Goal: Task Accomplishment & Management: Use online tool/utility

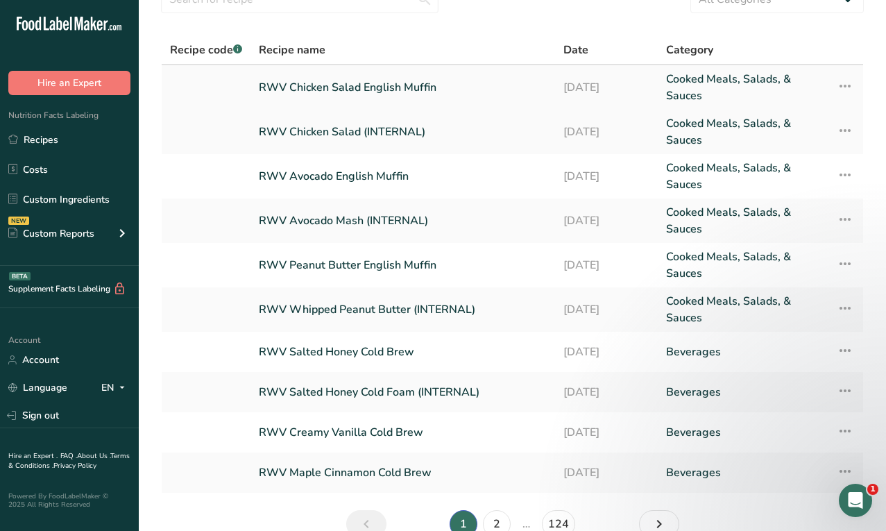
scroll to position [88, 0]
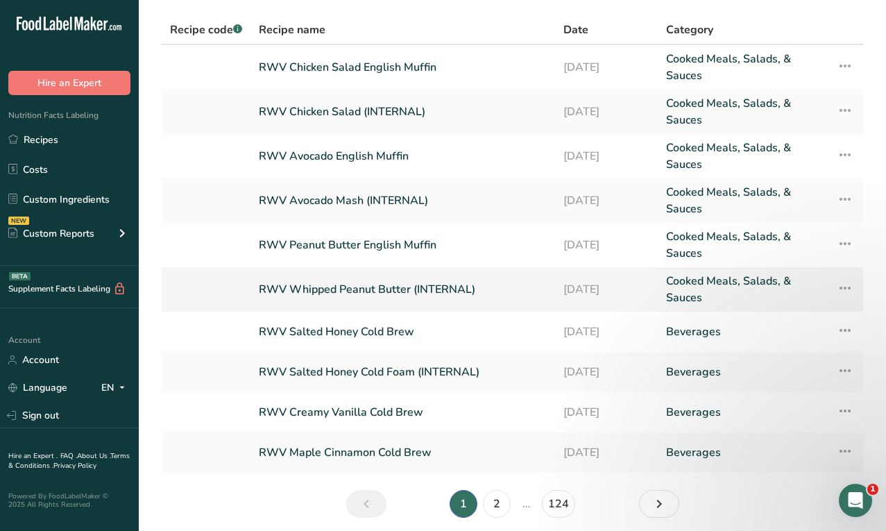
click at [369, 290] on link "RWV Whipped Peanut Butter (INTERNAL)" at bounding box center [403, 289] width 288 height 33
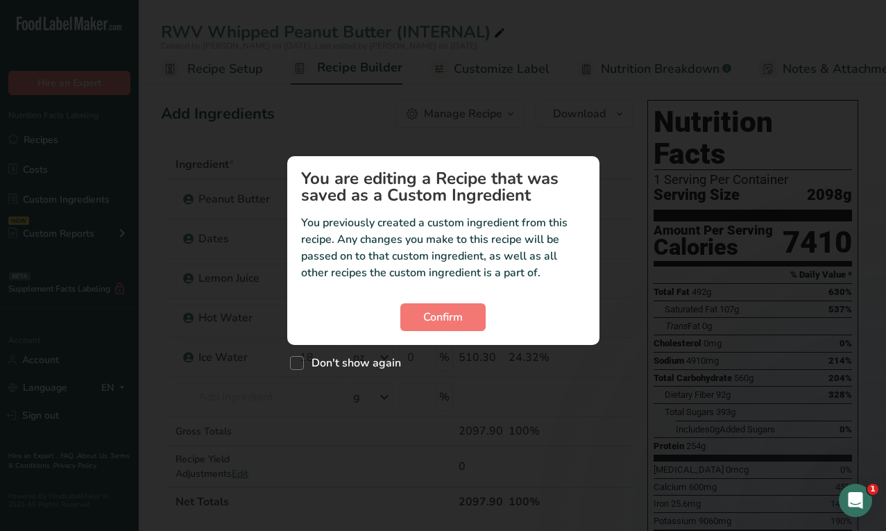
click at [367, 354] on div "Don't show again" at bounding box center [443, 360] width 312 height 30
click at [378, 362] on span "Don't show again" at bounding box center [352, 363] width 97 height 14
click at [299, 362] on input "Don't show again" at bounding box center [294, 363] width 9 height 9
checkbox input "true"
click at [450, 328] on button "Confirm" at bounding box center [443, 317] width 85 height 28
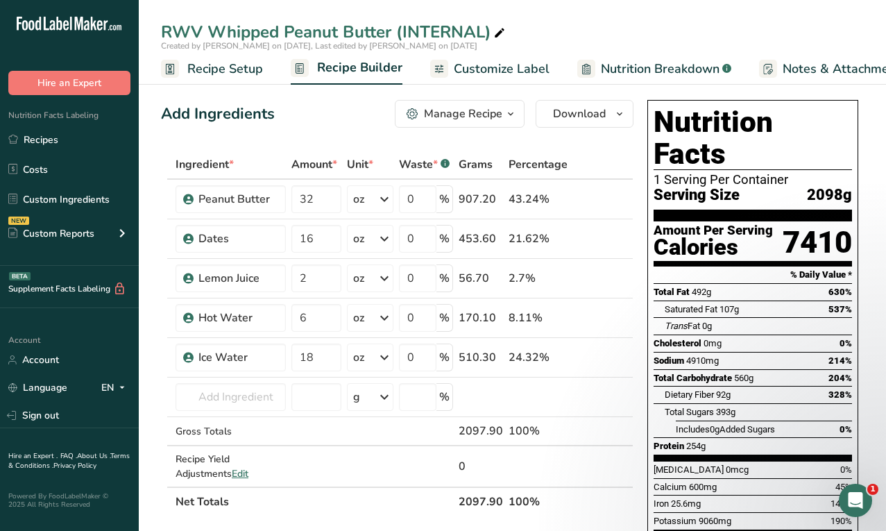
click at [648, 65] on span "Nutrition Breakdown" at bounding box center [660, 69] width 119 height 19
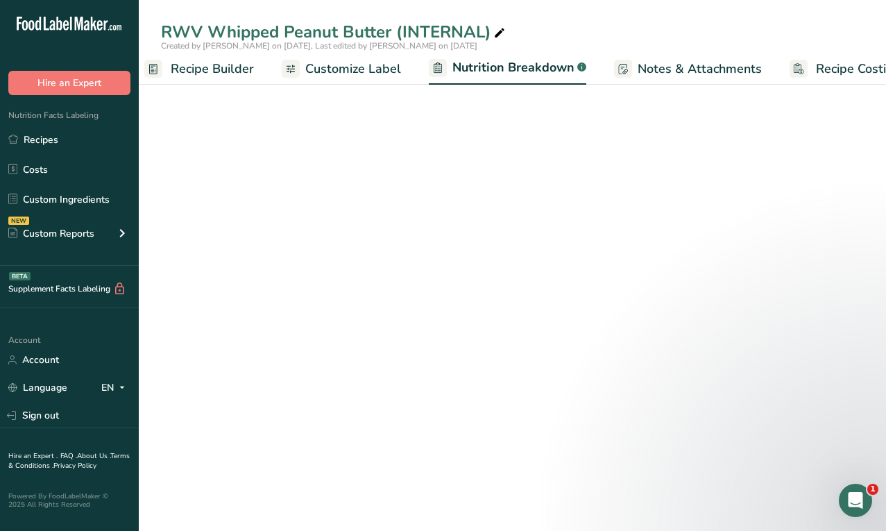
select select "Calories"
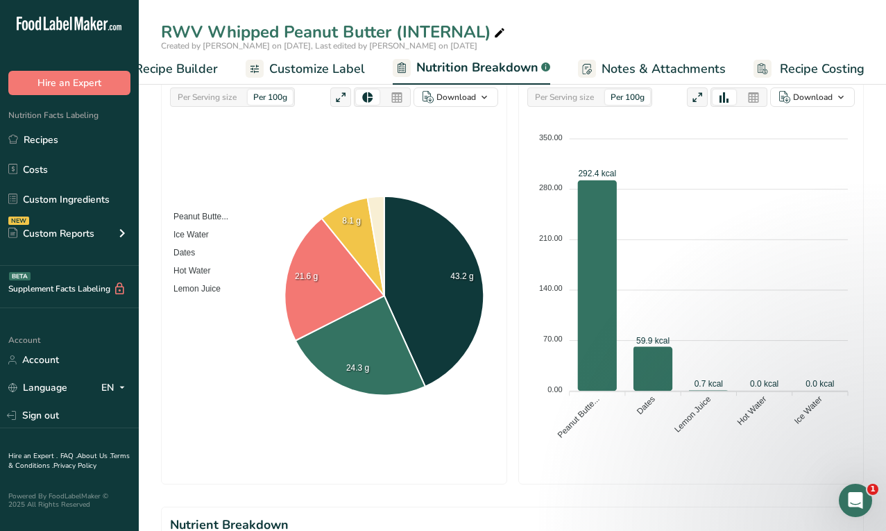
scroll to position [249, 0]
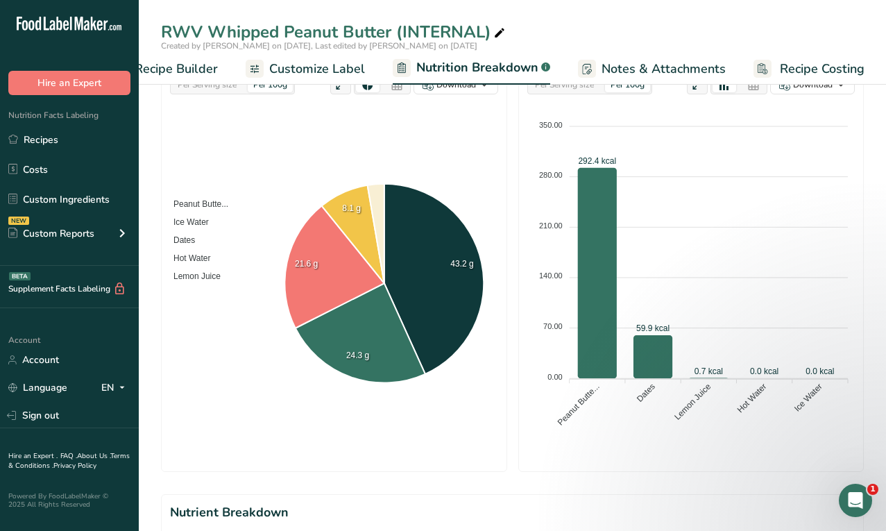
click at [215, 72] on span "Recipe Builder" at bounding box center [176, 69] width 83 height 19
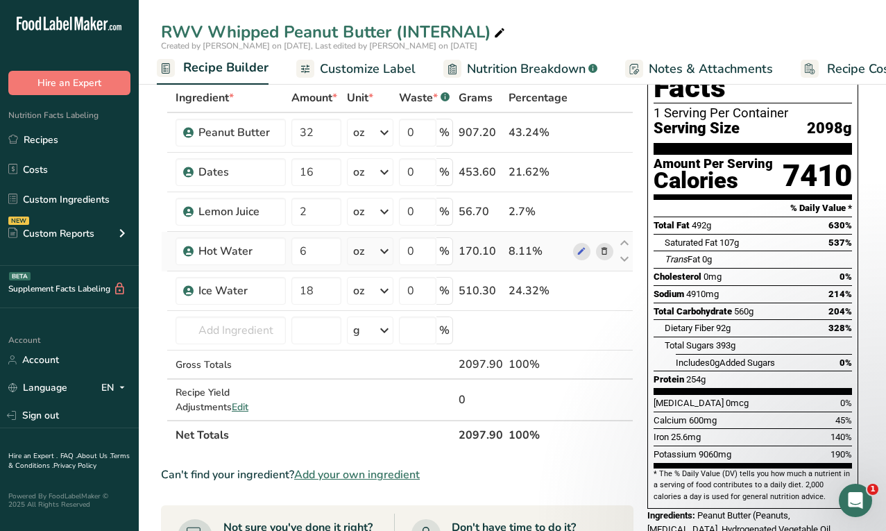
scroll to position [17, 0]
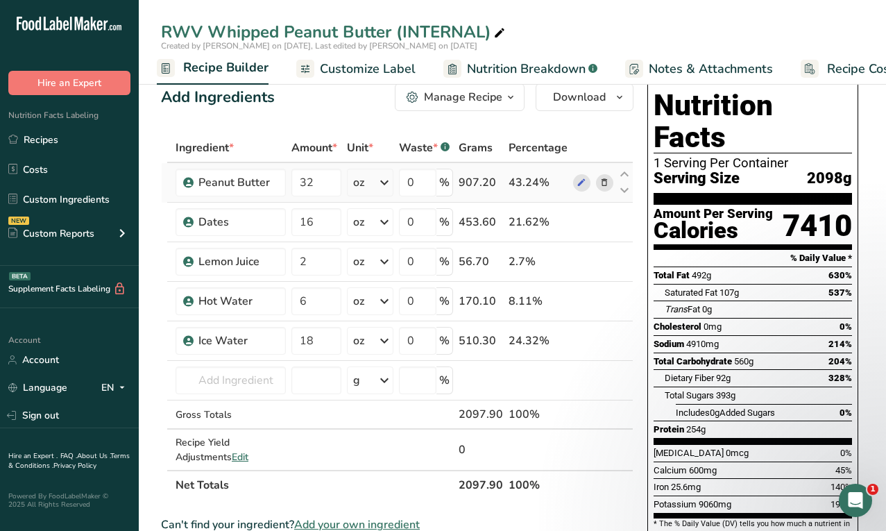
click at [574, 192] on td at bounding box center [594, 183] width 46 height 40
click at [580, 185] on icon at bounding box center [582, 183] width 10 height 15
click at [585, 224] on icon at bounding box center [582, 222] width 10 height 15
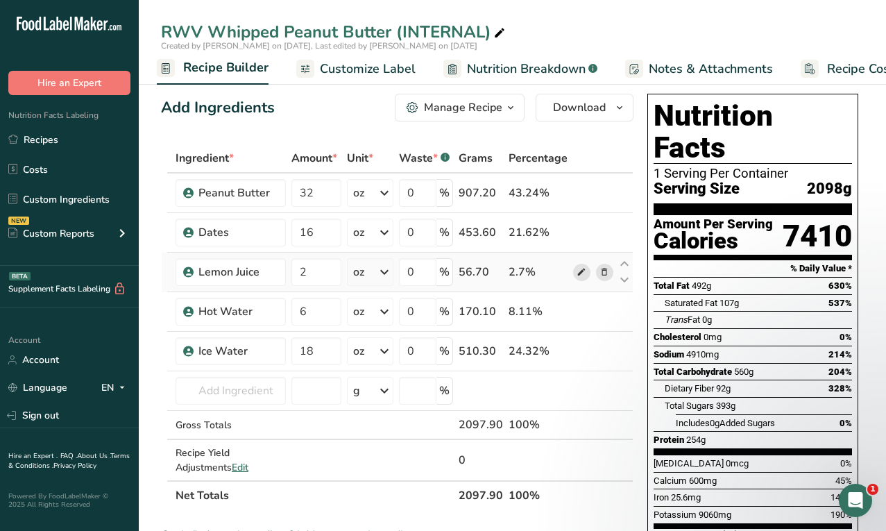
click at [582, 273] on icon at bounding box center [582, 272] width 10 height 15
click at [95, 145] on link "Recipes" at bounding box center [69, 139] width 139 height 26
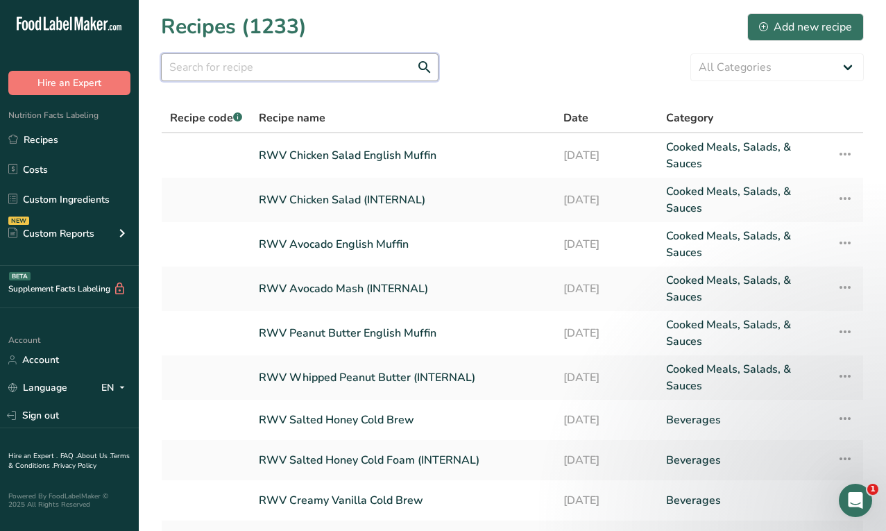
click at [344, 71] on input "text" at bounding box center [300, 67] width 278 height 28
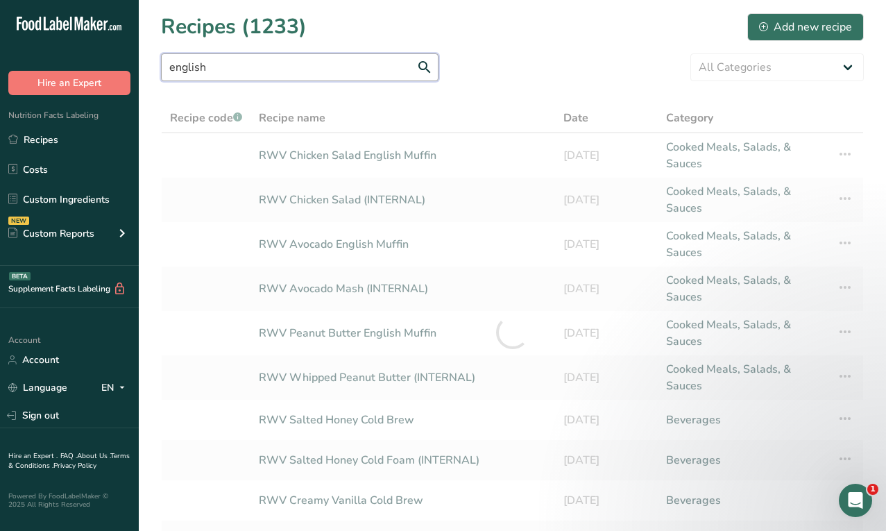
type input "english"
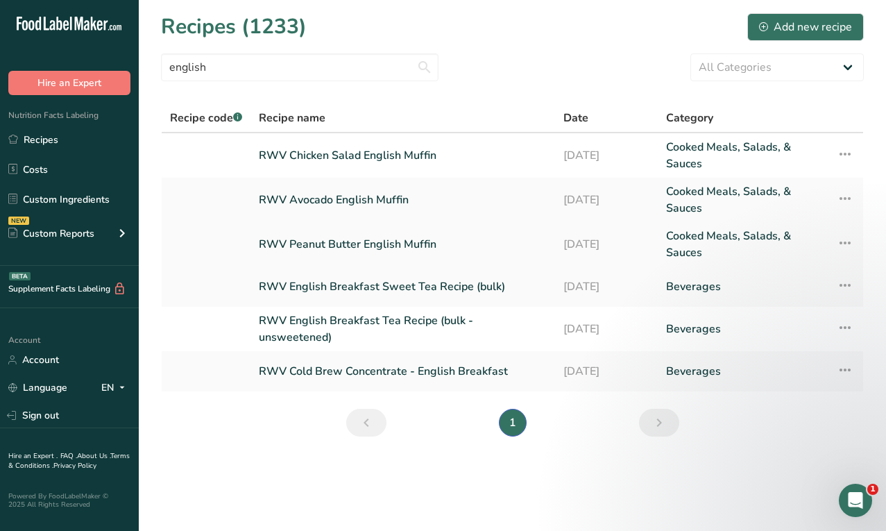
click at [353, 242] on link "RWV Peanut Butter English Muffin" at bounding box center [403, 244] width 288 height 33
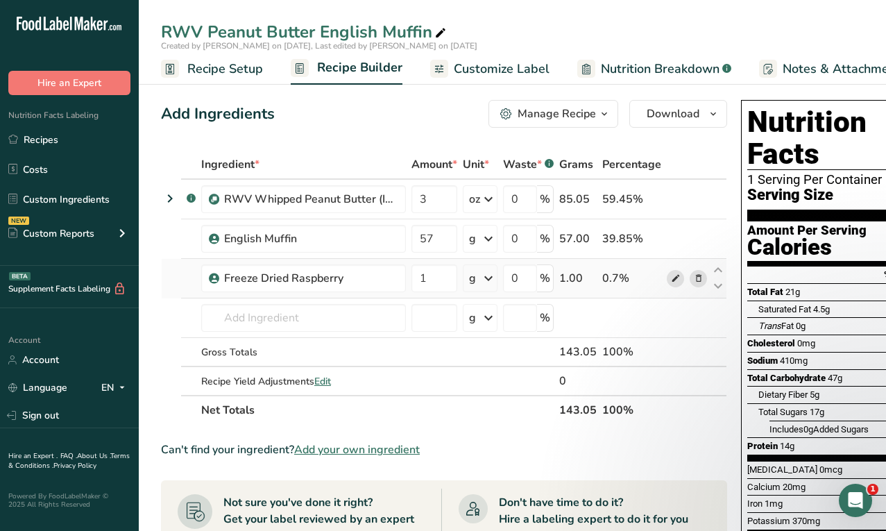
click at [676, 278] on icon at bounding box center [676, 278] width 10 height 15
click at [675, 244] on icon at bounding box center [676, 239] width 10 height 15
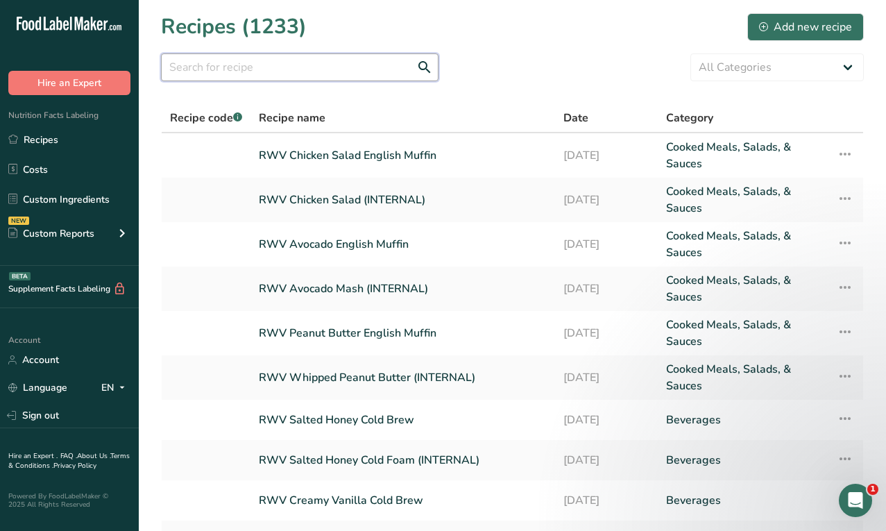
click at [226, 75] on input "text" at bounding box center [300, 67] width 278 height 28
type input "avocado"
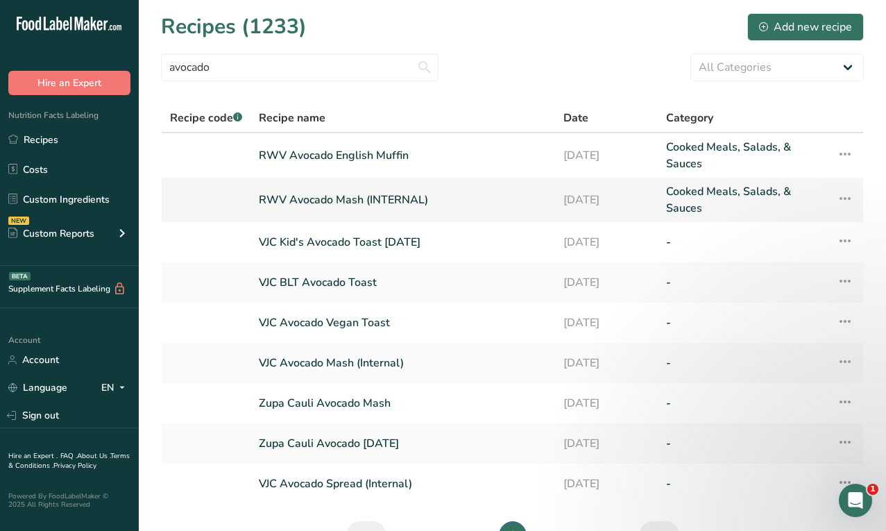
click at [341, 198] on link "RWV Avocado Mash (INTERNAL)" at bounding box center [403, 199] width 288 height 33
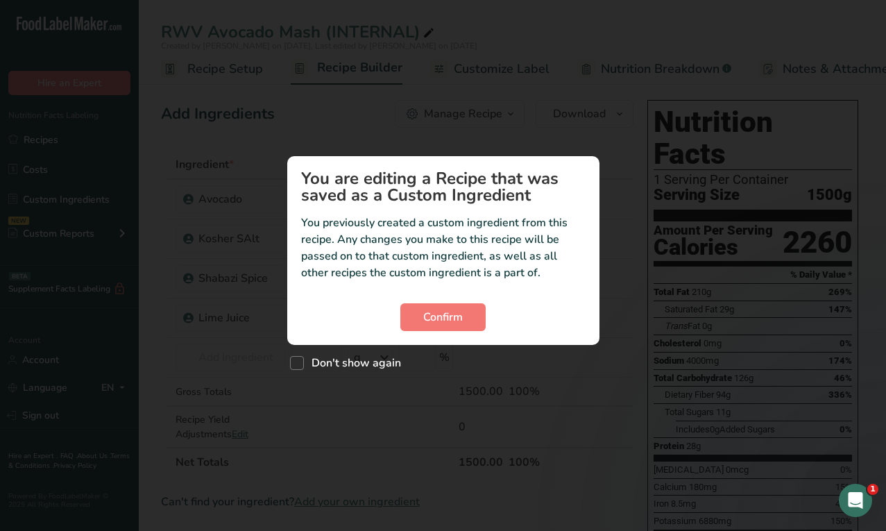
click at [342, 349] on div "Don't show again" at bounding box center [443, 360] width 312 height 30
click at [342, 356] on span "Don't show again" at bounding box center [352, 363] width 97 height 14
click at [299, 359] on input "Don't show again" at bounding box center [294, 363] width 9 height 9
checkbox input "true"
click at [465, 311] on button "Confirm" at bounding box center [443, 317] width 85 height 28
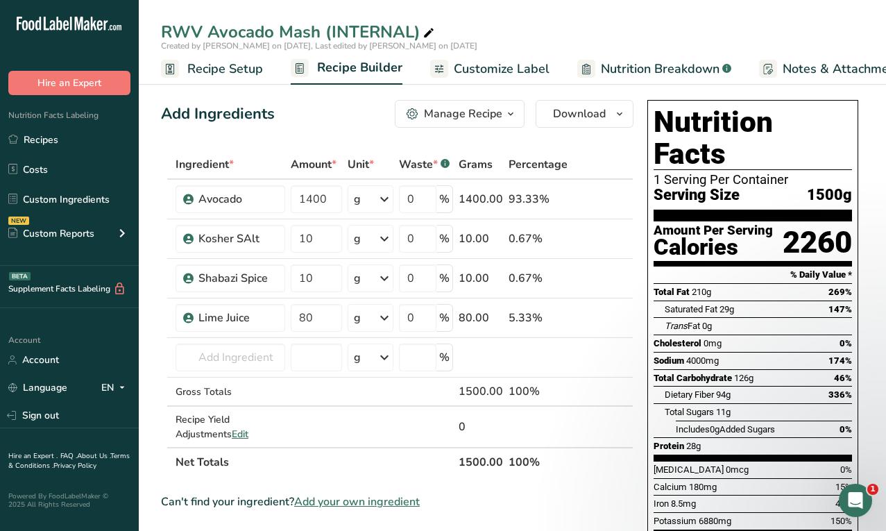
click at [512, 66] on span "Customize Label" at bounding box center [502, 69] width 96 height 19
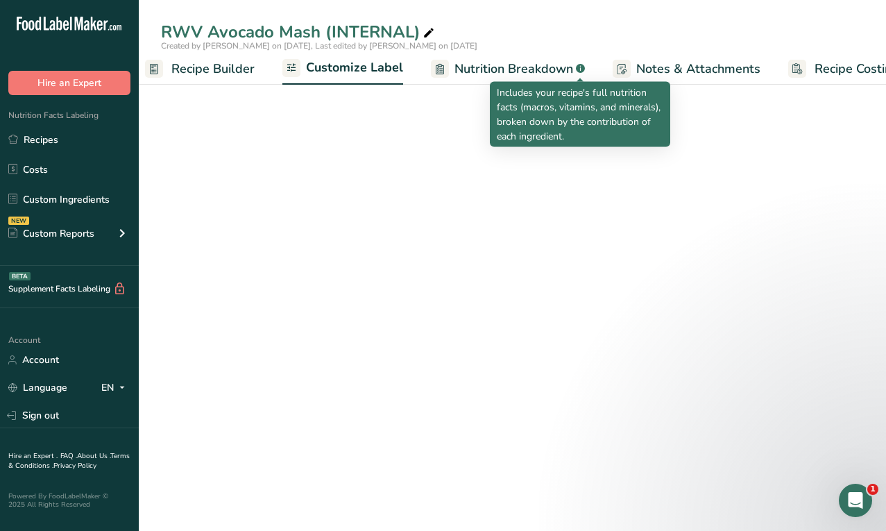
click at [629, 67] on ul "Recipe Setup Recipe Builder Customize Label Nutrition Breakdown .a-a{fill:#3473…" at bounding box center [460, 68] width 934 height 33
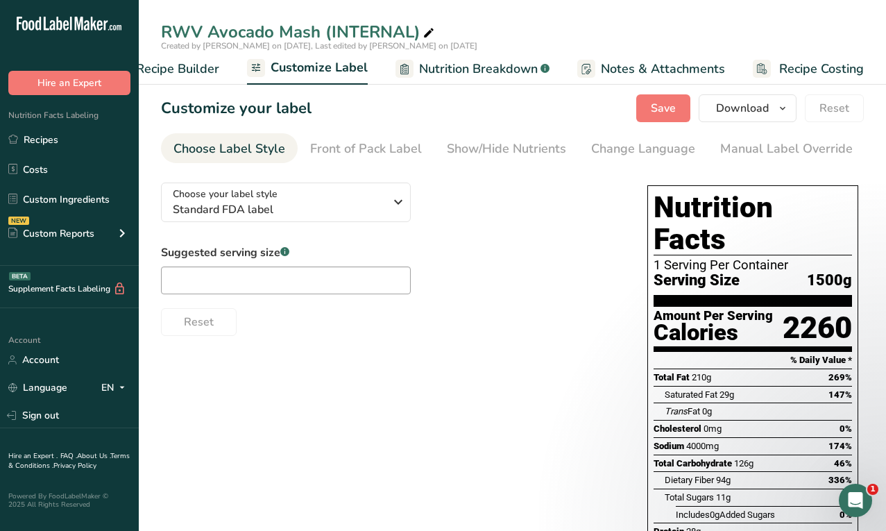
click at [485, 88] on section "Customize your label Save Download Choose what to show on your downloaded label…" at bounding box center [513, 405] width 748 height 666
click at [485, 60] on span "Nutrition Breakdown" at bounding box center [478, 69] width 119 height 19
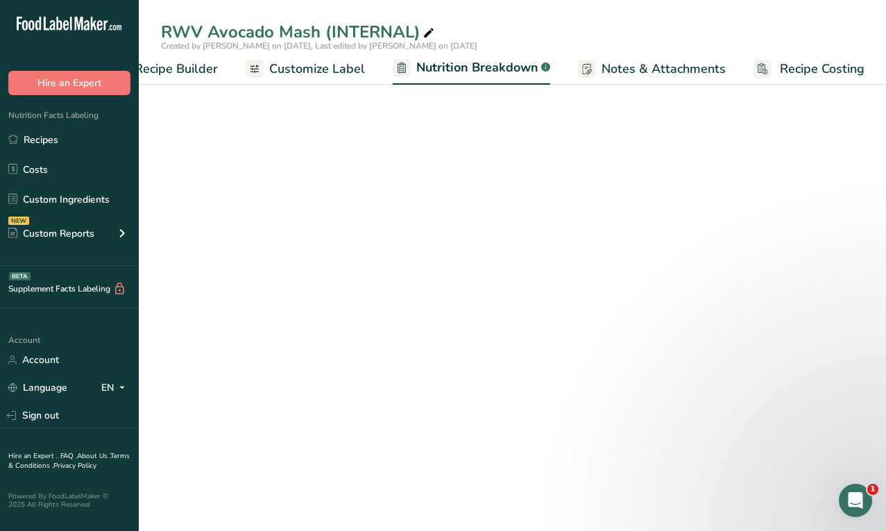
select select "Calories"
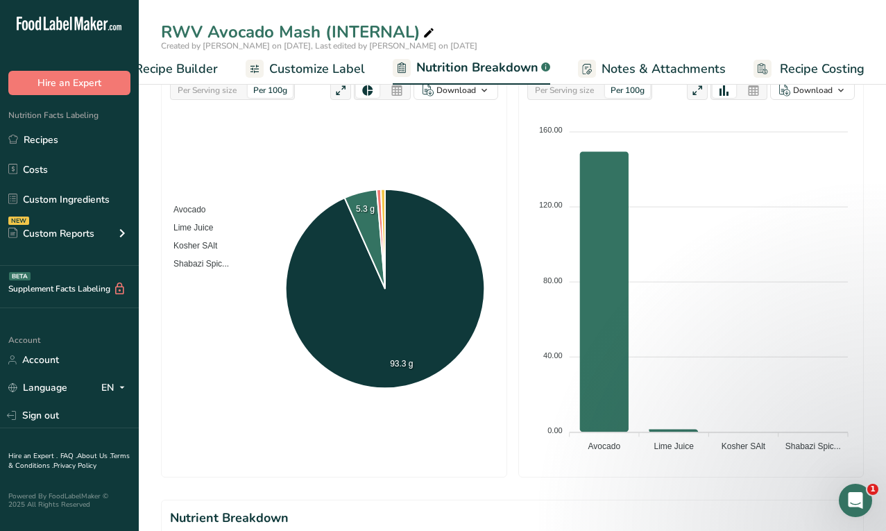
scroll to position [260, 0]
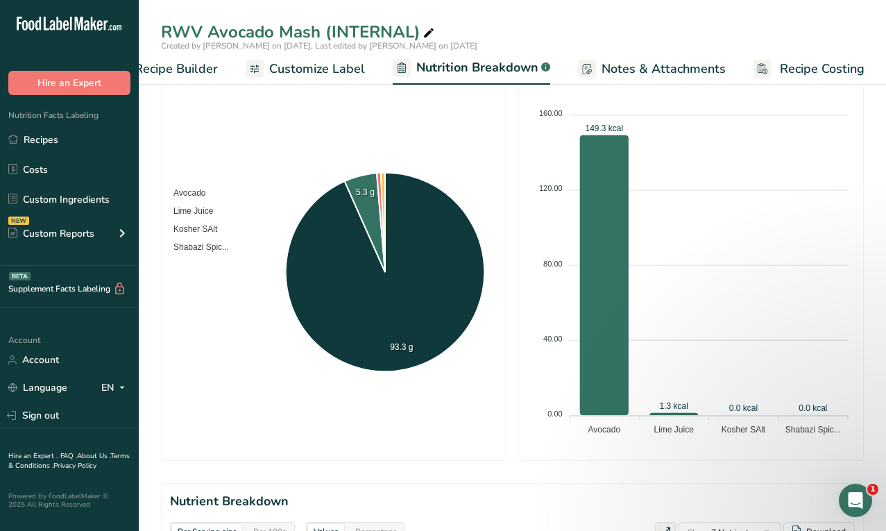
click at [204, 70] on span "Recipe Builder" at bounding box center [176, 69] width 83 height 19
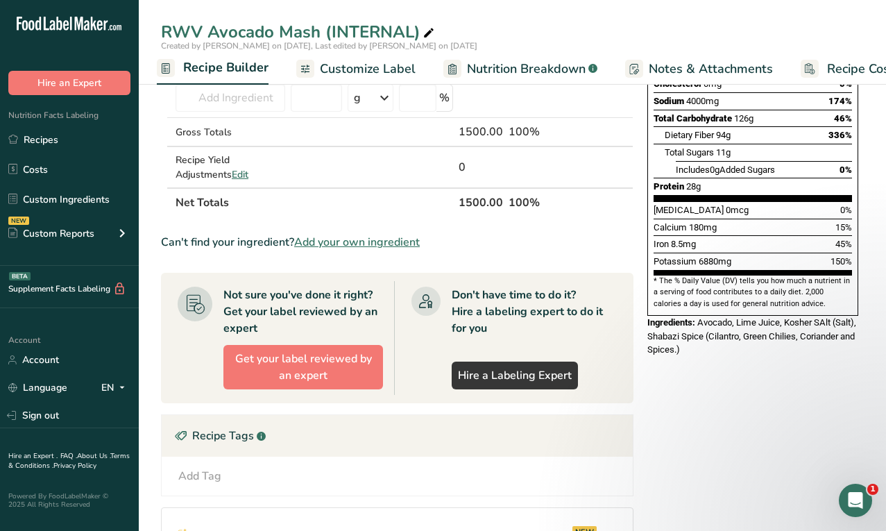
click at [342, 70] on span "Customize Label" at bounding box center [368, 69] width 96 height 19
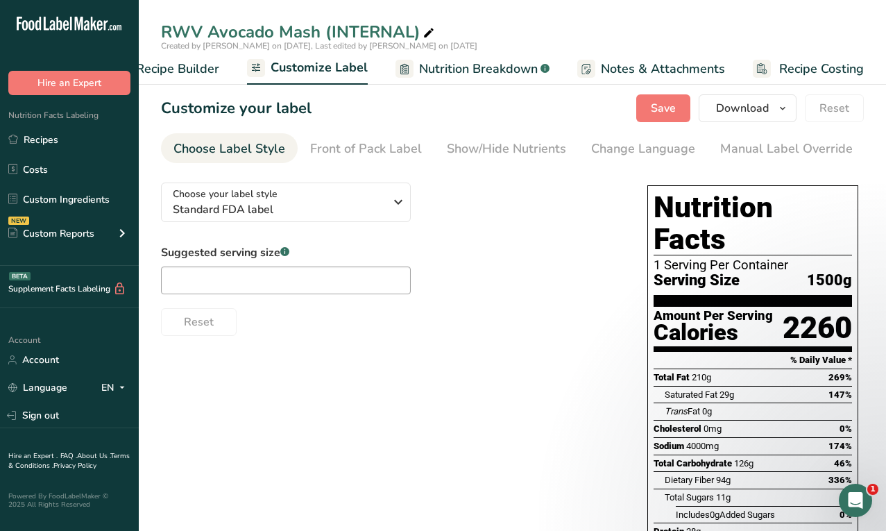
click at [442, 67] on span "Nutrition Breakdown" at bounding box center [478, 69] width 119 height 19
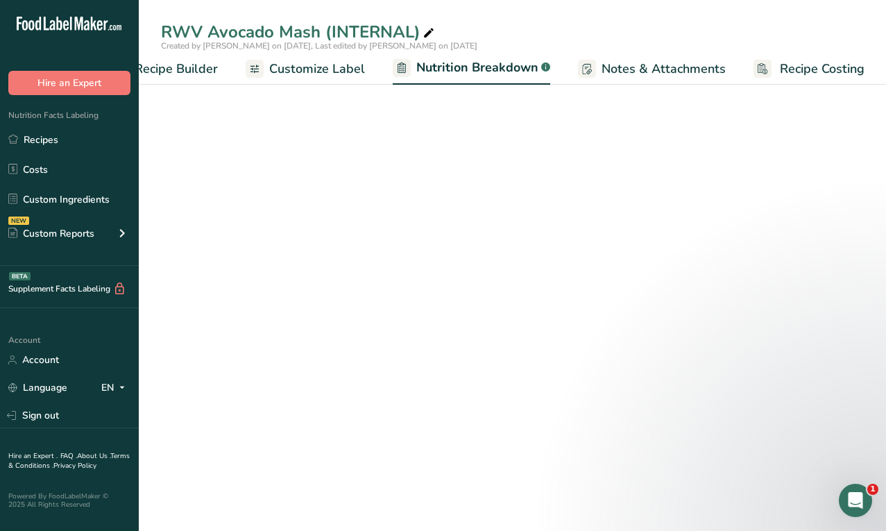
select select "Calories"
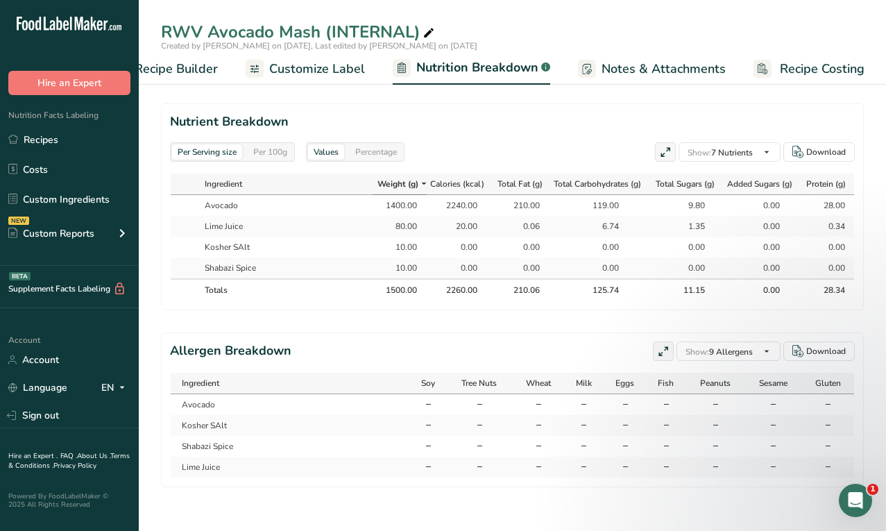
scroll to position [0, 2]
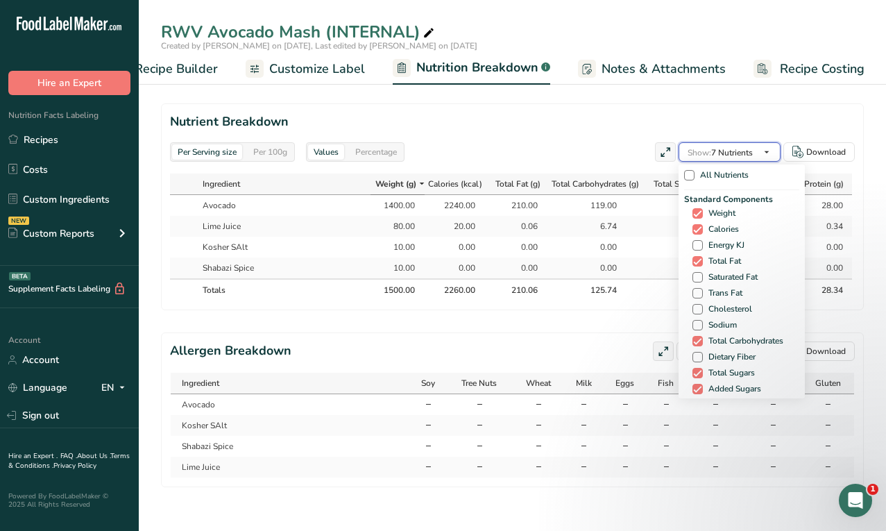
click at [745, 147] on span "Show: 7 Nutrients" at bounding box center [720, 152] width 65 height 11
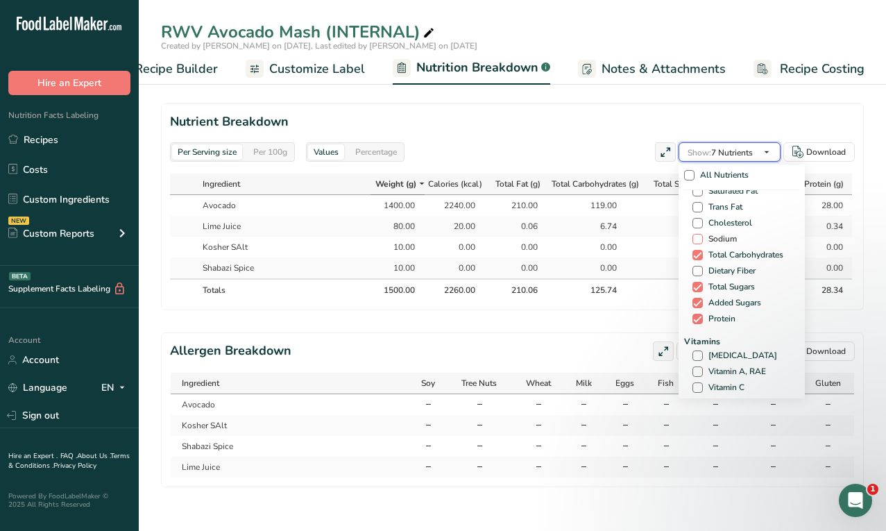
scroll to position [40, 0]
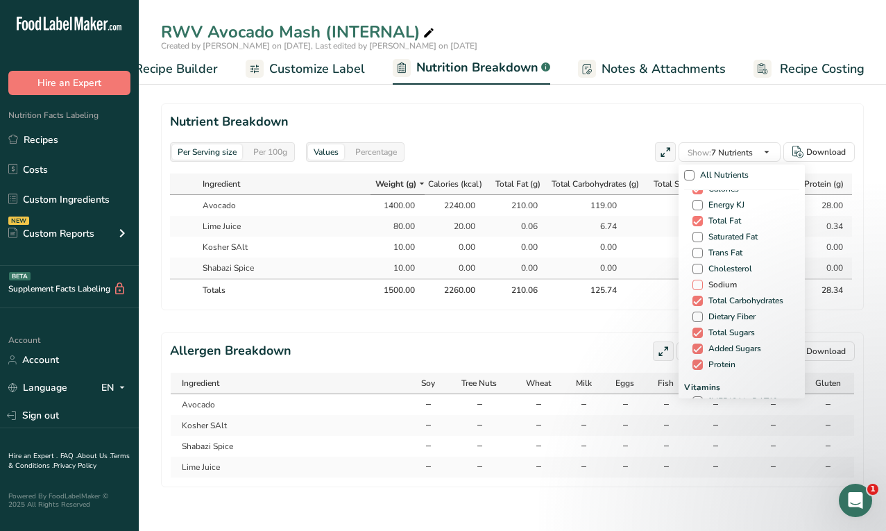
click at [693, 287] on span at bounding box center [698, 285] width 10 height 10
click at [693, 287] on input "Sodium" at bounding box center [697, 284] width 9 height 9
checkbox input "true"
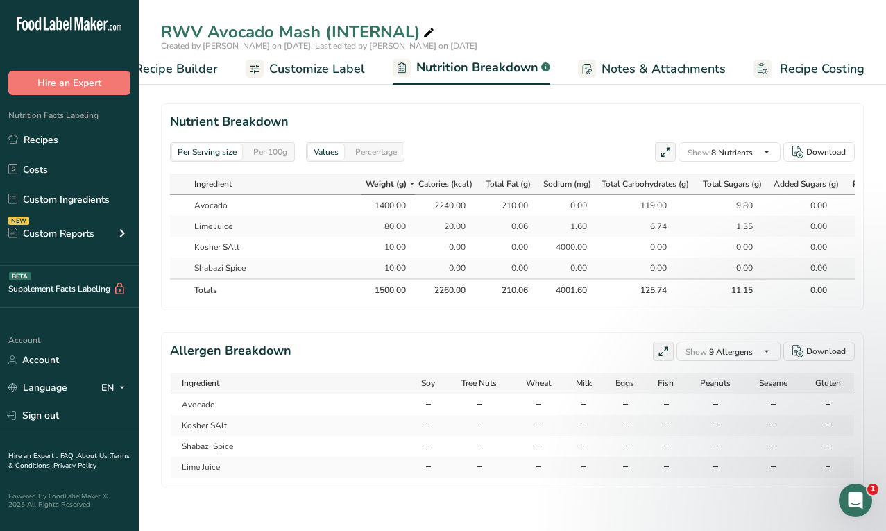
click at [596, 123] on h2 "Nutrient Breakdown" at bounding box center [512, 121] width 685 height 19
click at [185, 70] on span "Recipe Builder" at bounding box center [176, 69] width 83 height 19
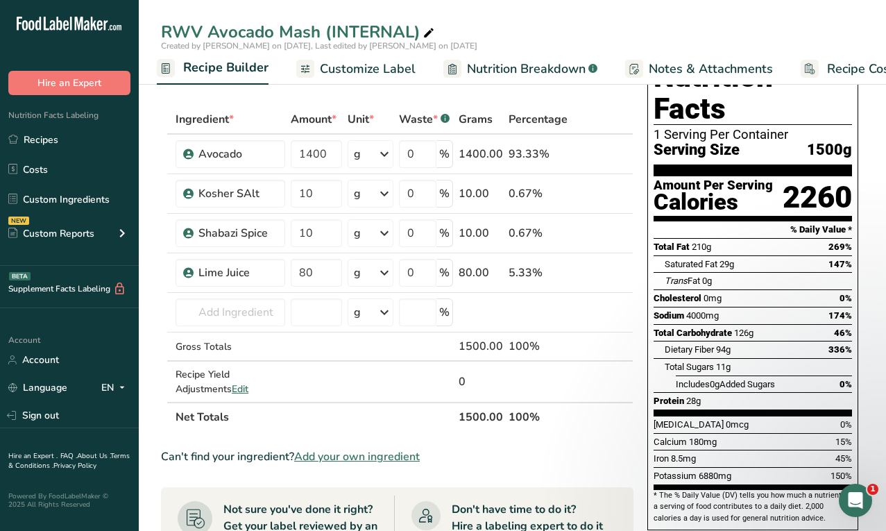
scroll to position [37, 0]
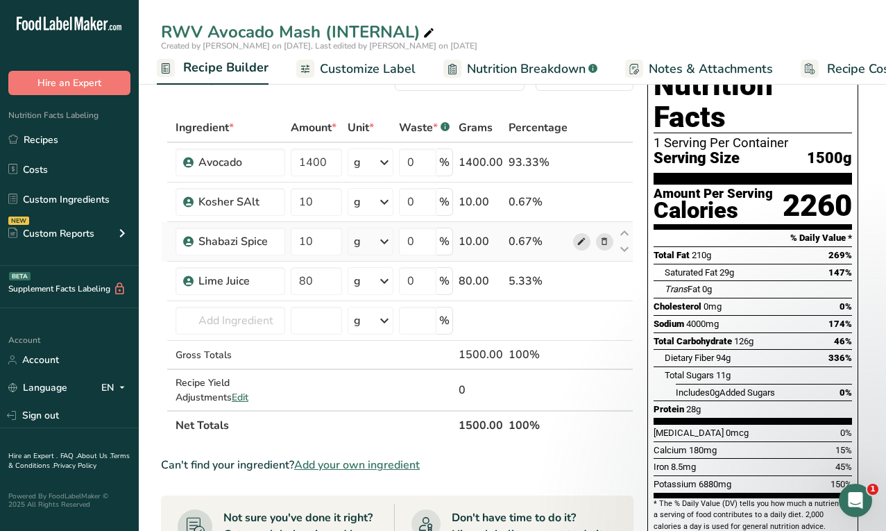
click at [582, 242] on icon at bounding box center [582, 242] width 10 height 15
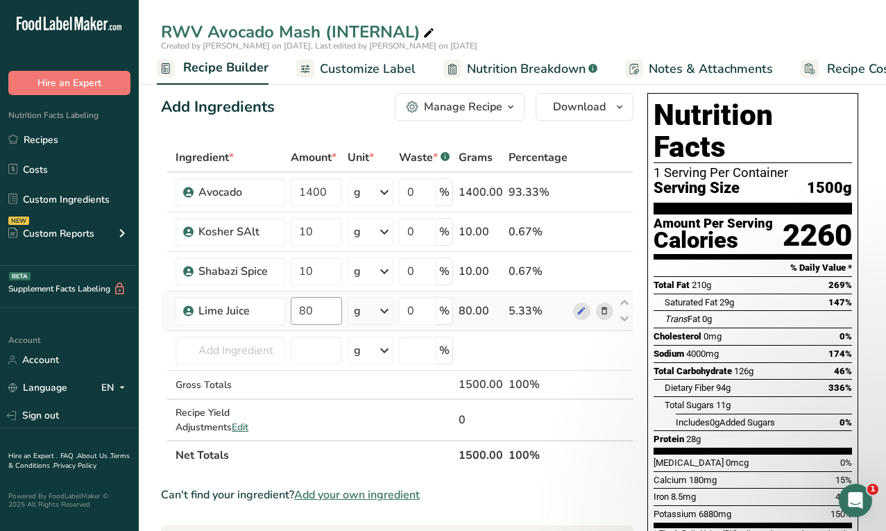
scroll to position [6, 0]
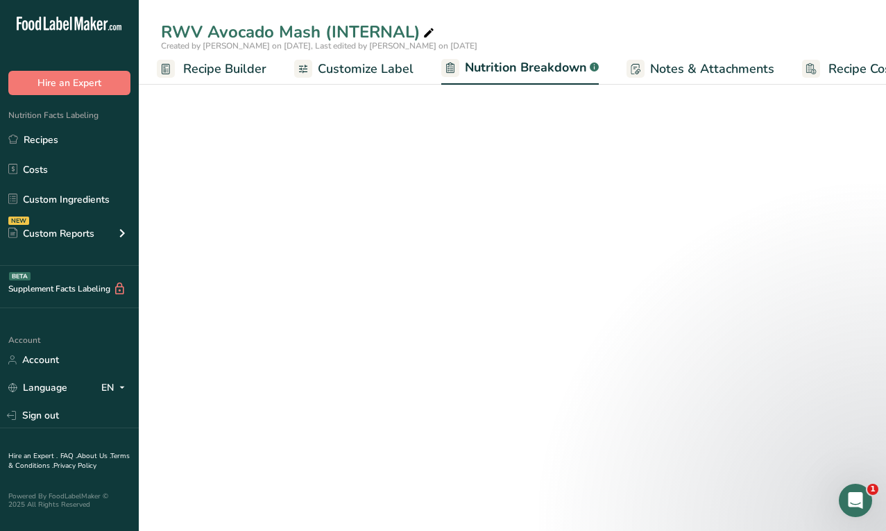
select select "Calories"
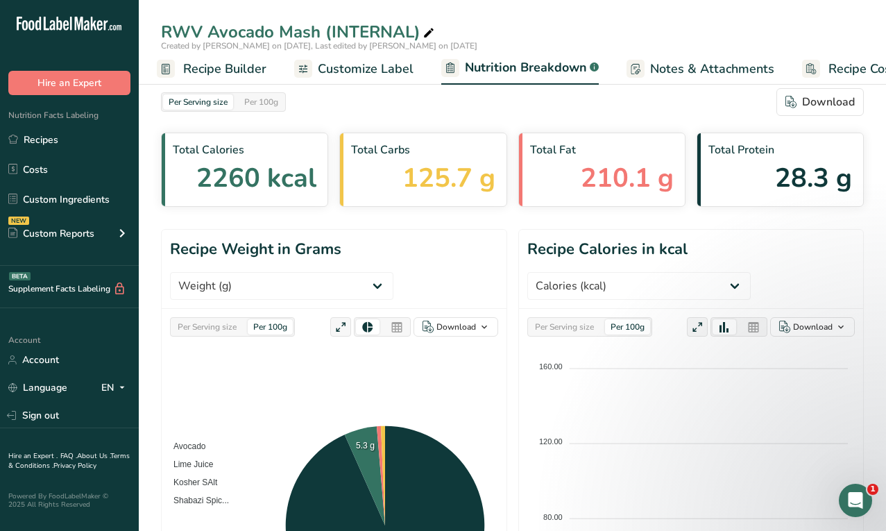
scroll to position [639, 0]
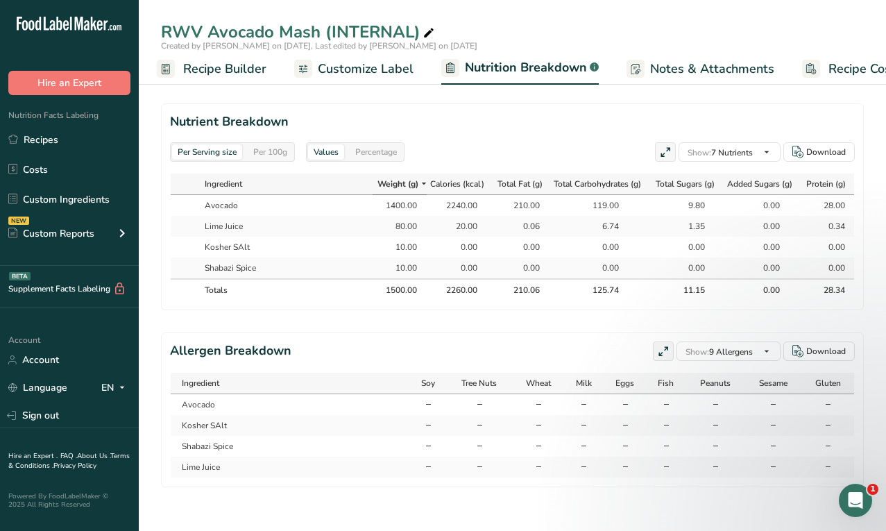
click at [235, 71] on span "Recipe Builder" at bounding box center [224, 69] width 83 height 19
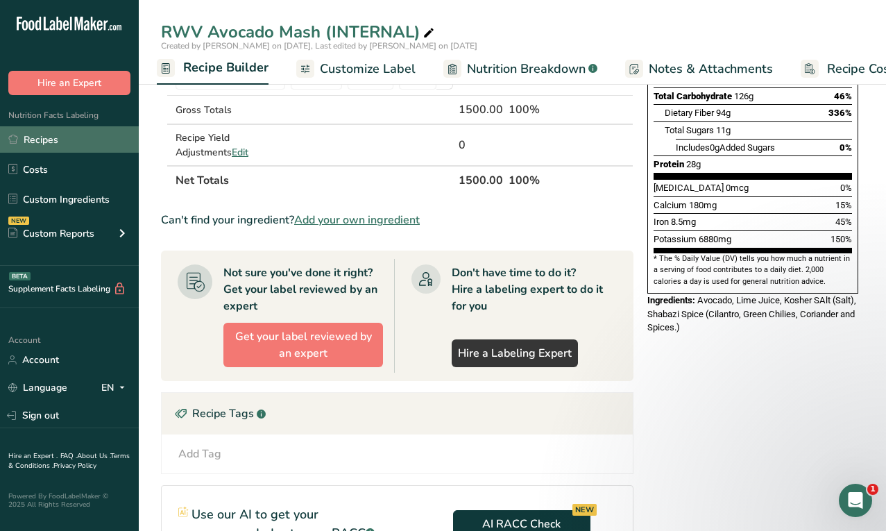
click at [69, 141] on link "Recipes" at bounding box center [69, 139] width 139 height 26
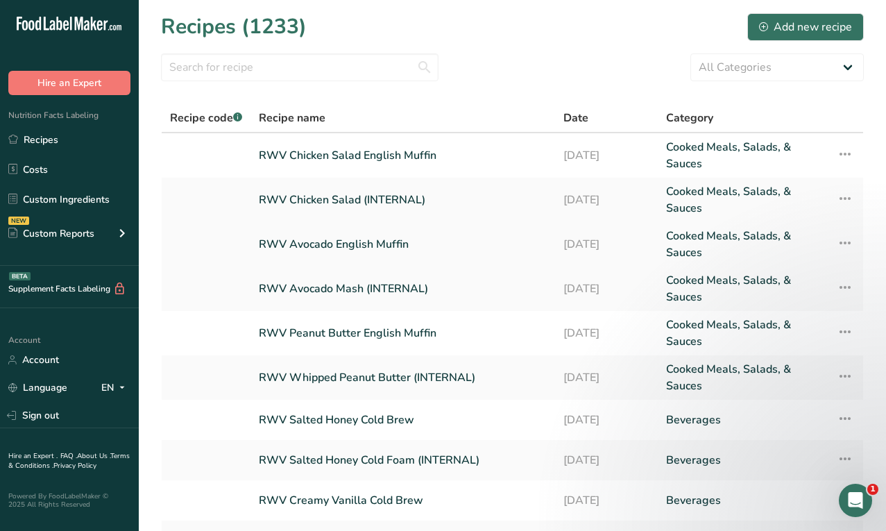
click at [355, 246] on link "RWV Avocado English Muffin" at bounding box center [403, 244] width 288 height 33
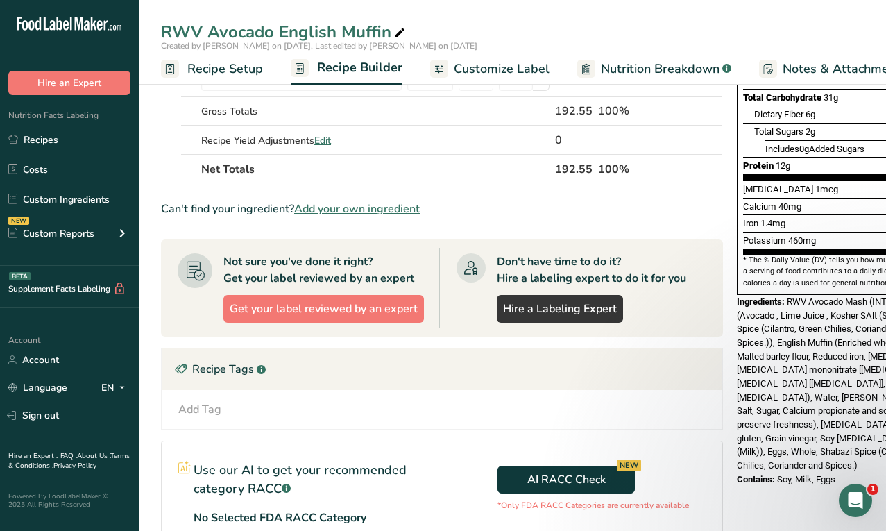
scroll to position [219, 0]
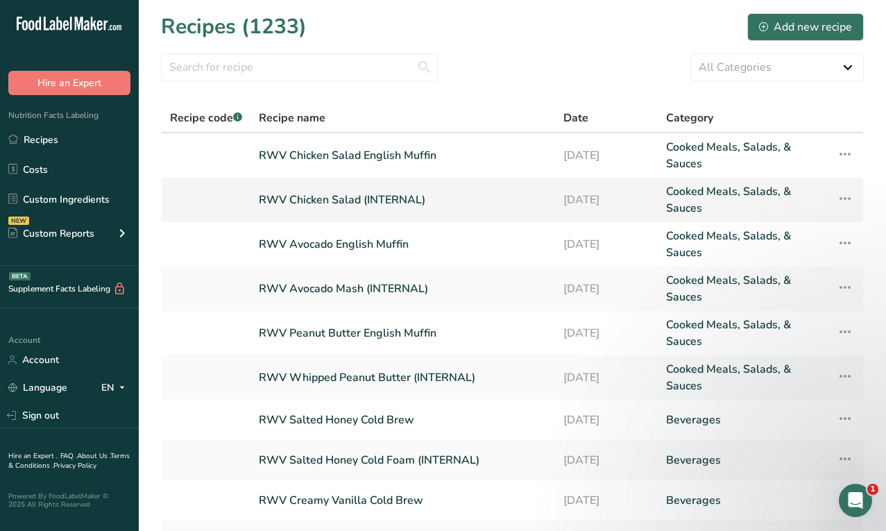
click at [385, 191] on link "RWV Chicken Salad (INTERNAL)" at bounding box center [403, 199] width 288 height 33
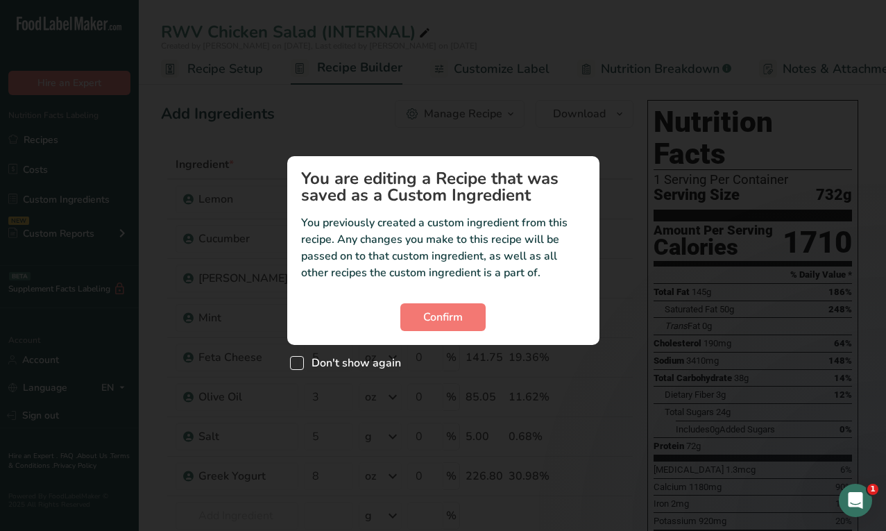
click at [369, 363] on span "Don't show again" at bounding box center [352, 363] width 97 height 14
click at [299, 363] on input "Don't show again" at bounding box center [294, 363] width 9 height 9
checkbox input "true"
click at [446, 313] on span "Confirm" at bounding box center [443, 317] width 40 height 17
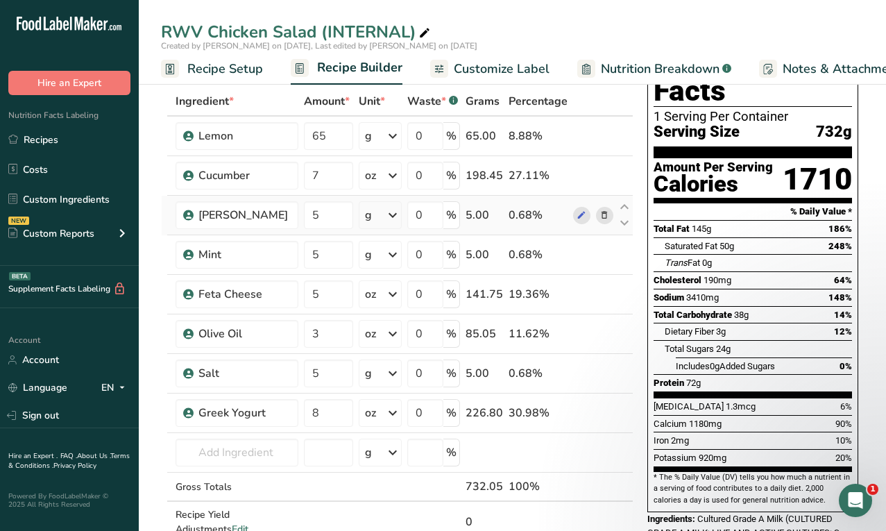
scroll to position [65, 0]
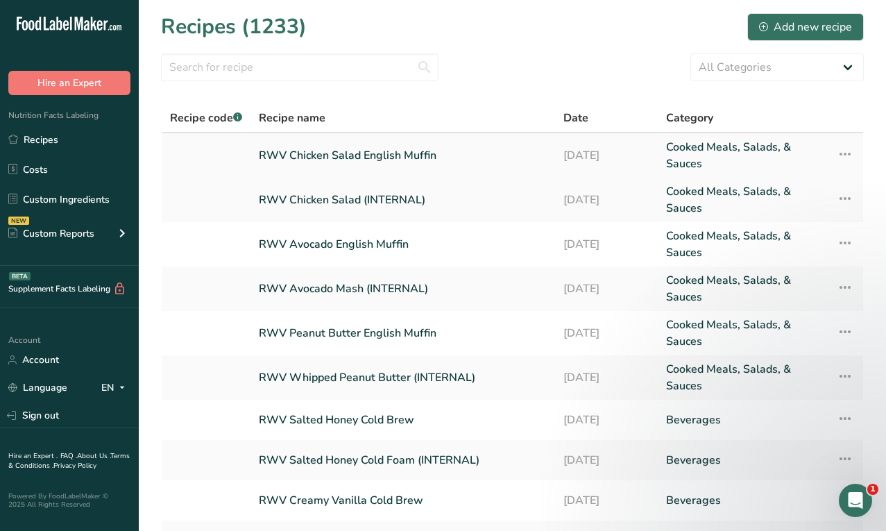
click at [403, 151] on link "RWV Chicken Salad English Muffin" at bounding box center [403, 155] width 288 height 33
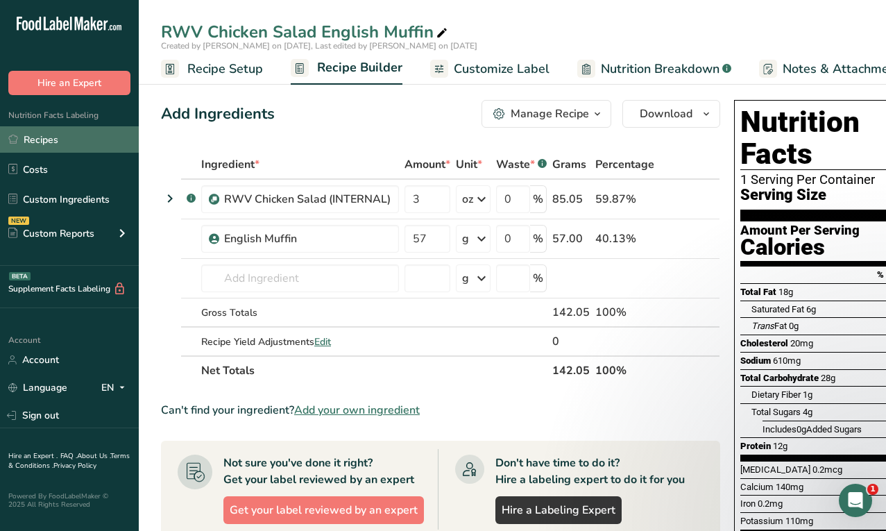
click at [61, 133] on link "Recipes" at bounding box center [69, 139] width 139 height 26
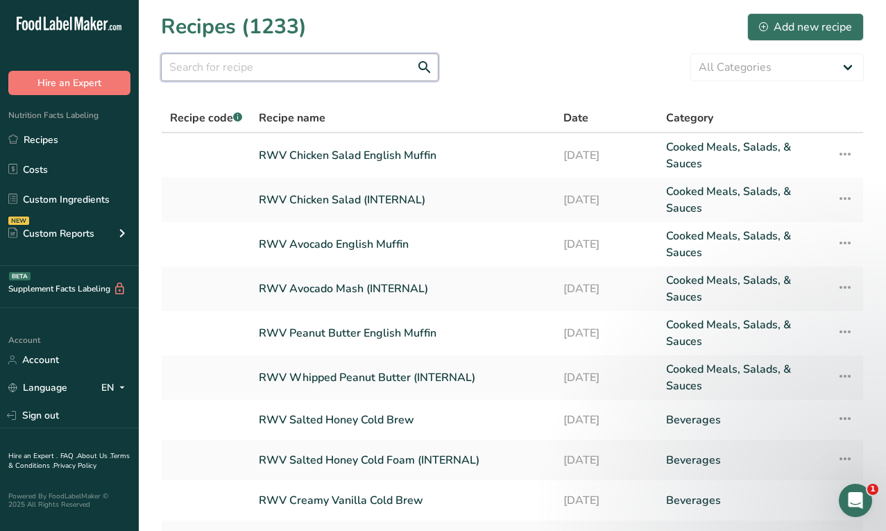
click at [353, 65] on input "text" at bounding box center [300, 67] width 278 height 28
type input "coconuts"
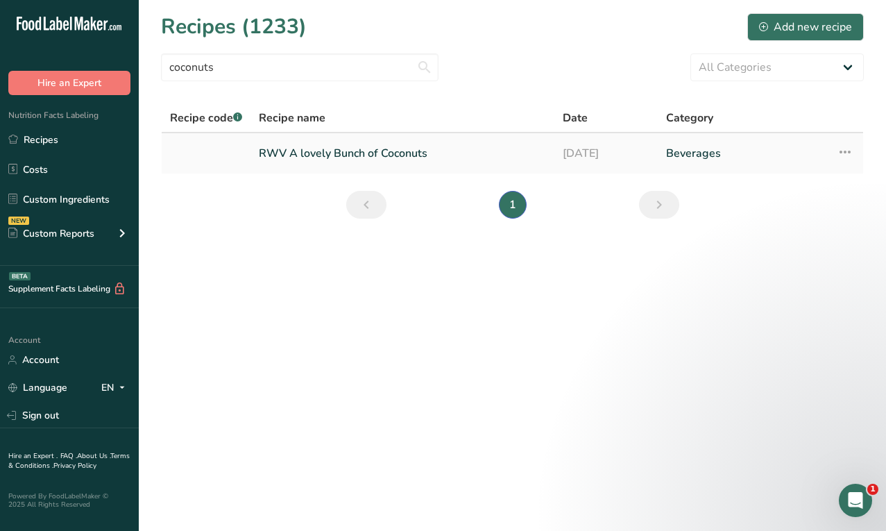
click at [358, 150] on link "RWV A lovely Bunch of Coconuts" at bounding box center [402, 153] width 287 height 29
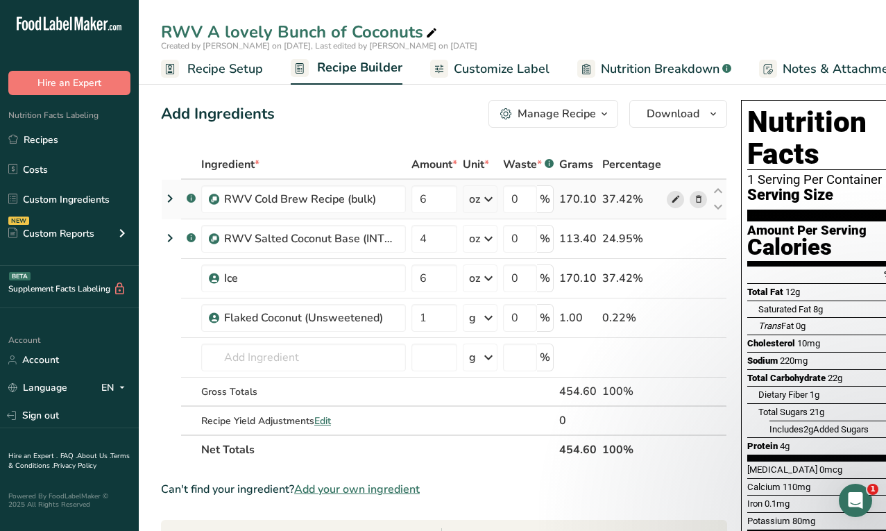
click at [673, 199] on icon at bounding box center [676, 199] width 10 height 15
click at [671, 238] on icon at bounding box center [676, 239] width 10 height 15
click at [58, 135] on link "Recipes" at bounding box center [69, 139] width 139 height 26
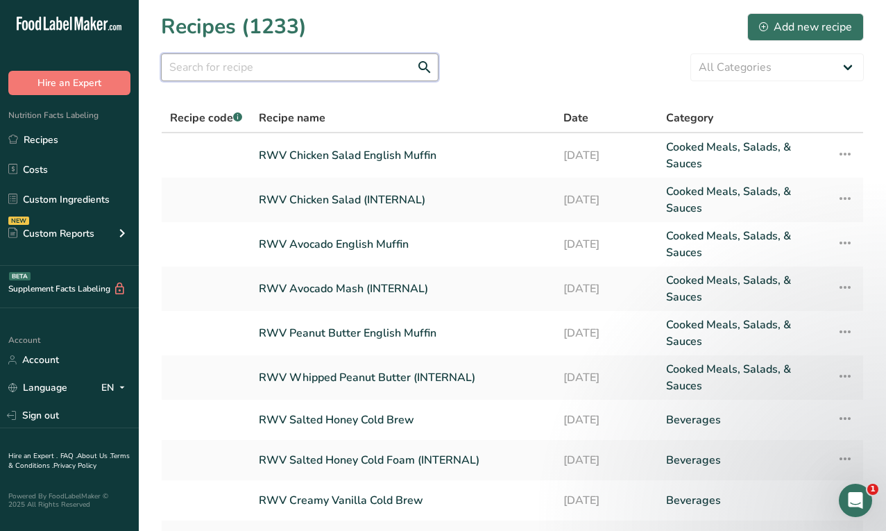
click at [275, 65] on input "text" at bounding box center [300, 67] width 278 height 28
type input "brown"
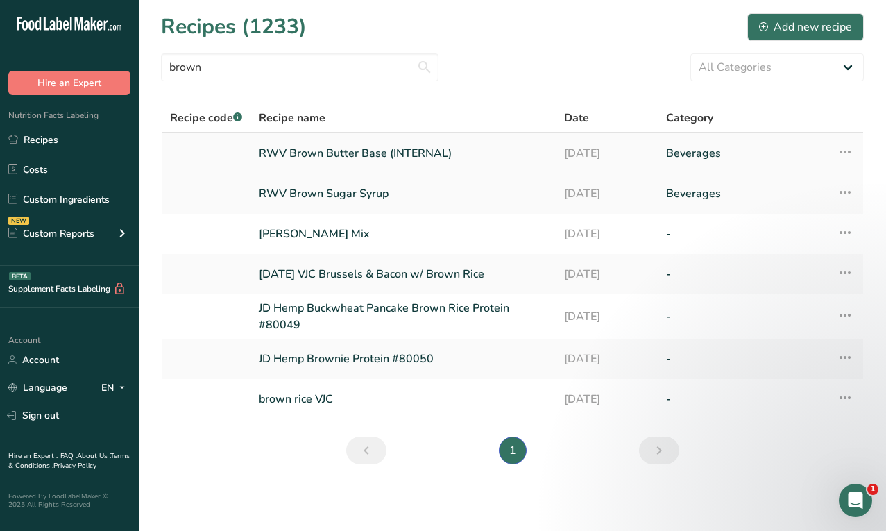
click at [330, 153] on link "RWV Brown Butter Base (INTERNAL)" at bounding box center [403, 153] width 289 height 29
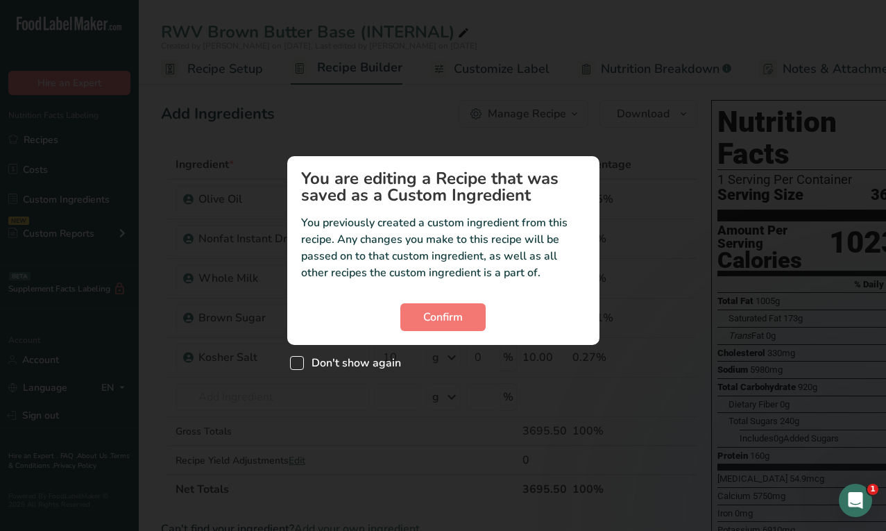
click at [380, 367] on span "Don't show again" at bounding box center [352, 363] width 97 height 14
click at [299, 367] on input "Don't show again" at bounding box center [294, 363] width 9 height 9
checkbox input "true"
click at [445, 326] on button "Confirm" at bounding box center [443, 317] width 85 height 28
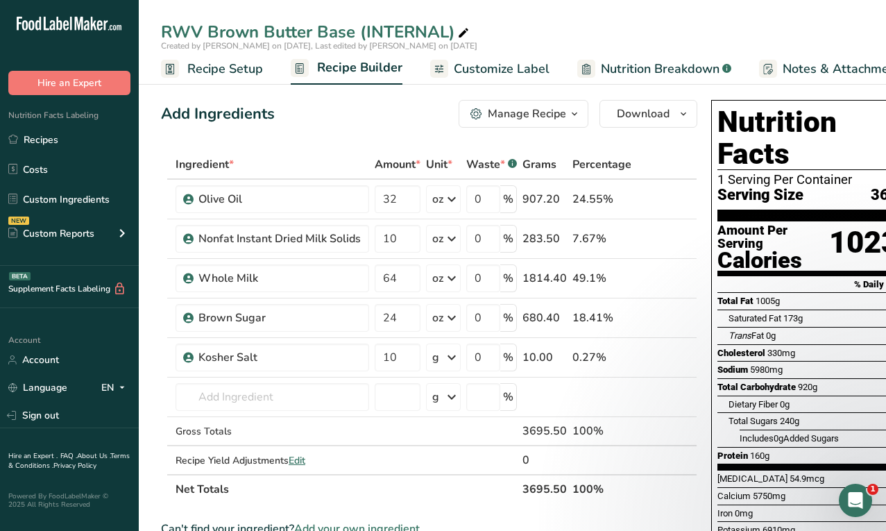
click at [619, 65] on span "Nutrition Breakdown" at bounding box center [660, 69] width 119 height 19
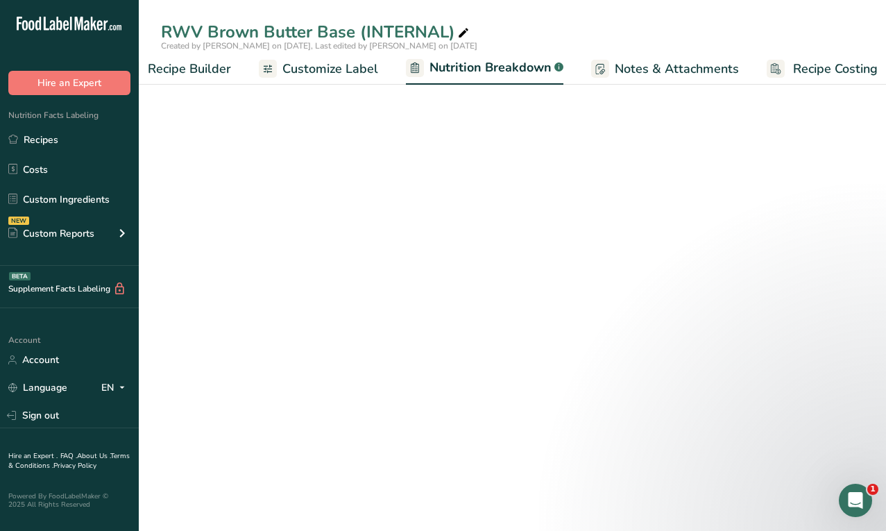
select select "Calories"
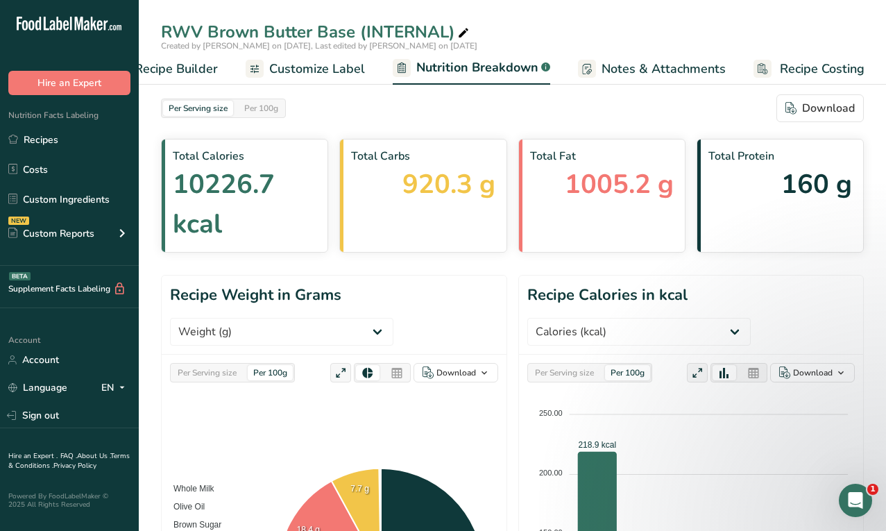
click at [182, 69] on span "Recipe Builder" at bounding box center [176, 69] width 83 height 19
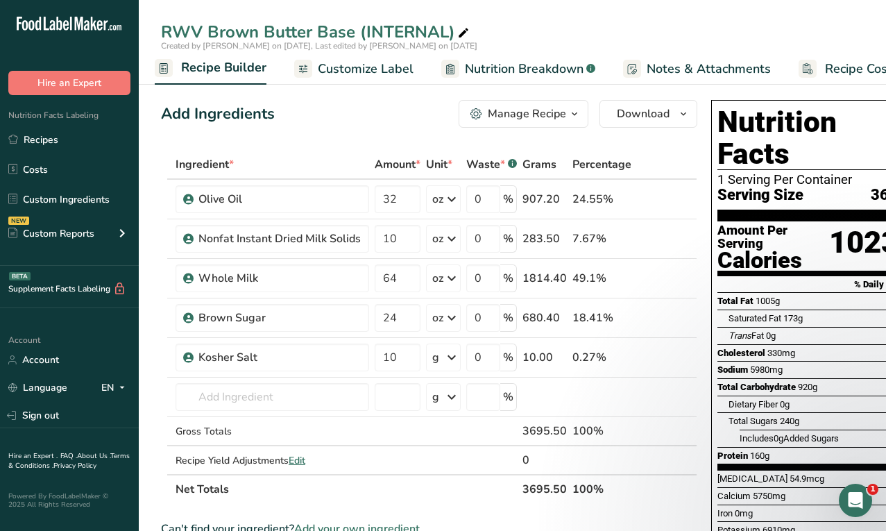
scroll to position [0, 134]
click at [638, 319] on span at bounding box center [646, 318] width 17 height 17
click at [275, 406] on input "text" at bounding box center [273, 397] width 194 height 28
type input "b"
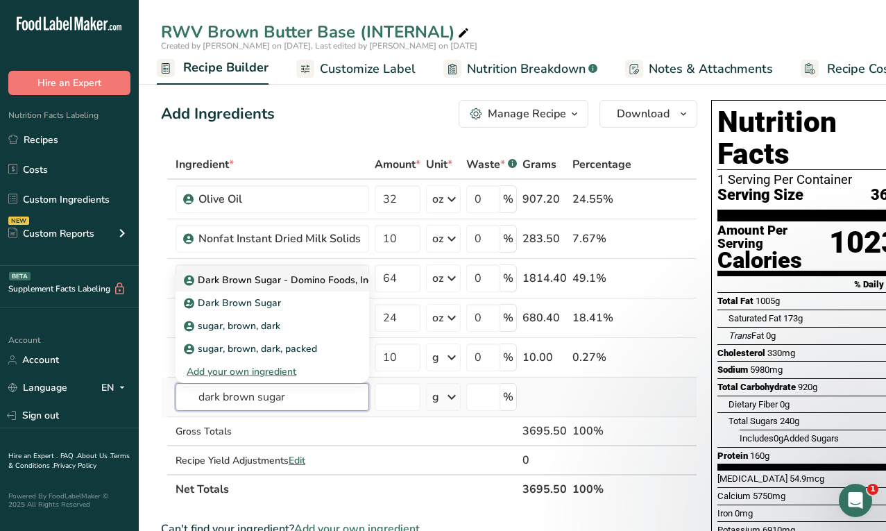
type input "dark brown sugar"
click at [296, 276] on p "Dark Brown Sugar - Domino Foods, Inc." at bounding box center [281, 280] width 189 height 15
type input "Dark Brown Sugar - Domino Foods, Inc."
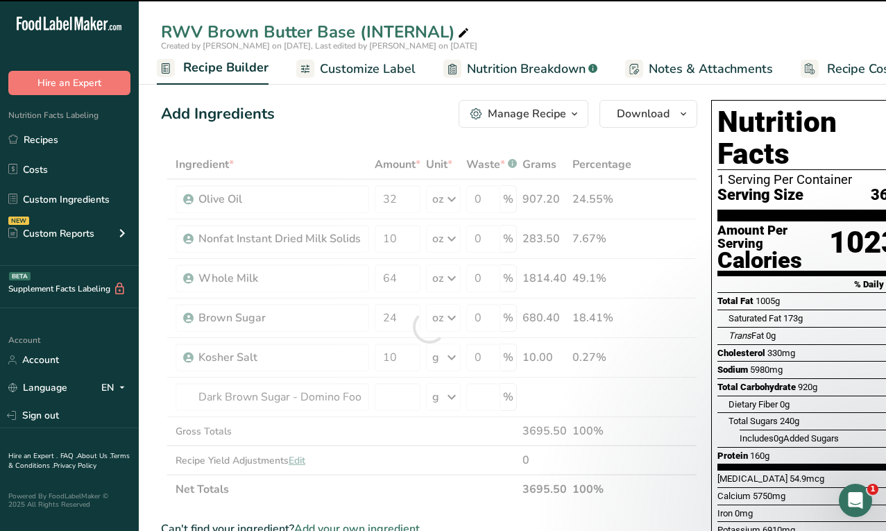
type input "0"
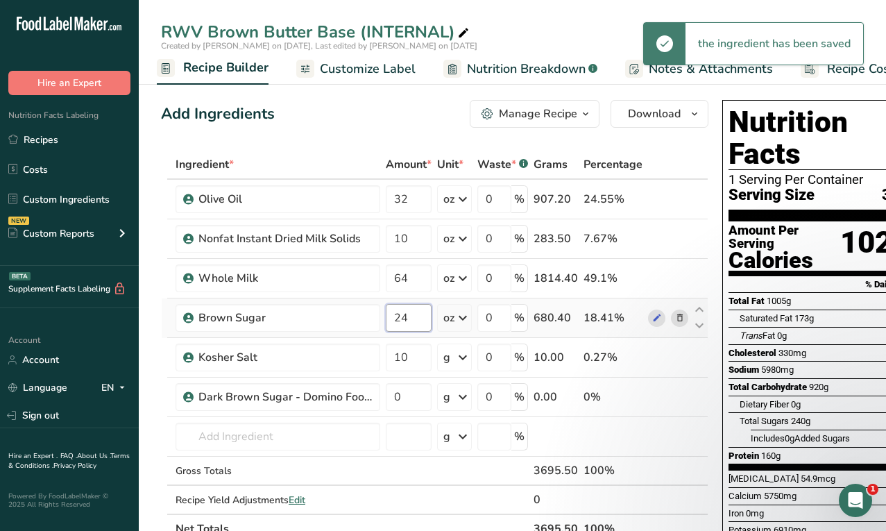
click at [400, 312] on input "24" at bounding box center [409, 318] width 46 height 28
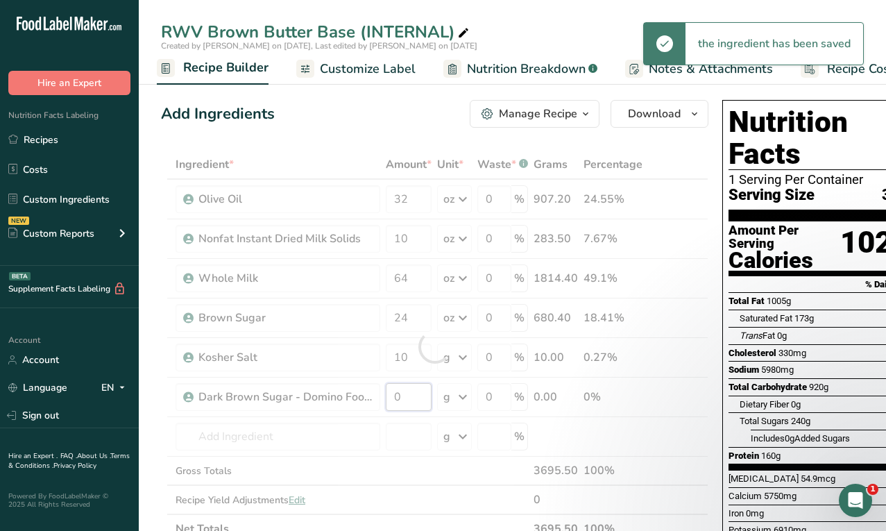
drag, startPoint x: 414, startPoint y: 394, endPoint x: 340, endPoint y: 394, distance: 74.3
click at [341, 394] on div "Ingredient * Amount * Unit * Waste * .a-a{fill:#347362;}.b-a{fill:#fff;} Grams …" at bounding box center [435, 347] width 548 height 394
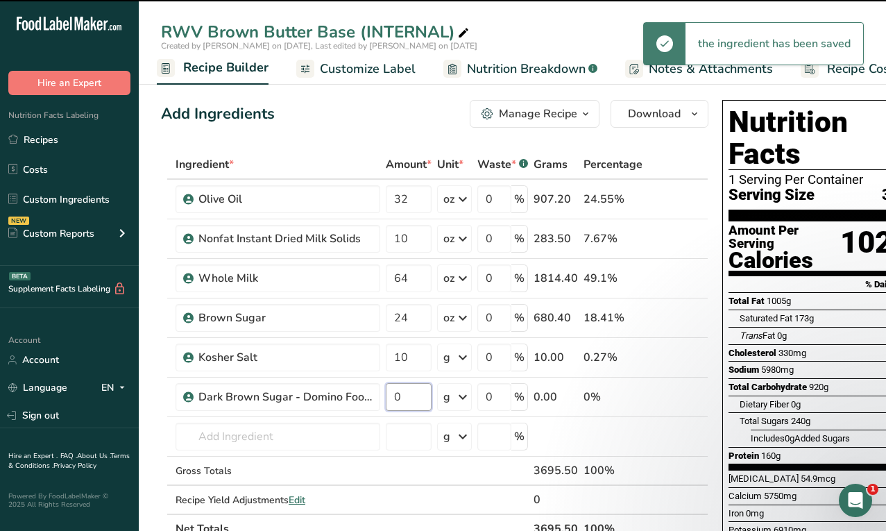
paste input "24"
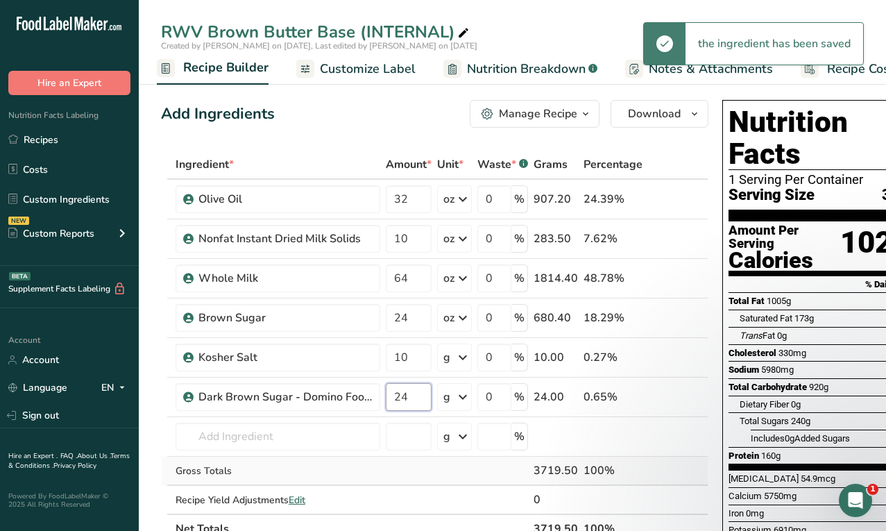
type input "24"
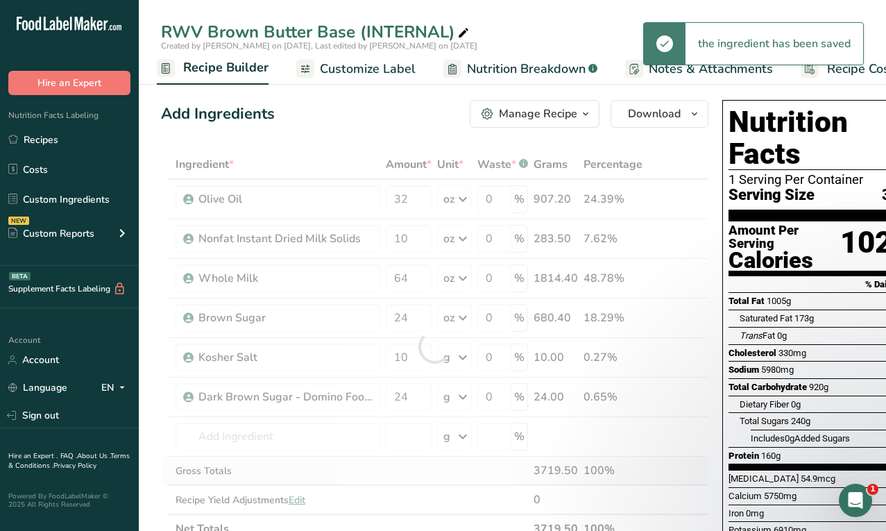
click at [399, 473] on div "Ingredient * Amount * Unit * Waste * .a-a{fill:#347362;}.b-a{fill:#fff;} Grams …" at bounding box center [435, 347] width 548 height 394
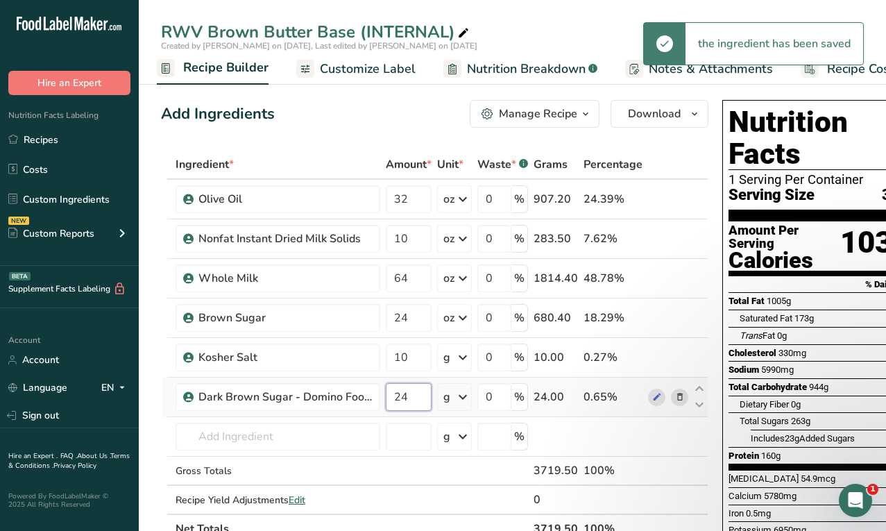
click at [427, 401] on input "24" at bounding box center [409, 397] width 46 height 28
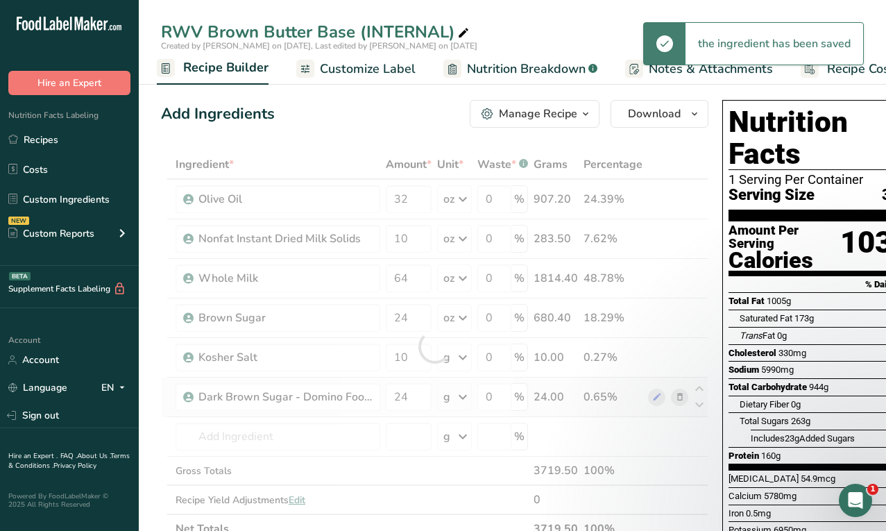
click at [451, 401] on div "Ingredient * Amount * Unit * Waste * .a-a{fill:#347362;}.b-a{fill:#fff;} Grams …" at bounding box center [435, 347] width 548 height 394
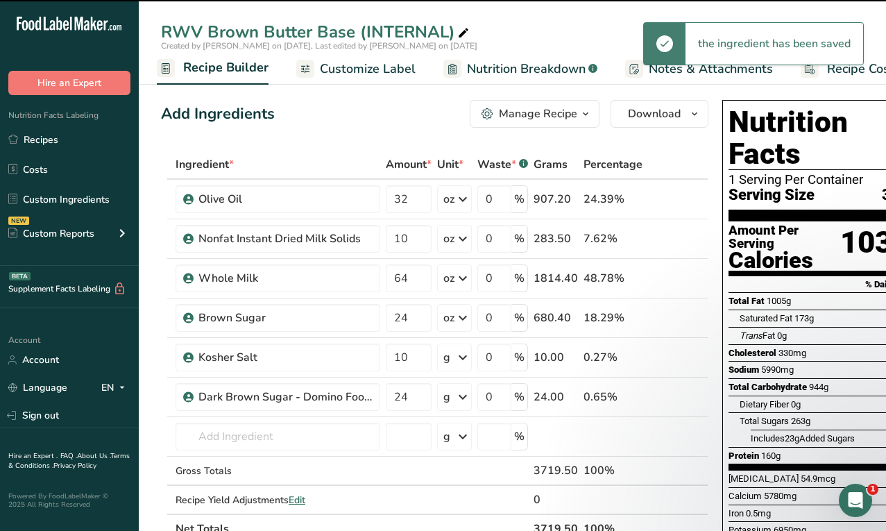
click at [453, 398] on div "g" at bounding box center [454, 397] width 35 height 28
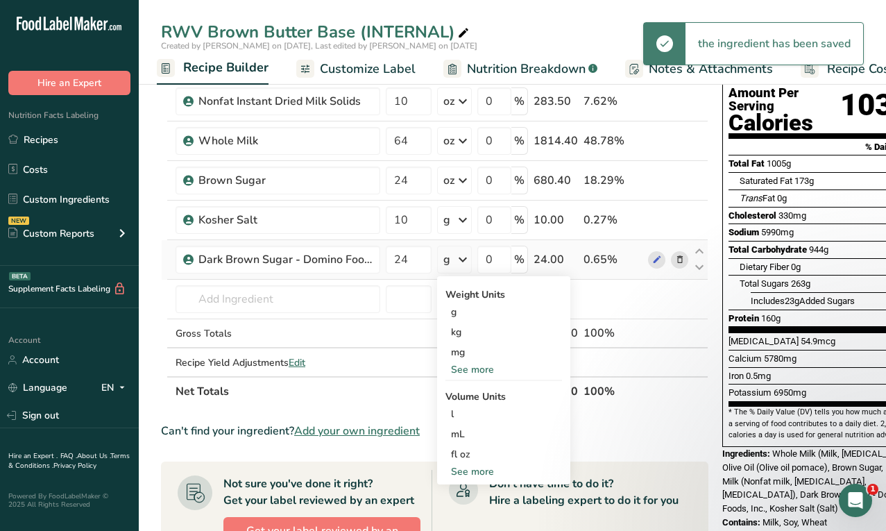
scroll to position [147, 0]
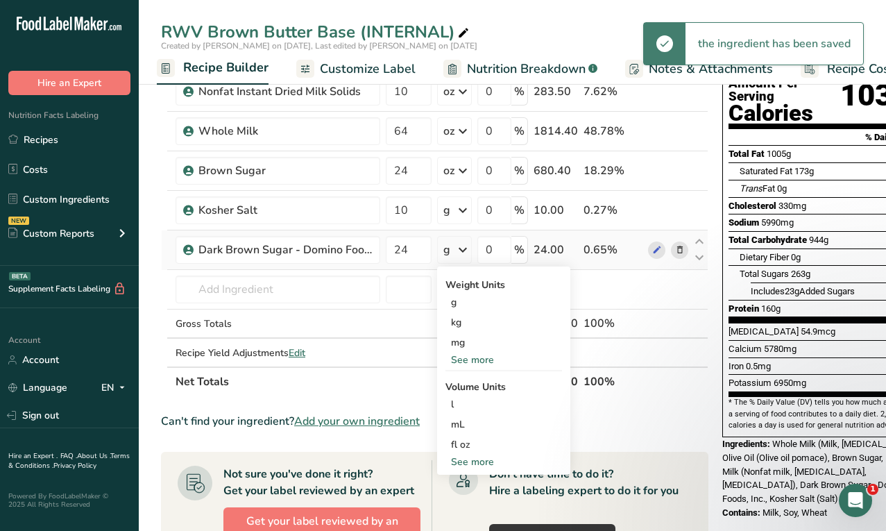
click at [481, 367] on div "Weight Units g kg mg See more Volume Units l Volume units require a density con…" at bounding box center [503, 371] width 133 height 208
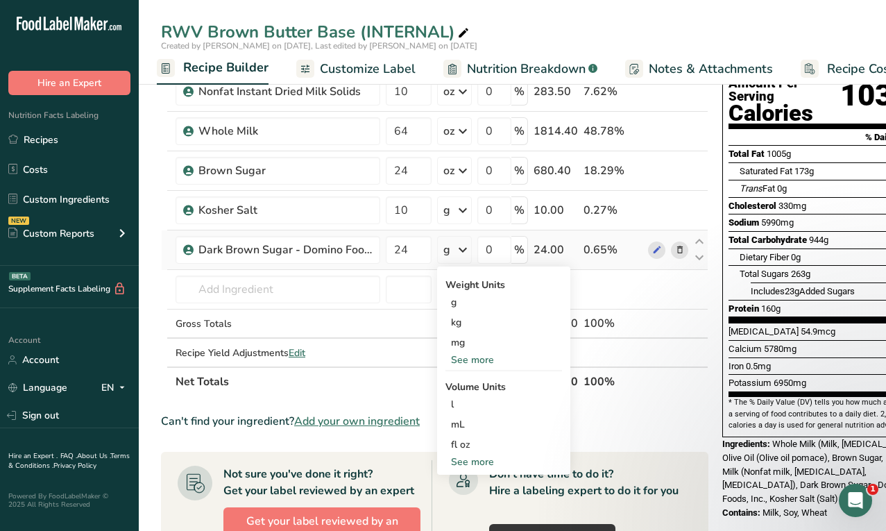
click at [481, 367] on div "Weight Units g kg mg See more Volume Units l Volume units require a density con…" at bounding box center [503, 371] width 133 height 208
click at [479, 362] on div "See more" at bounding box center [504, 360] width 117 height 15
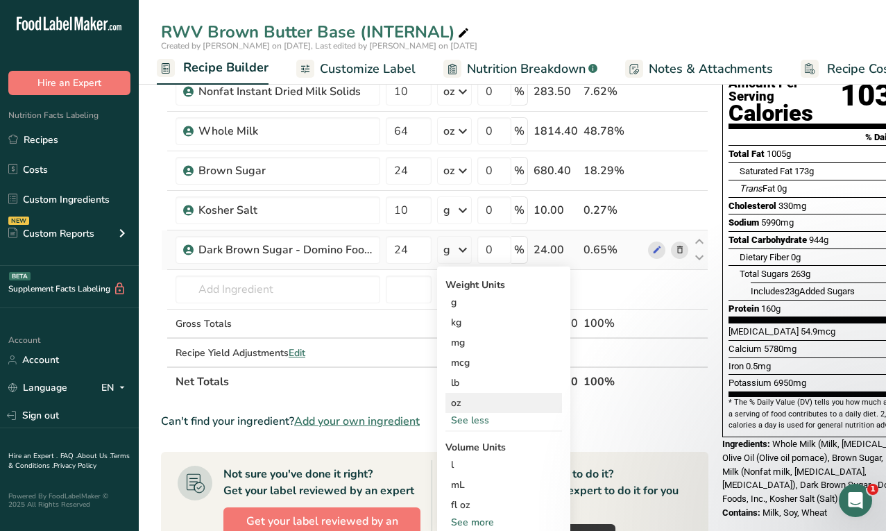
click at [470, 399] on div "oz" at bounding box center [504, 403] width 117 height 20
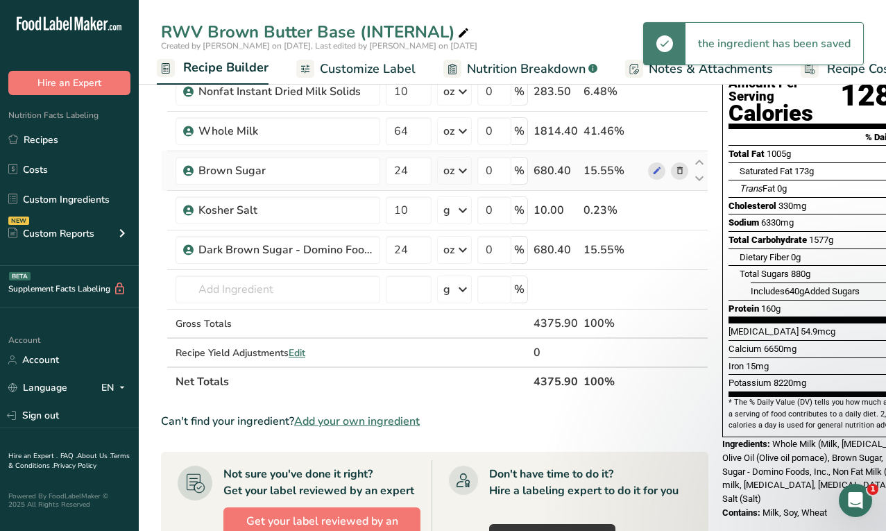
click at [678, 173] on icon at bounding box center [680, 171] width 10 height 15
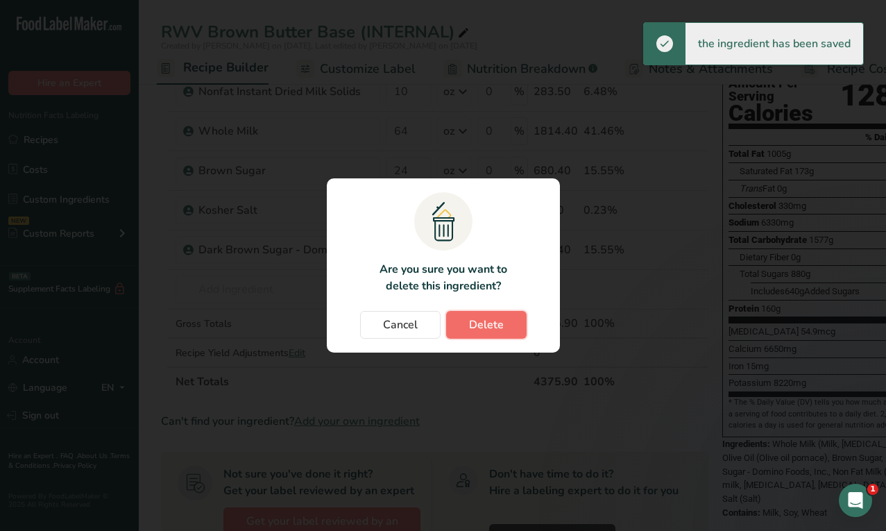
click at [498, 330] on span "Delete" at bounding box center [486, 325] width 35 height 17
click at [284, 26] on div "Change password modal" at bounding box center [443, 265] width 886 height 531
type input "10"
type input "24"
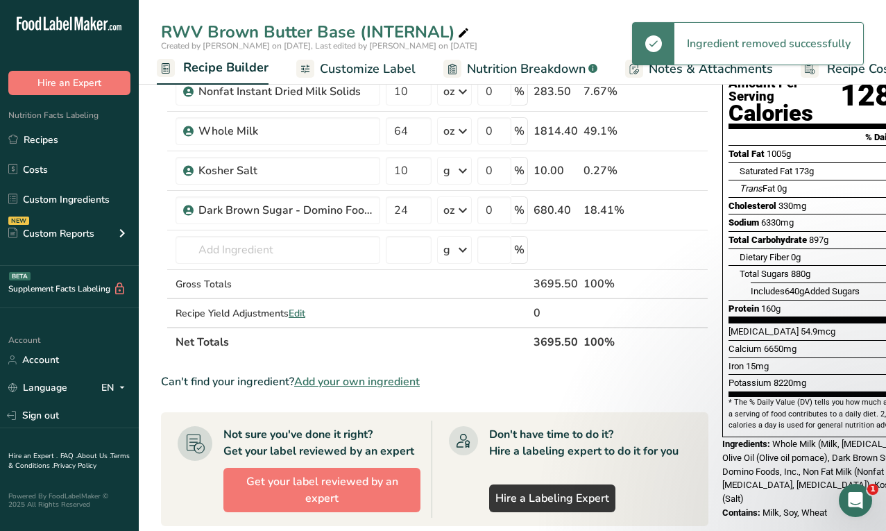
click at [260, 33] on div "RWV Brown Butter Base (INTERNAL)" at bounding box center [316, 31] width 311 height 25
click at [260, 33] on input "RWV Brown Butter Base (INTERNAL)" at bounding box center [512, 31] width 703 height 25
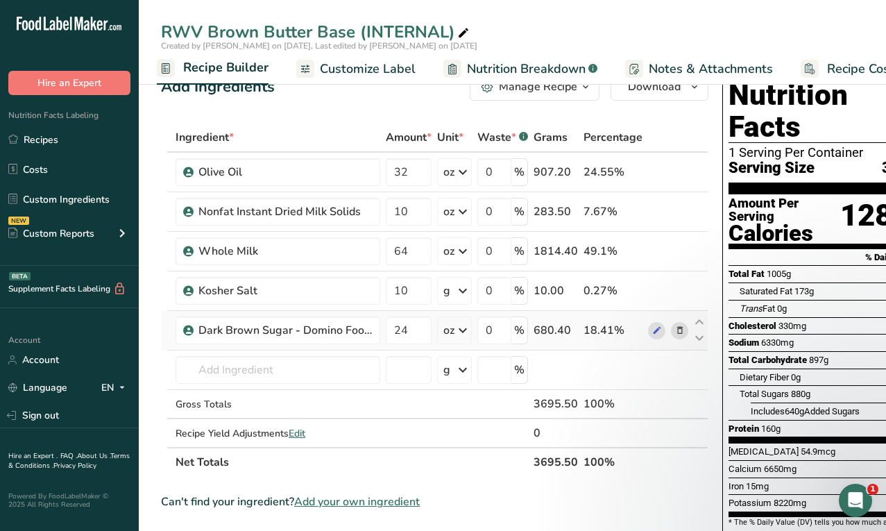
scroll to position [6, 0]
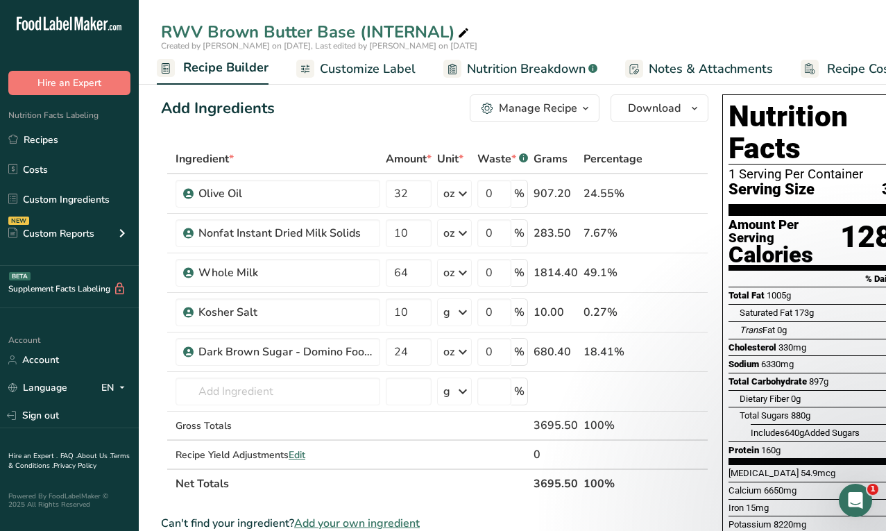
click at [510, 75] on span "Nutrition Breakdown" at bounding box center [526, 69] width 119 height 19
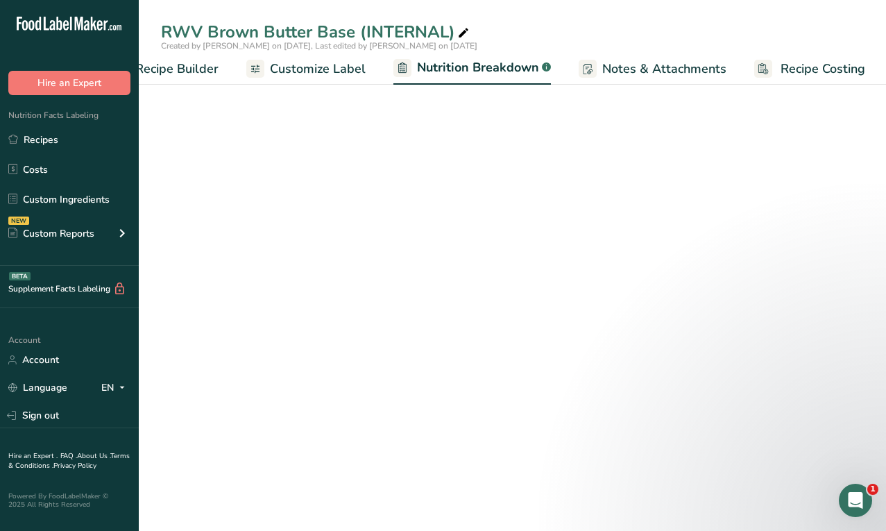
select select "Calories"
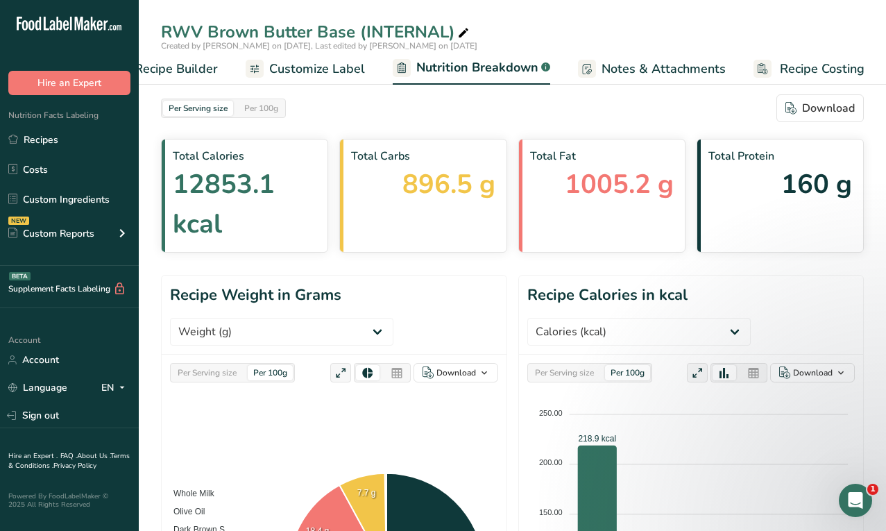
click at [187, 64] on span "Recipe Builder" at bounding box center [176, 69] width 83 height 19
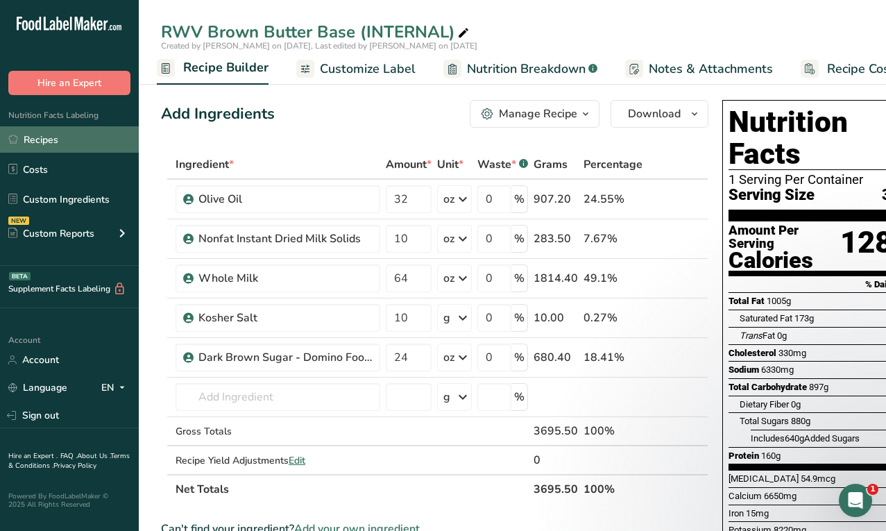
click at [65, 140] on link "Recipes" at bounding box center [69, 139] width 139 height 26
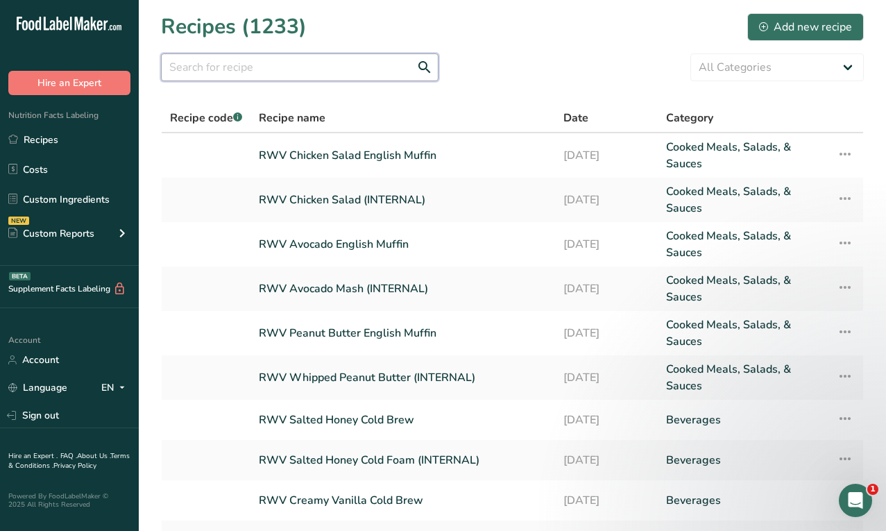
click at [327, 76] on input "text" at bounding box center [300, 67] width 278 height 28
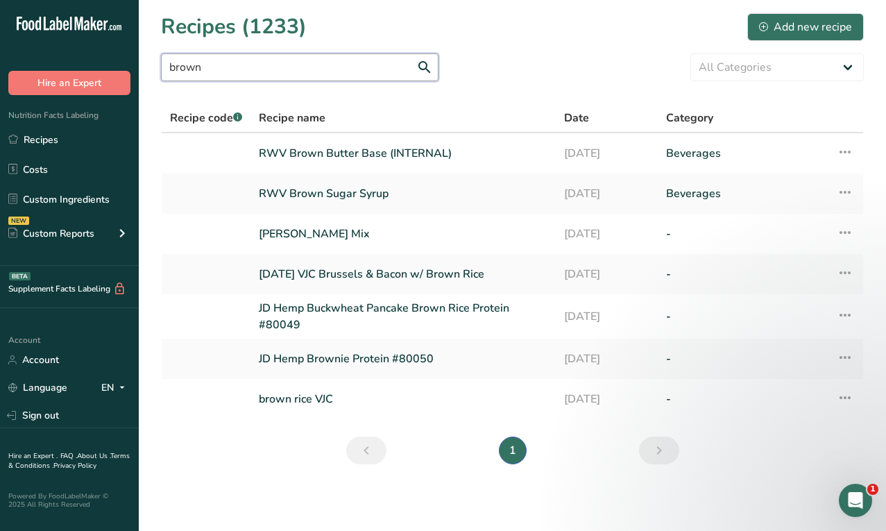
click at [262, 70] on input "brown" at bounding box center [300, 67] width 278 height 28
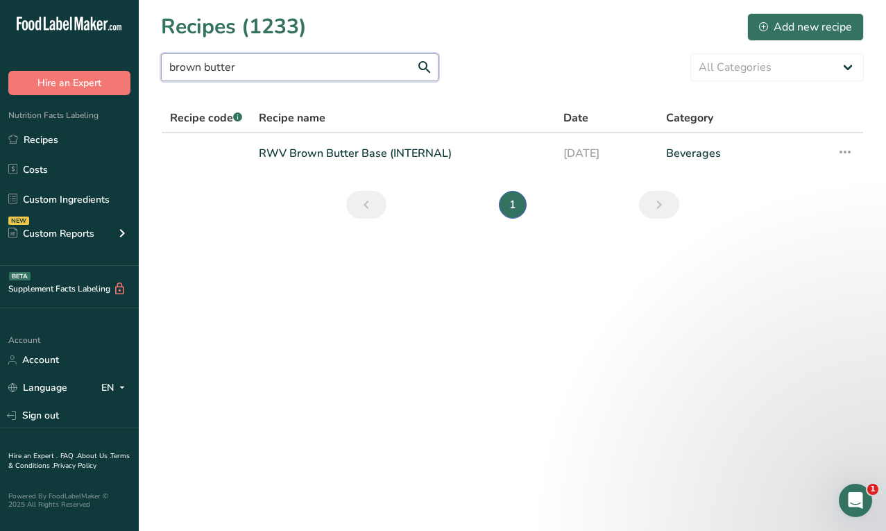
click at [264, 61] on input "brown butter" at bounding box center [300, 67] width 278 height 28
type input "butter"
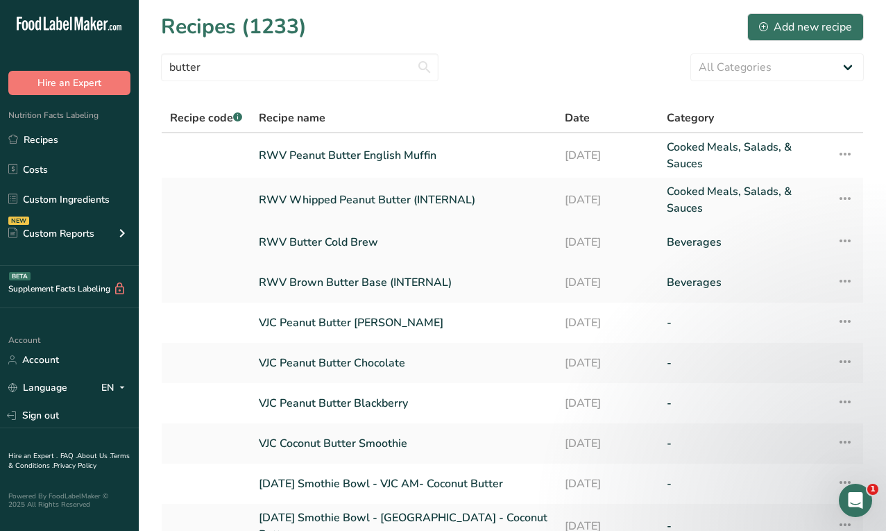
click at [343, 242] on link "RWV Butter Cold Brew" at bounding box center [403, 242] width 289 height 29
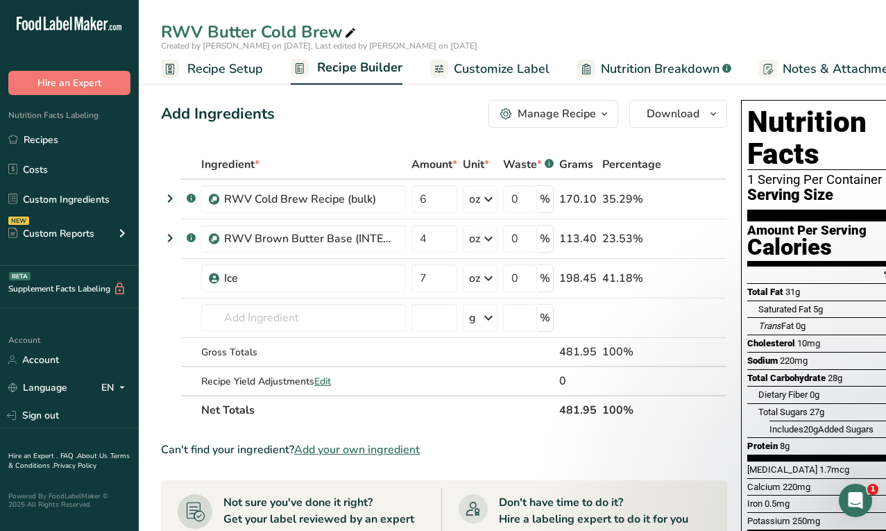
click at [210, 30] on div "RWV Butter Cold Brew" at bounding box center [260, 31] width 198 height 25
click at [210, 31] on input "RWV Butter Cold Brew" at bounding box center [512, 31] width 703 height 25
type input "RWV Brown Butter Cold Brew"
click at [355, 131] on div "Add Ingredients Manage Recipe Delete Recipe Duplicate Recipe Scale Recipe Save …" at bounding box center [448, 512] width 575 height 837
click at [622, 81] on link "Nutrition Breakdown .a-a{fill:#347362;}.b-a{fill:#fff;}" at bounding box center [655, 68] width 154 height 31
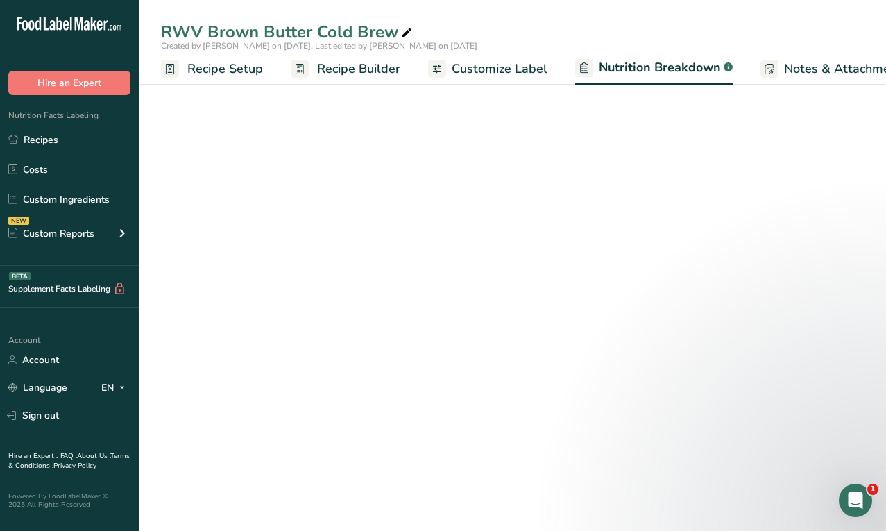
scroll to position [0, 146]
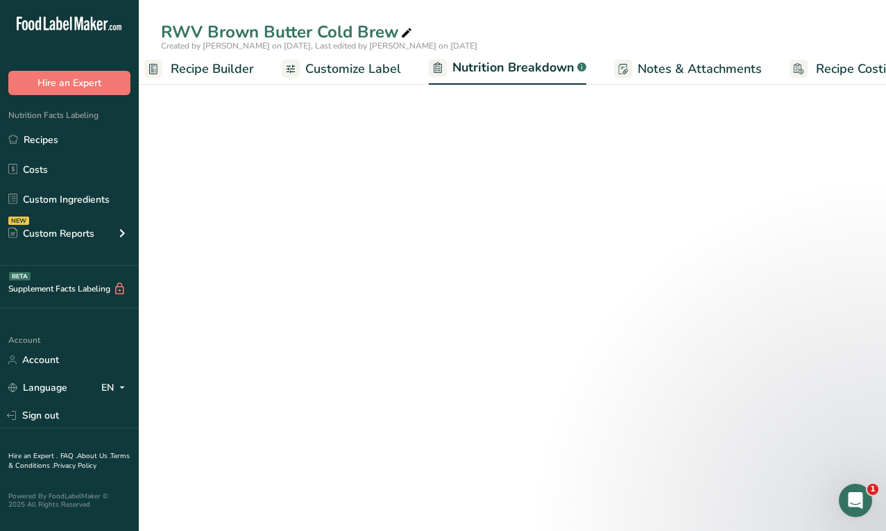
select select "Calories"
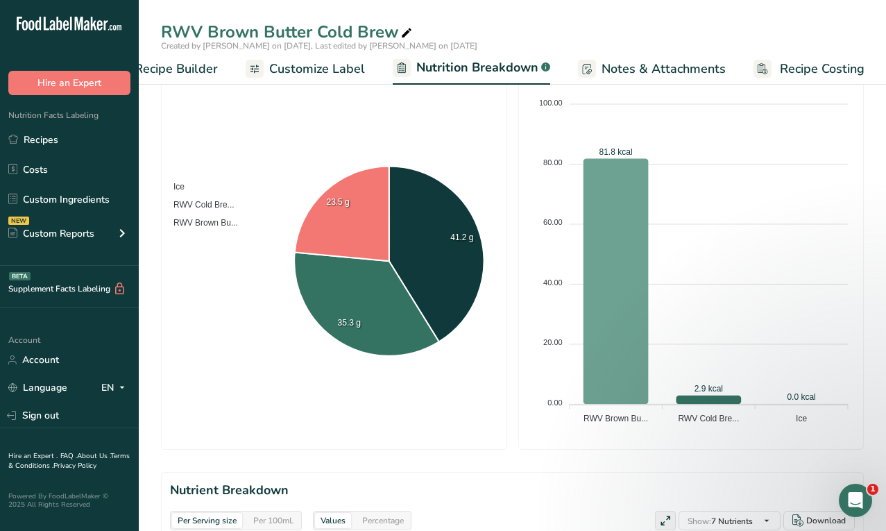
scroll to position [0, 0]
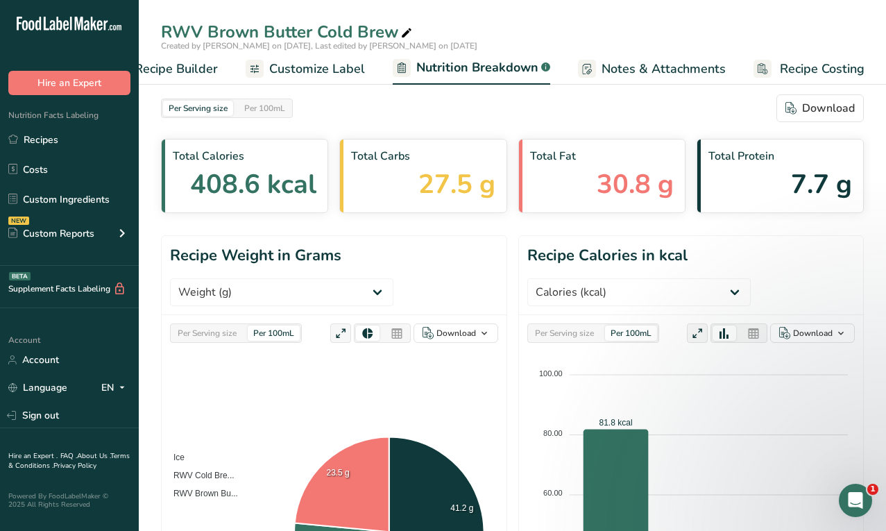
click at [181, 78] on link "Recipe Builder" at bounding box center [163, 68] width 110 height 31
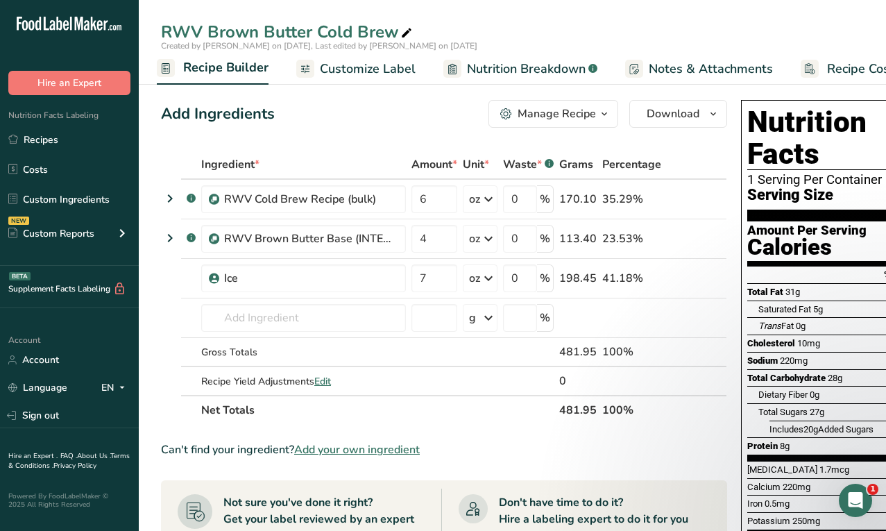
click at [341, 69] on span "Customize Label" at bounding box center [368, 69] width 96 height 19
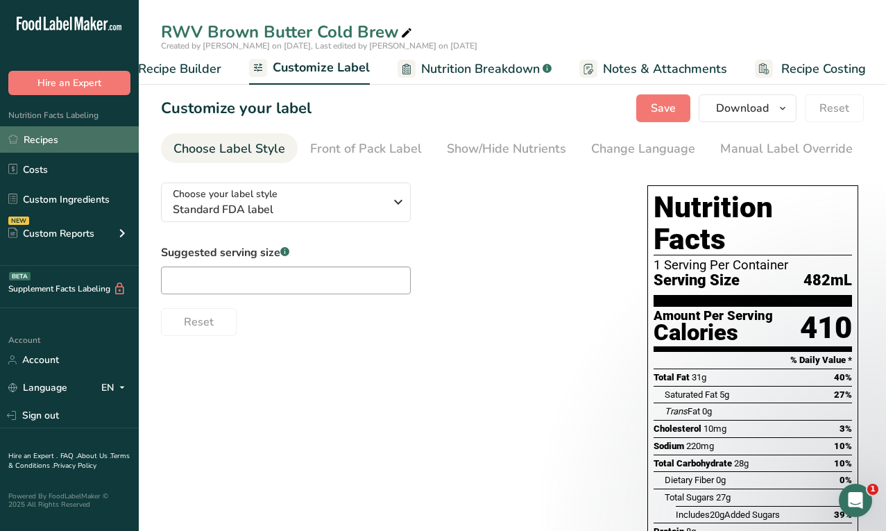
scroll to position [0, 181]
click at [87, 140] on link "Recipes" at bounding box center [69, 139] width 139 height 26
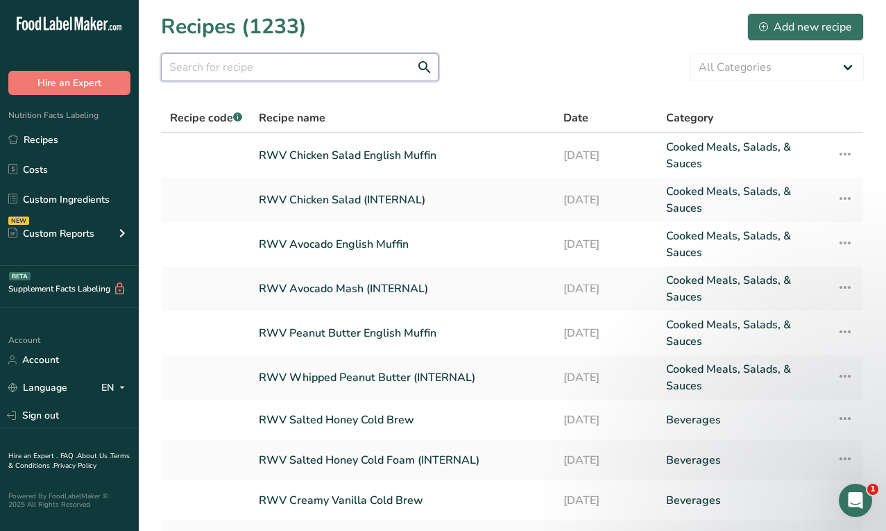
click at [264, 69] on input "text" at bounding box center [300, 67] width 278 height 28
type input "vanilla cold"
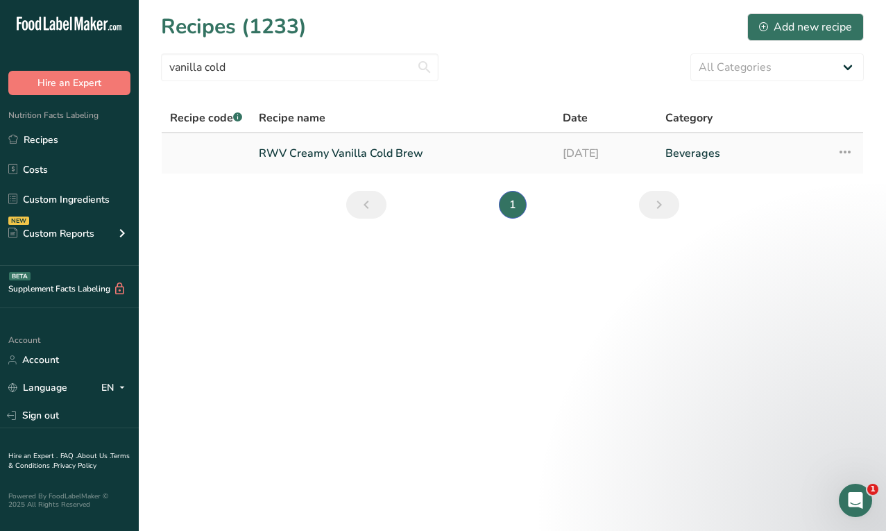
click at [405, 156] on link "RWV Creamy Vanilla Cold Brew" at bounding box center [402, 153] width 287 height 29
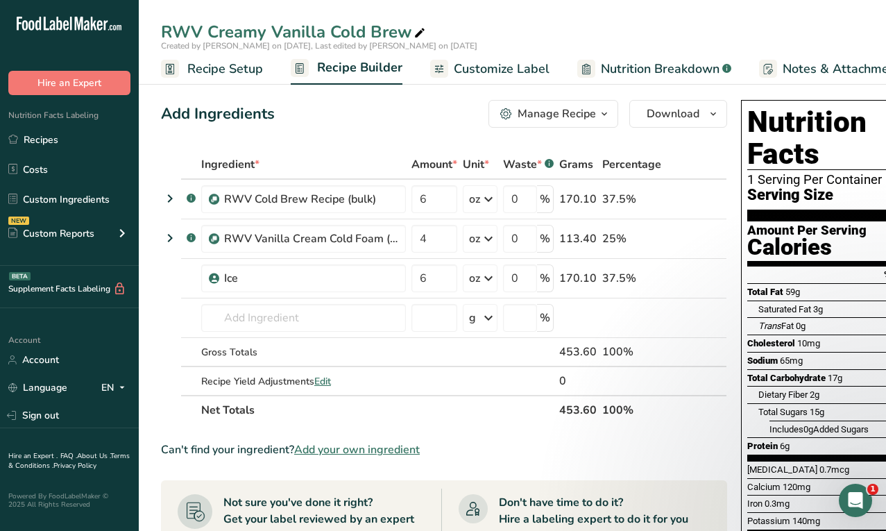
scroll to position [0, 70]
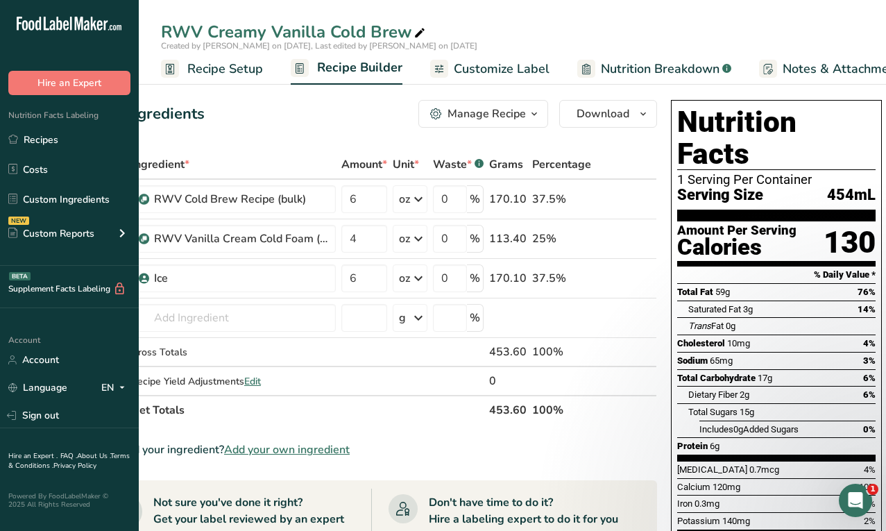
click at [217, 70] on span "Recipe Setup" at bounding box center [225, 69] width 76 height 19
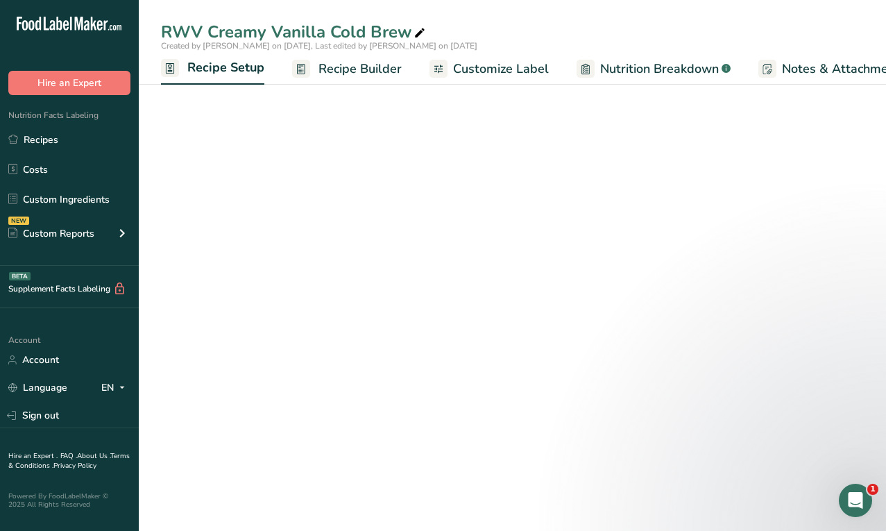
scroll to position [0, 5]
select select "22"
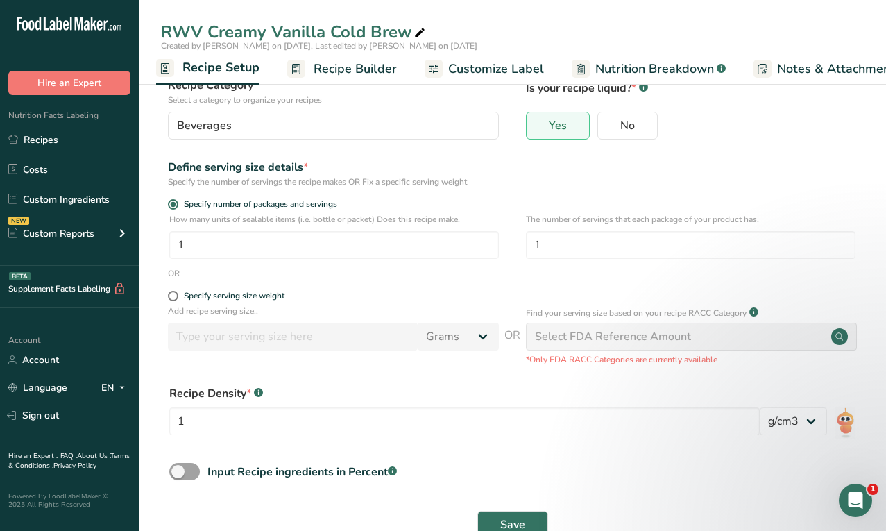
scroll to position [80, 0]
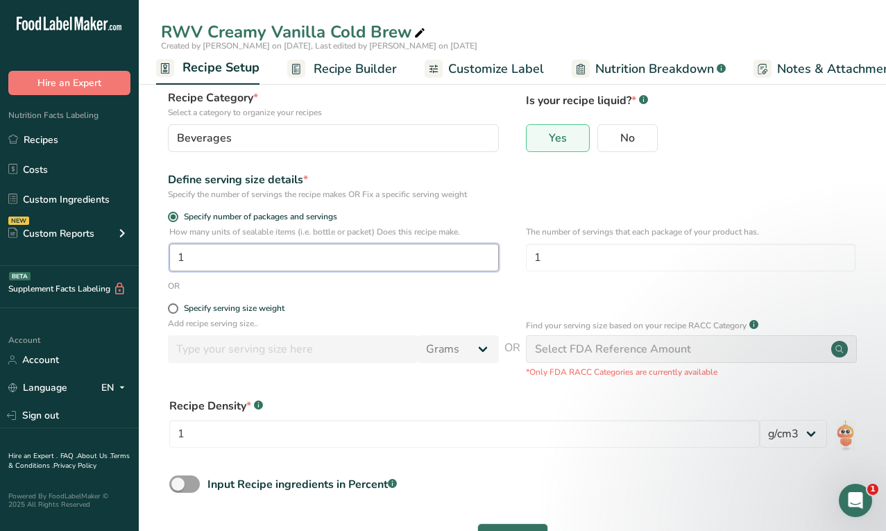
click at [286, 258] on input "1" at bounding box center [334, 258] width 330 height 28
drag, startPoint x: 299, startPoint y: 258, endPoint x: 133, endPoint y: 258, distance: 166.6
click at [134, 258] on div ".a-20{fill:#fff;} Hire an Expert Nutrition Facts Labeling Recipes Costs Custom …" at bounding box center [443, 251] width 886 height 662
paste input "473.176"
type input "1"
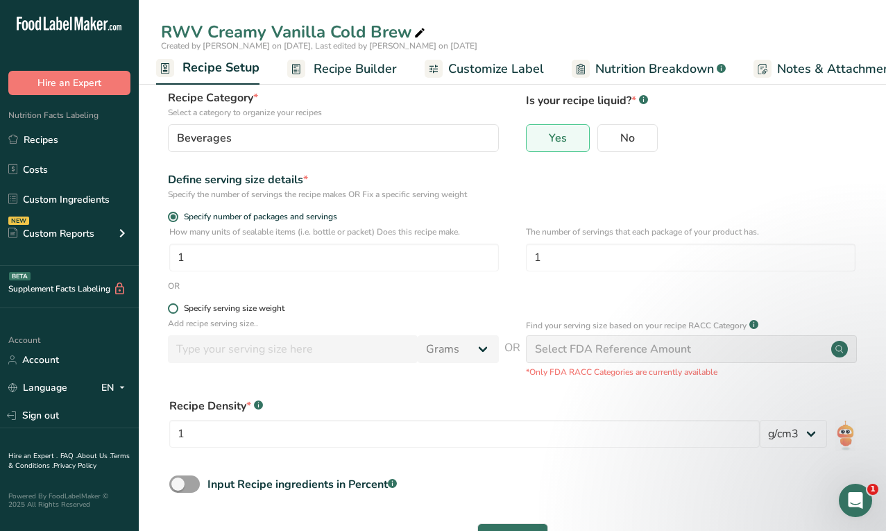
click at [280, 308] on div "Specify serving size weight" at bounding box center [234, 308] width 101 height 10
click at [177, 308] on input "Specify serving size weight" at bounding box center [172, 308] width 9 height 9
radio input "true"
radio input "false"
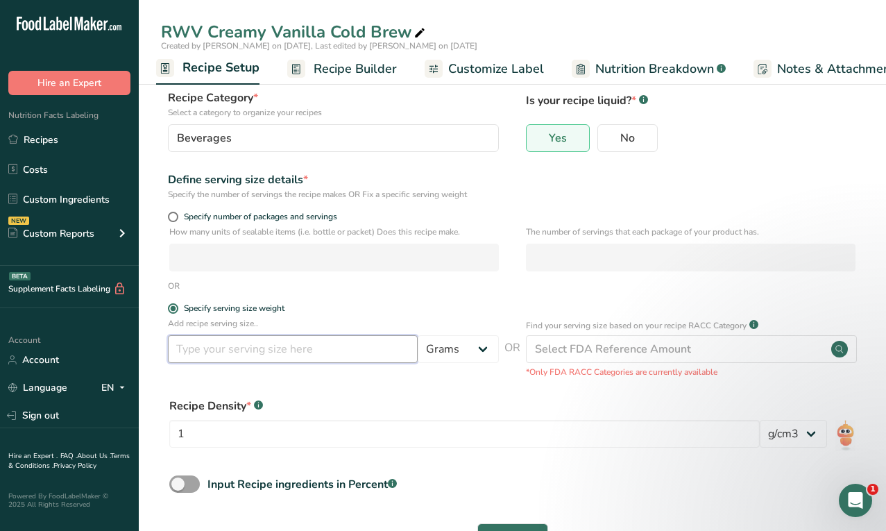
click at [387, 353] on input "number" at bounding box center [293, 349] width 250 height 28
paste input "473.176"
click at [426, 304] on label "Specify serving size weight" at bounding box center [333, 308] width 331 height 10
click at [177, 304] on input "Specify serving size weight" at bounding box center [172, 308] width 9 height 9
click at [211, 348] on input "473.176" at bounding box center [293, 349] width 250 height 28
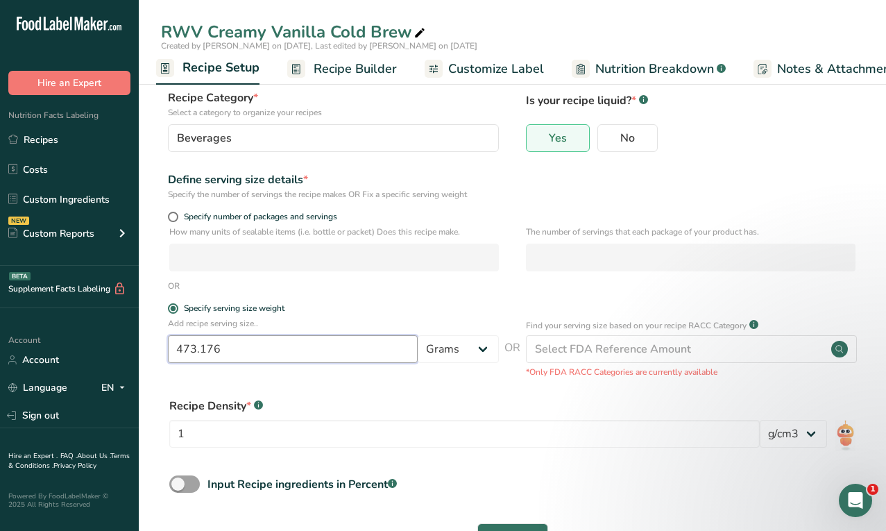
click at [212, 348] on input "473.176" at bounding box center [293, 349] width 250 height 28
click at [243, 352] on input "473.176" at bounding box center [293, 349] width 250 height 28
click at [466, 351] on select "Grams kg mg mcg lb oz l mL fl oz tbsp tsp cup qt gallon" at bounding box center [458, 349] width 81 height 28
drag, startPoint x: 257, startPoint y: 348, endPoint x: 59, endPoint y: 347, distance: 197.9
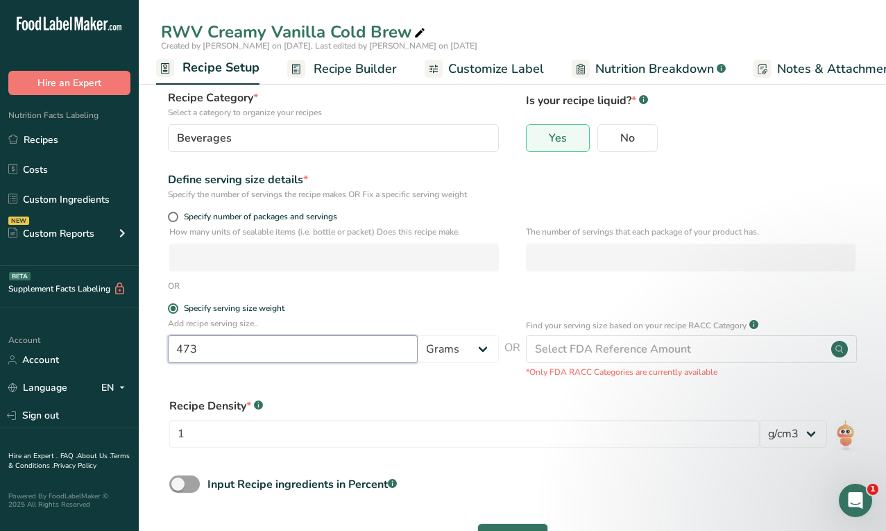
click at [62, 347] on div ".a-20{fill:#fff;} Hire an Expert Nutrition Facts Labeling Recipes Costs Custom …" at bounding box center [443, 251] width 886 height 662
type input "16"
click at [476, 338] on select "Grams kg mg mcg lb oz l mL fl oz tbsp tsp cup qt gallon" at bounding box center [458, 349] width 81 height 28
select select "18"
click at [418, 335] on select "Grams kg mg mcg lb oz l mL fl oz tbsp tsp cup qt gallon" at bounding box center [458, 349] width 81 height 28
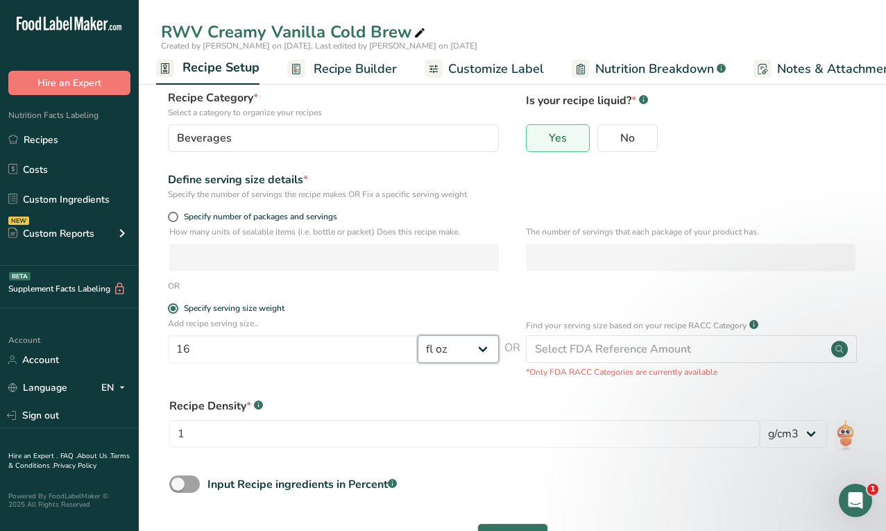
scroll to position [131, 0]
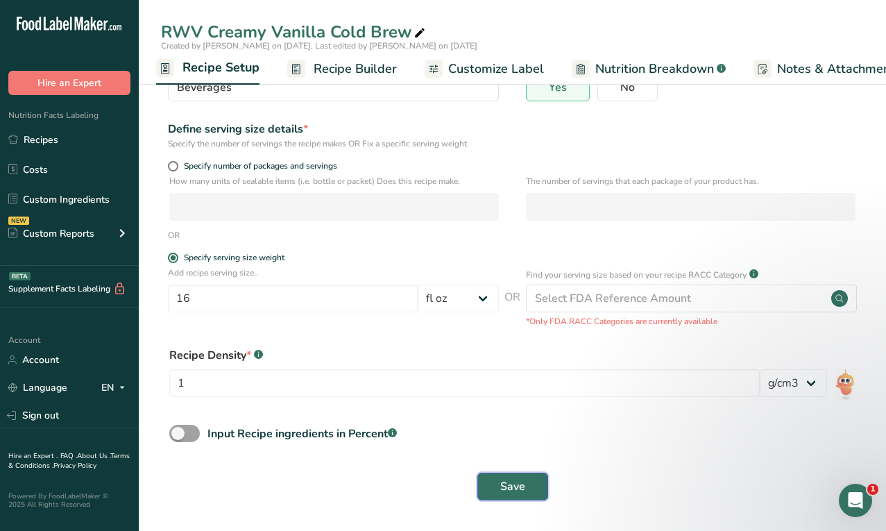
click at [507, 476] on button "Save" at bounding box center [513, 487] width 71 height 28
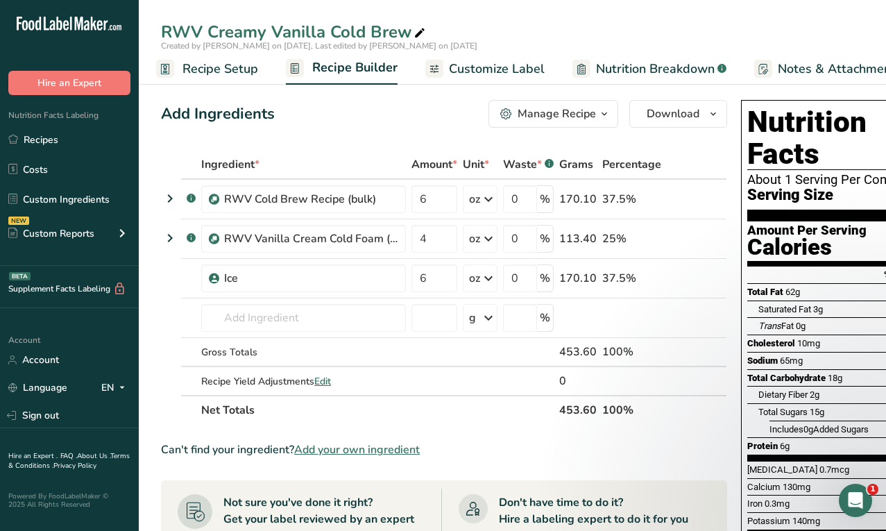
click at [298, 18] on div "RWV Creamy Vanilla Cold Brew Created by Audrey Pleva on 2025-09-04, Last edited…" at bounding box center [513, 42] width 748 height 85
click at [298, 21] on div "RWV Creamy Vanilla Cold Brew" at bounding box center [294, 31] width 267 height 25
click at [298, 21] on input "RWV Creamy Vanilla Cold Brew" at bounding box center [512, 31] width 703 height 25
click at [673, 239] on icon at bounding box center [676, 239] width 10 height 15
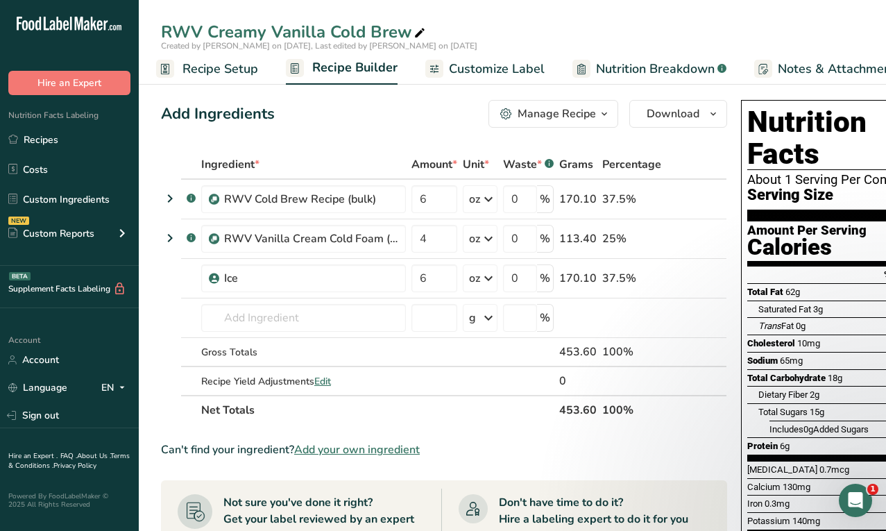
click at [243, 68] on span "Recipe Setup" at bounding box center [221, 69] width 76 height 19
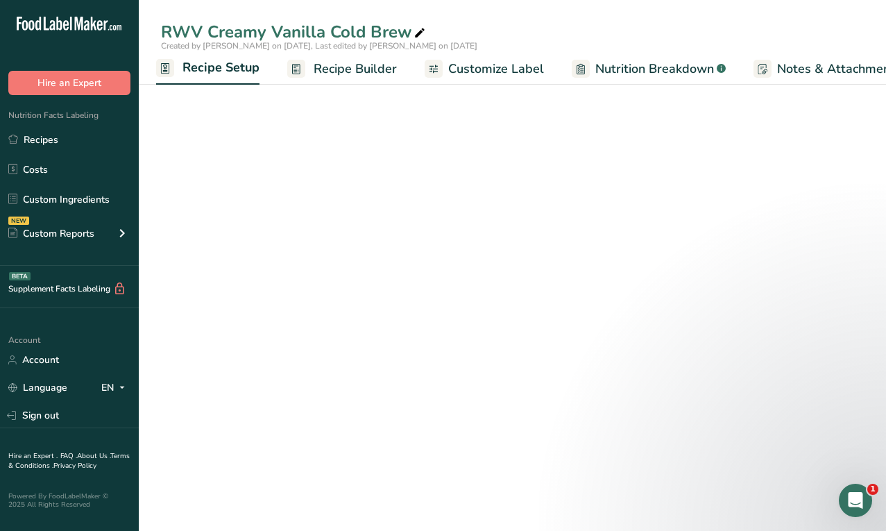
select select "18"
select select "22"
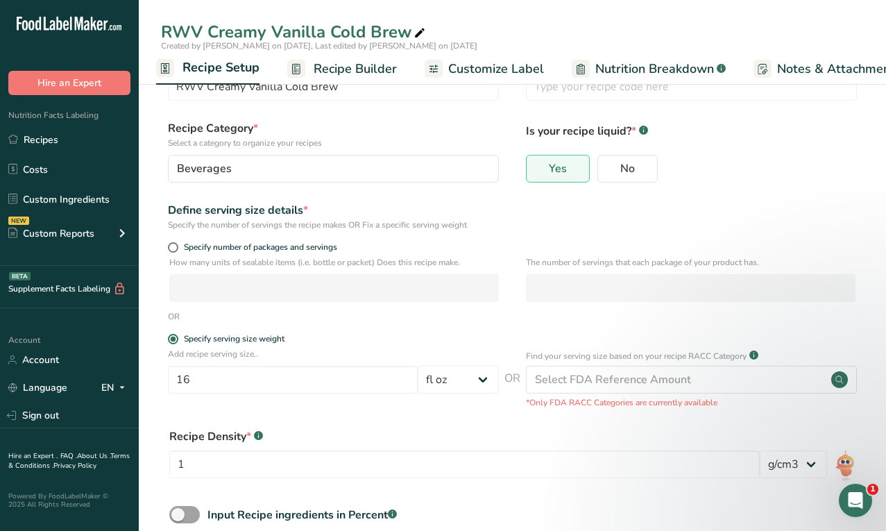
scroll to position [131, 0]
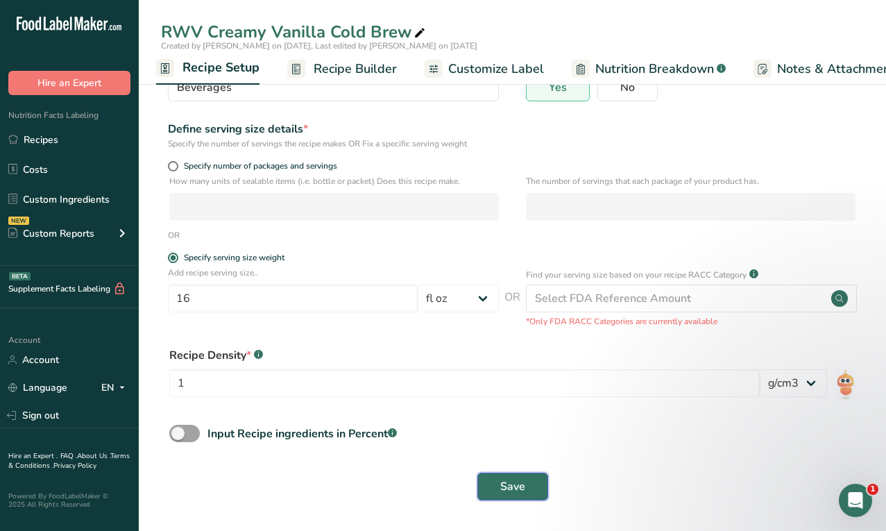
click at [525, 496] on button "Save" at bounding box center [513, 487] width 71 height 28
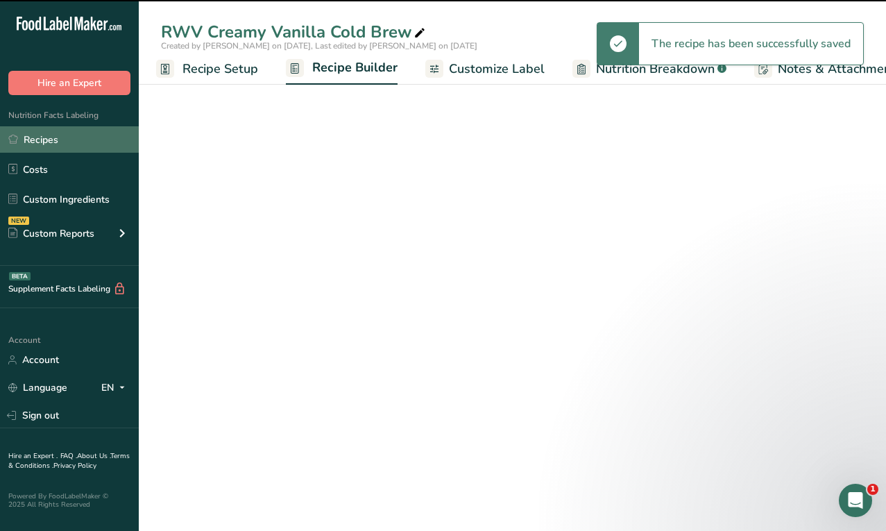
click at [92, 133] on link "Recipes" at bounding box center [69, 139] width 139 height 26
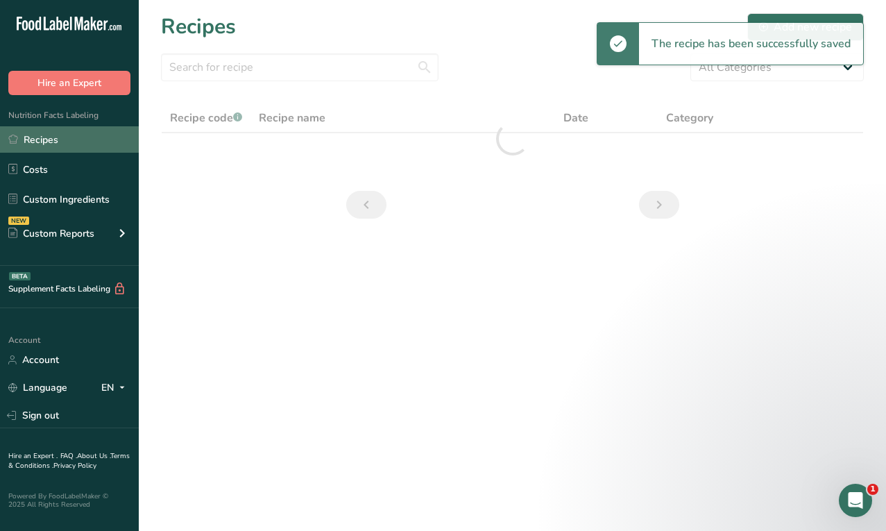
click at [92, 135] on link "Recipes" at bounding box center [69, 139] width 139 height 26
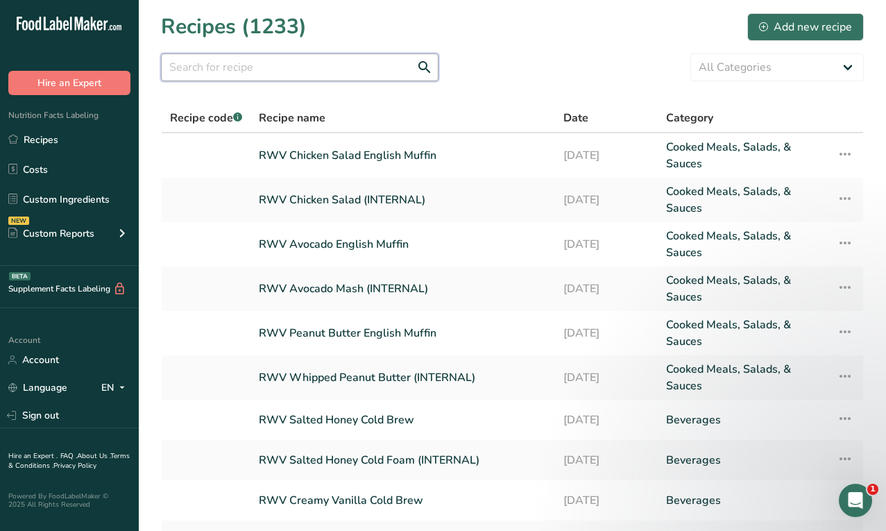
click at [251, 64] on input "text" at bounding box center [300, 67] width 278 height 28
type input "cold brew"
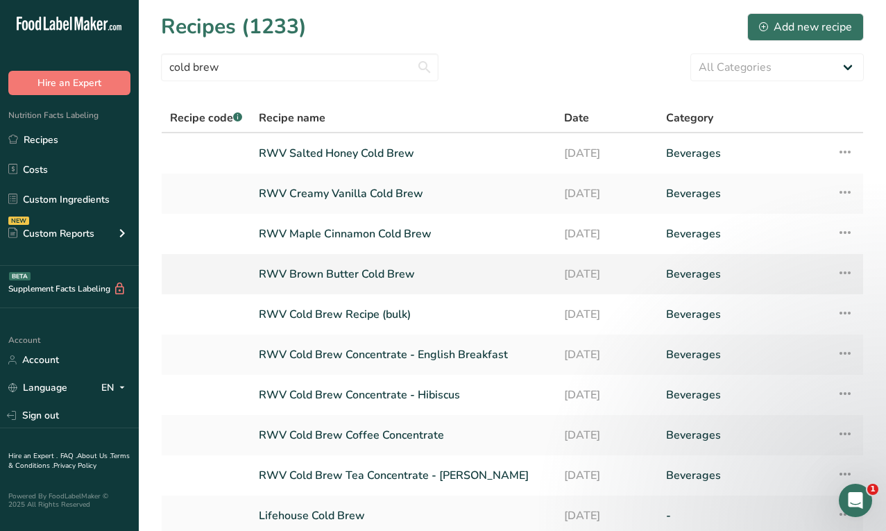
click at [368, 264] on link "RWV Brown Butter Cold Brew" at bounding box center [403, 274] width 289 height 29
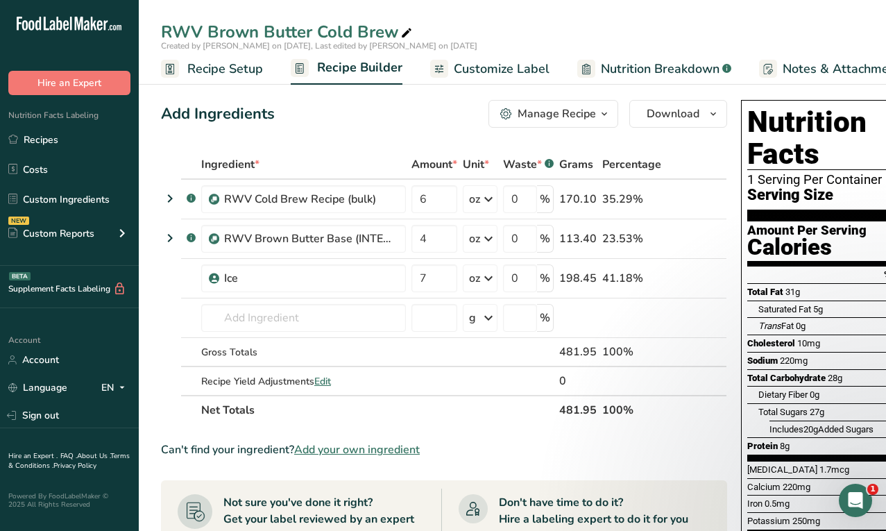
click at [221, 70] on span "Recipe Setup" at bounding box center [225, 69] width 76 height 19
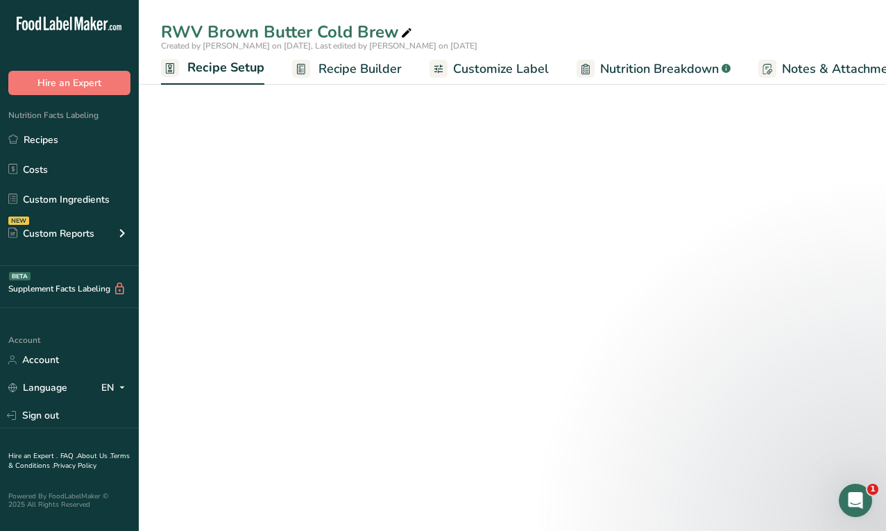
scroll to position [0, 5]
select select "22"
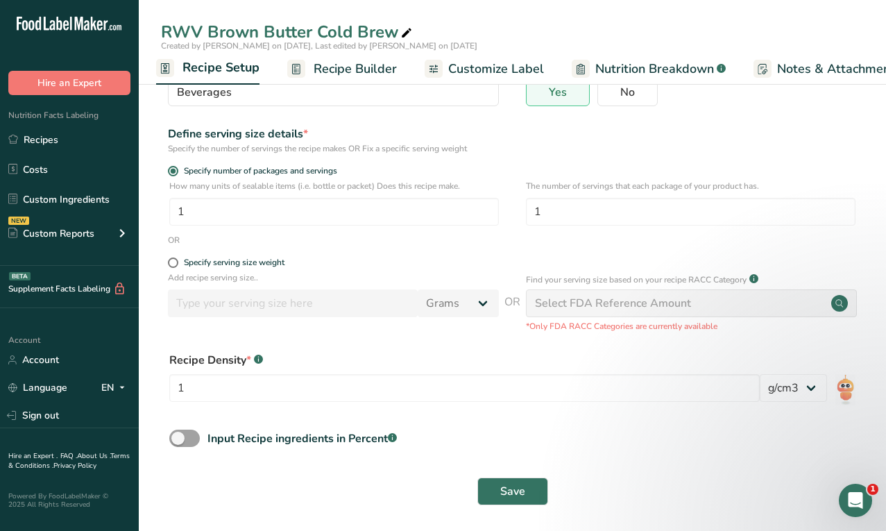
scroll to position [131, 0]
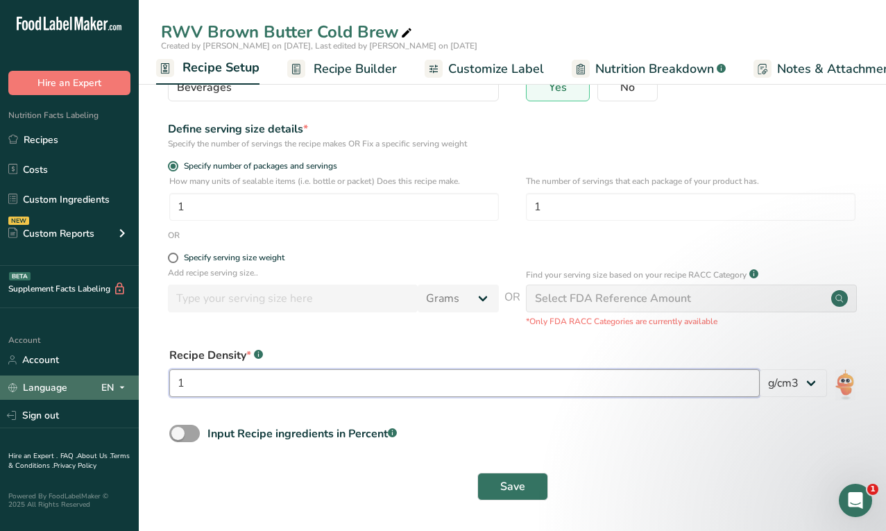
drag, startPoint x: 239, startPoint y: 380, endPoint x: 138, endPoint y: 380, distance: 101.4
click at [138, 380] on div ".a-20{fill:#fff;} Hire an Expert Nutrition Facts Labeling Recipes Costs Custom …" at bounding box center [443, 200] width 886 height 662
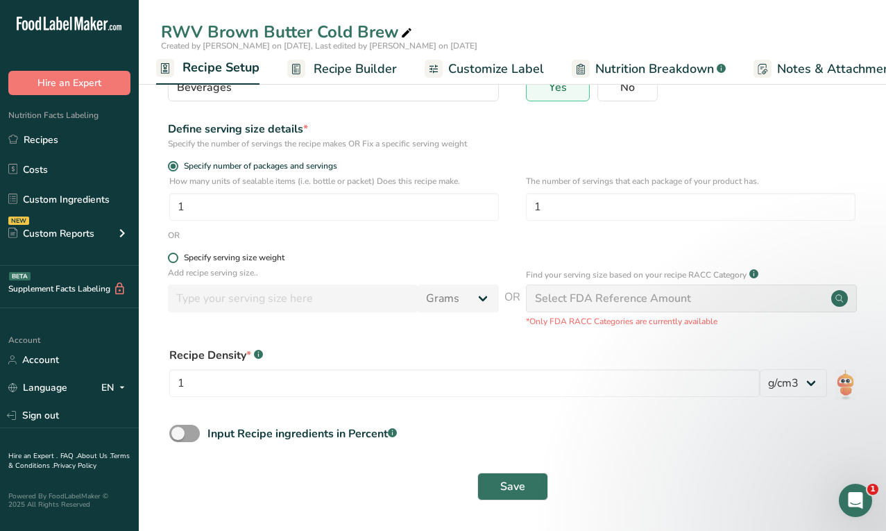
click at [203, 257] on div "Specify serving size weight" at bounding box center [234, 258] width 101 height 10
click at [177, 257] on input "Specify serving size weight" at bounding box center [172, 257] width 9 height 9
radio input "true"
radio input "false"
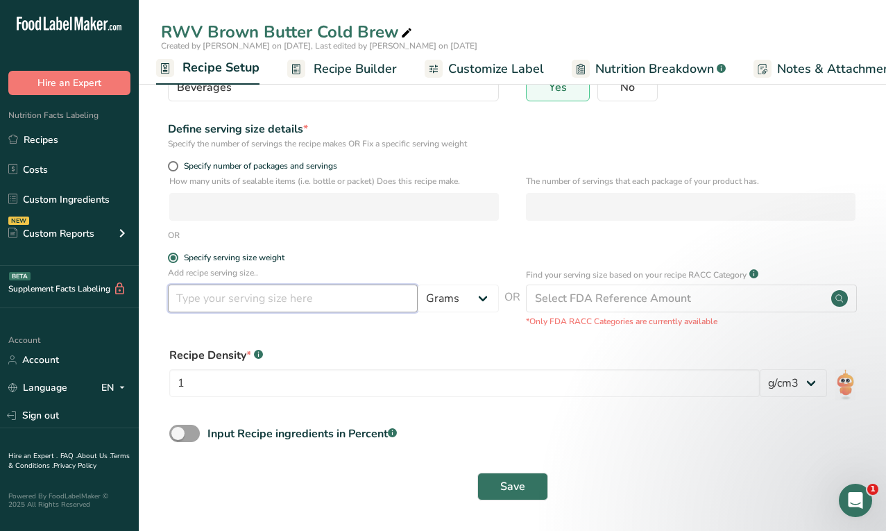
click at [259, 306] on input "number" at bounding box center [293, 299] width 250 height 28
type input "16"
click at [459, 297] on select "Grams kg mg mcg lb oz l mL fl oz tbsp tsp cup qt gallon" at bounding box center [458, 299] width 81 height 28
select select "18"
click at [418, 285] on select "Grams kg mg mcg lb oz l mL fl oz tbsp tsp cup qt gallon" at bounding box center [458, 299] width 81 height 28
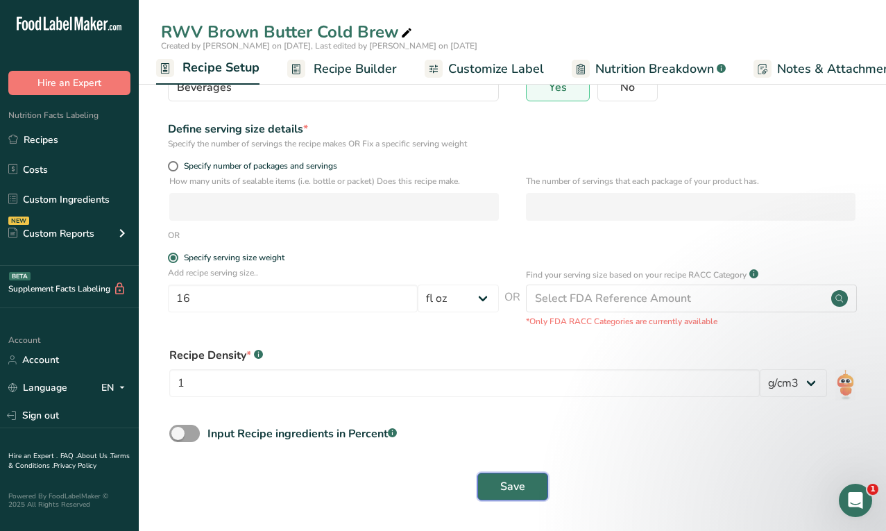
click at [524, 480] on span "Save" at bounding box center [513, 486] width 25 height 17
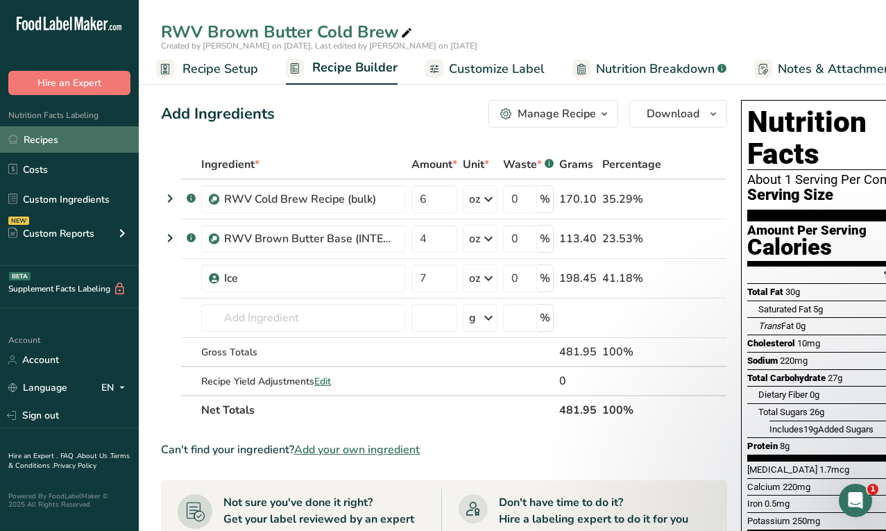
click at [22, 142] on link "Recipes" at bounding box center [69, 139] width 139 height 26
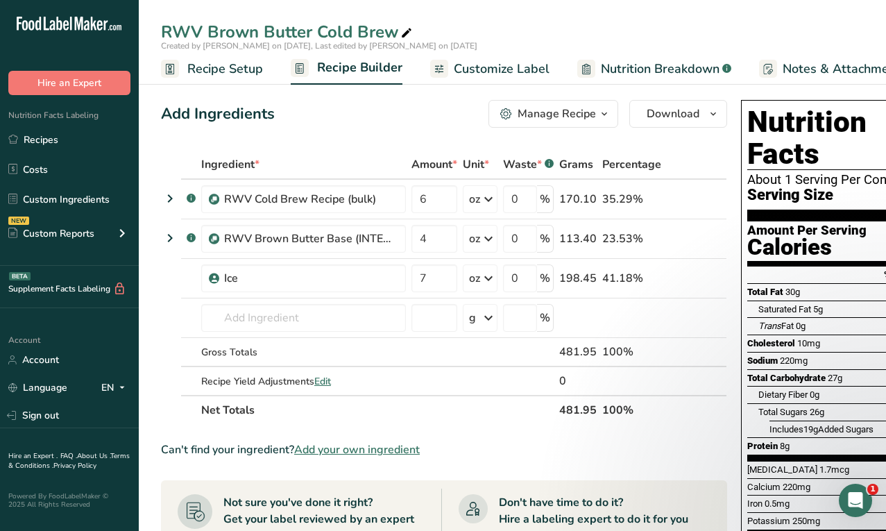
click at [274, 32] on div "RWV Brown Butter Cold Brew" at bounding box center [288, 31] width 254 height 25
click at [274, 32] on input "RWV Brown Butter Cold Brew" at bounding box center [512, 31] width 703 height 25
click at [100, 129] on link "Recipes" at bounding box center [69, 139] width 139 height 26
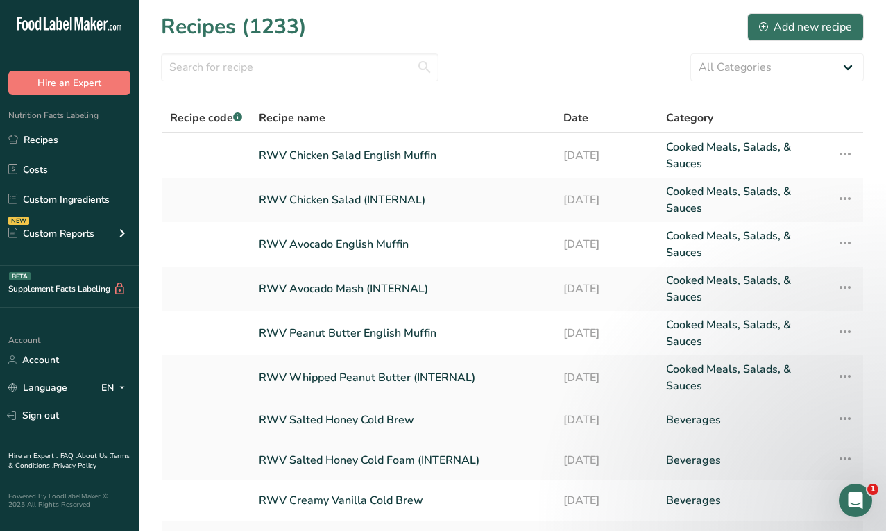
click at [337, 419] on link "RWV Salted Honey Cold Brew" at bounding box center [403, 419] width 288 height 29
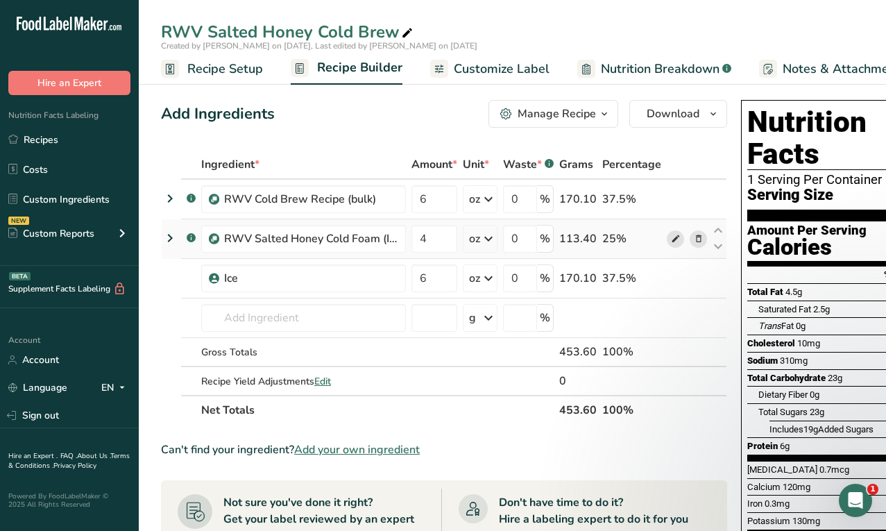
click at [672, 236] on icon at bounding box center [676, 239] width 10 height 15
click at [235, 67] on span "Recipe Setup" at bounding box center [225, 69] width 76 height 19
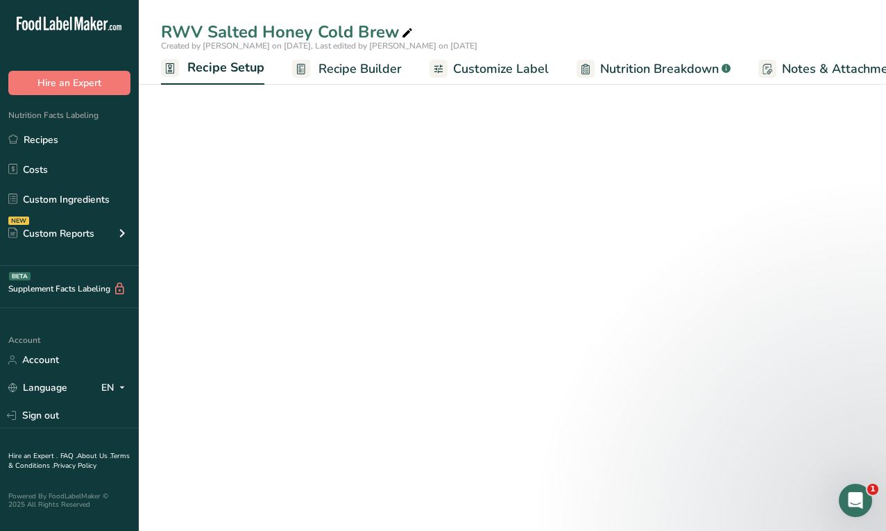
scroll to position [0, 5]
select select "22"
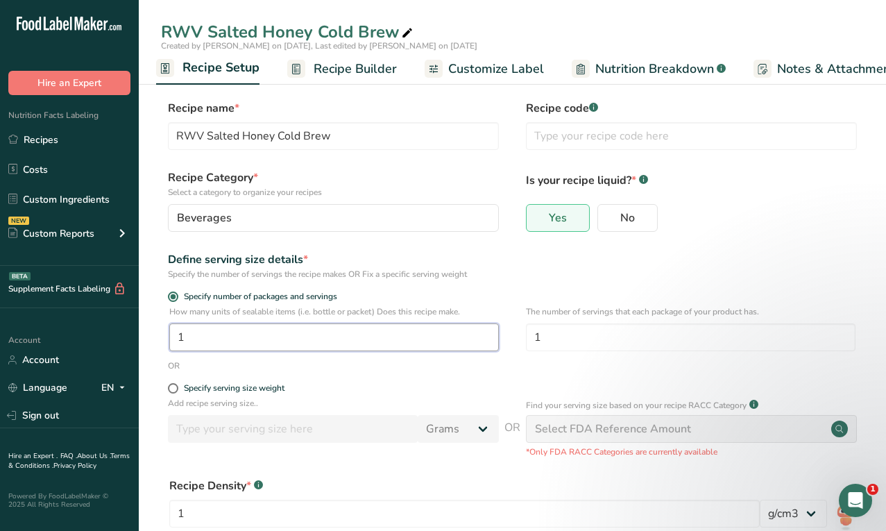
drag, startPoint x: 267, startPoint y: 335, endPoint x: 139, endPoint y: 331, distance: 128.5
click at [139, 332] on section "Recipe name * RWV Salted Honey Cold Brew Recipe code .a-a{fill:#347362;}.b-a{fi…" at bounding box center [513, 366] width 748 height 589
type input "1"
click at [223, 383] on div "Specify serving size weight" at bounding box center [234, 388] width 101 height 10
click at [177, 384] on input "Specify serving size weight" at bounding box center [172, 388] width 9 height 9
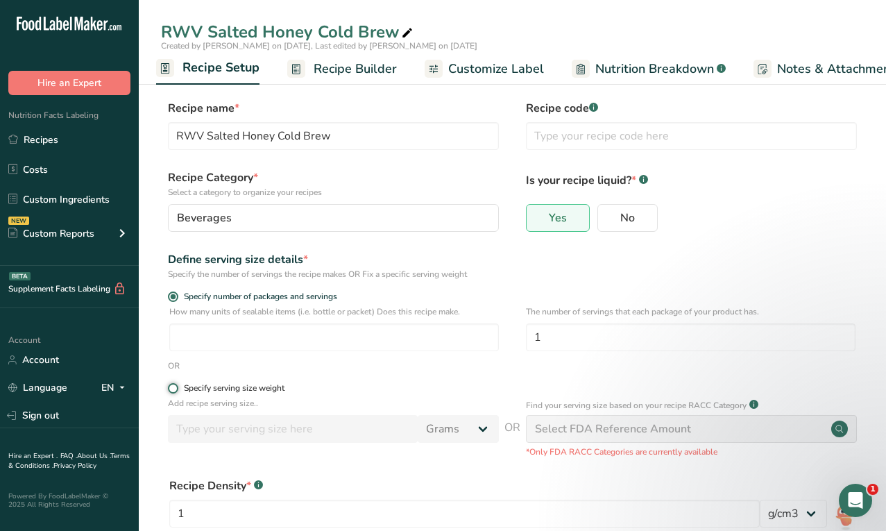
radio input "true"
radio input "false"
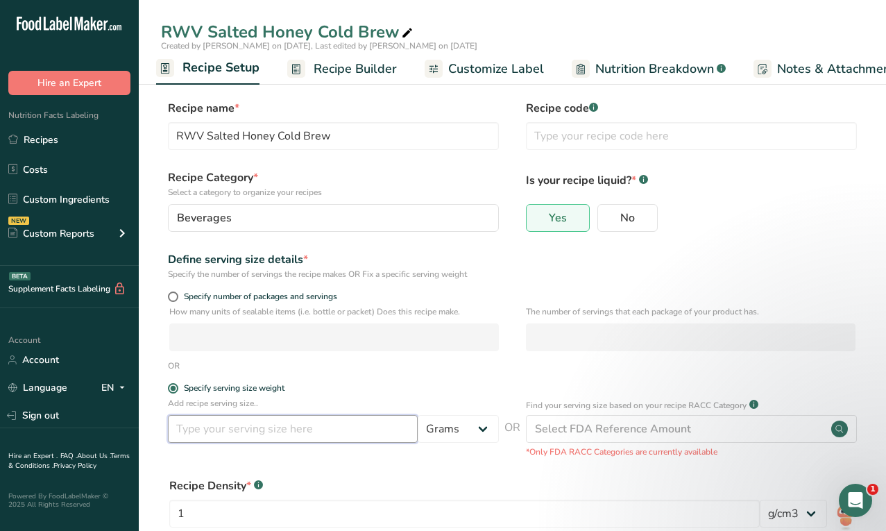
click at [255, 436] on input "number" at bounding box center [293, 429] width 250 height 28
type input "16"
click at [455, 432] on select "Grams kg mg mcg lb oz l mL fl oz tbsp tsp cup qt gallon" at bounding box center [458, 429] width 81 height 28
select select "18"
click at [418, 415] on select "Grams kg mg mcg lb oz l mL fl oz tbsp tsp cup qt gallon" at bounding box center [458, 429] width 81 height 28
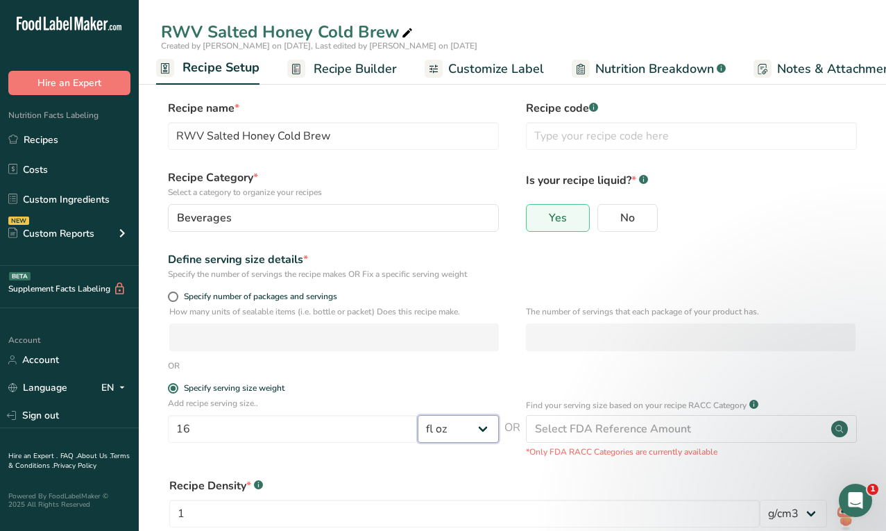
scroll to position [131, 0]
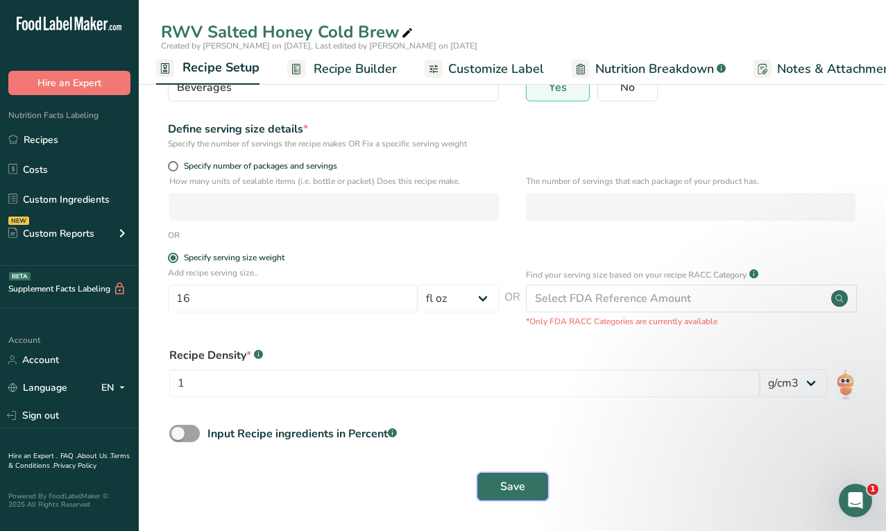
click at [523, 475] on button "Save" at bounding box center [513, 487] width 71 height 28
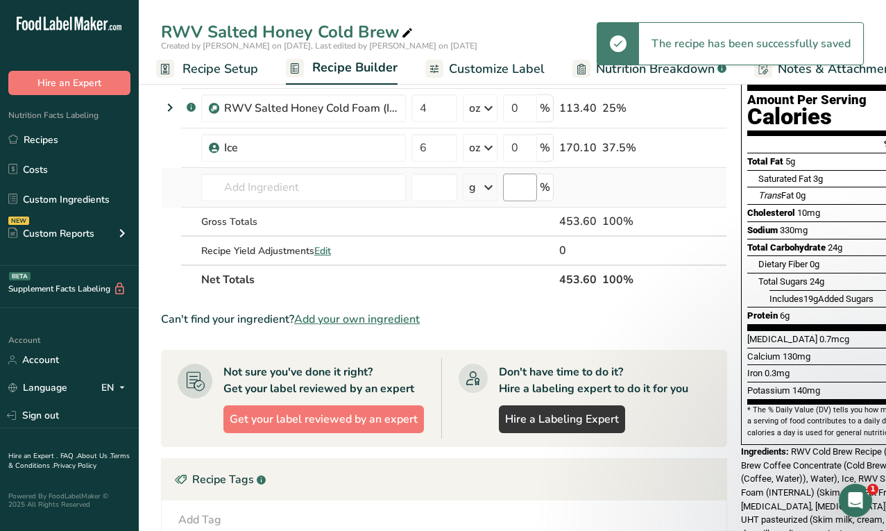
scroll to position [100, 0]
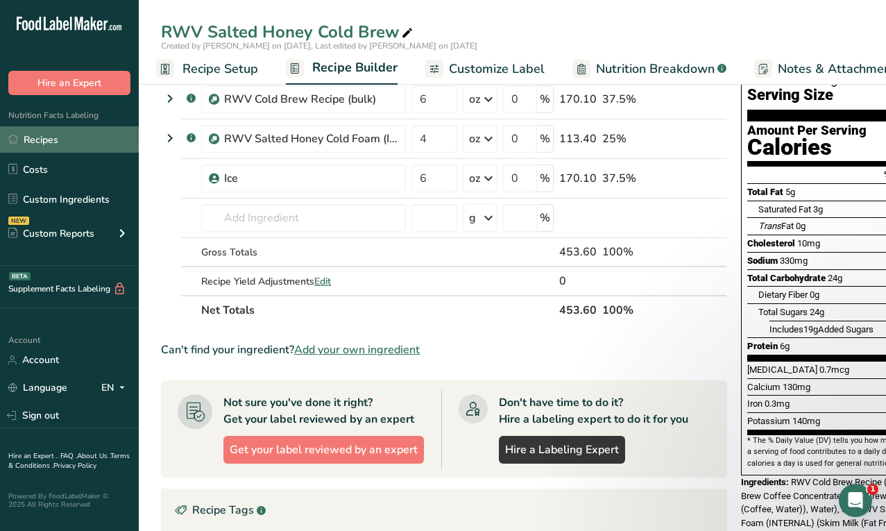
click at [99, 146] on link "Recipes" at bounding box center [69, 139] width 139 height 26
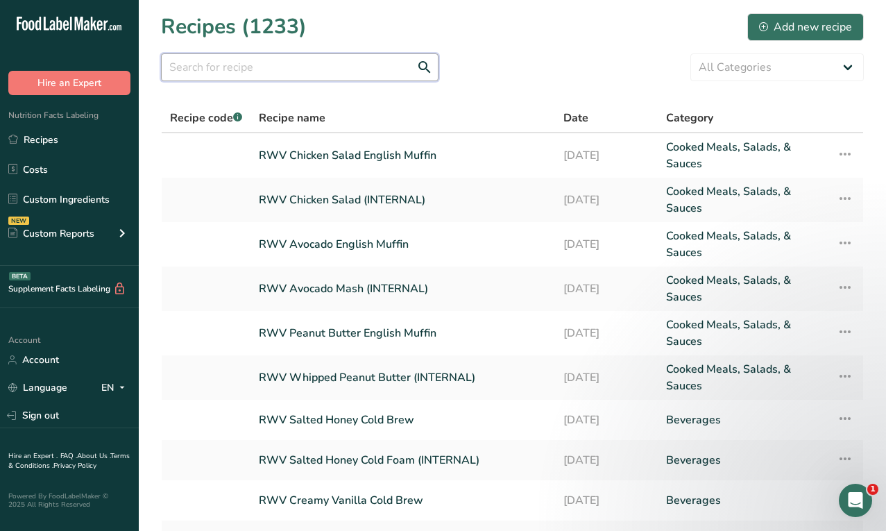
click at [278, 72] on input "text" at bounding box center [300, 67] width 278 height 28
type input "maple"
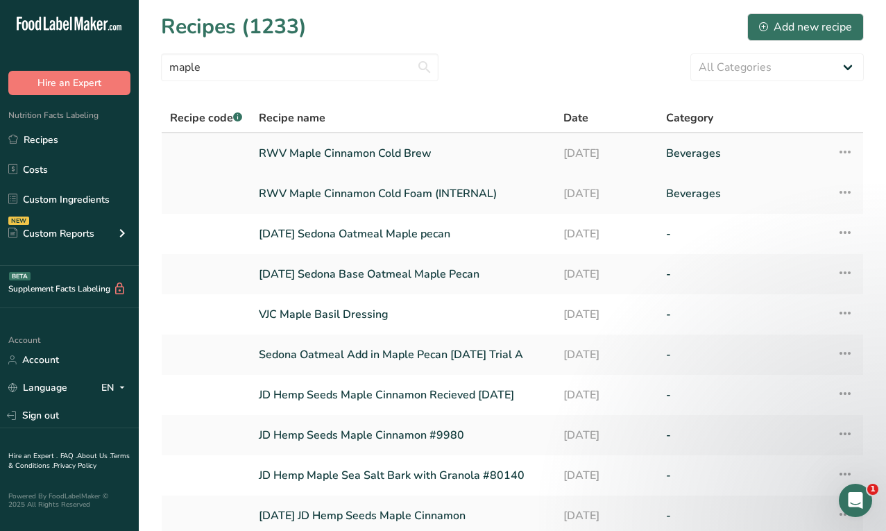
click at [352, 150] on link "RWV Maple Cinnamon Cold Brew" at bounding box center [403, 153] width 288 height 29
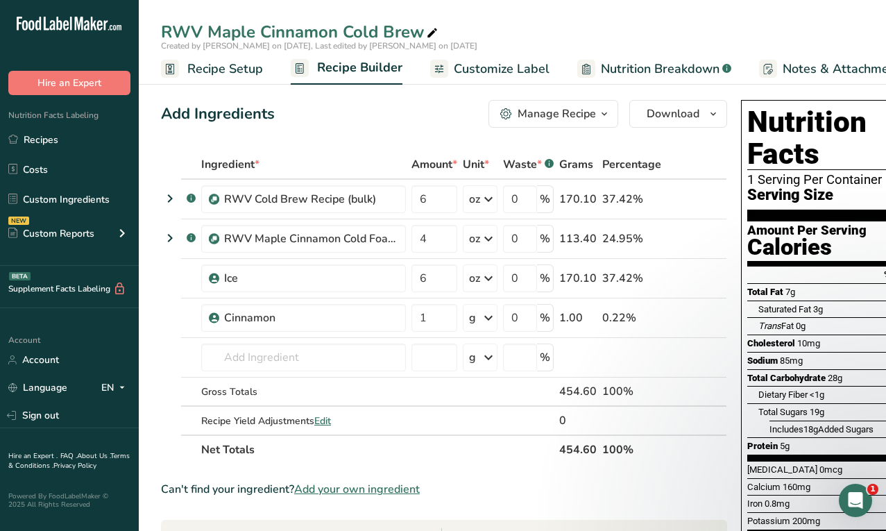
click at [224, 60] on span "Recipe Setup" at bounding box center [225, 69] width 76 height 19
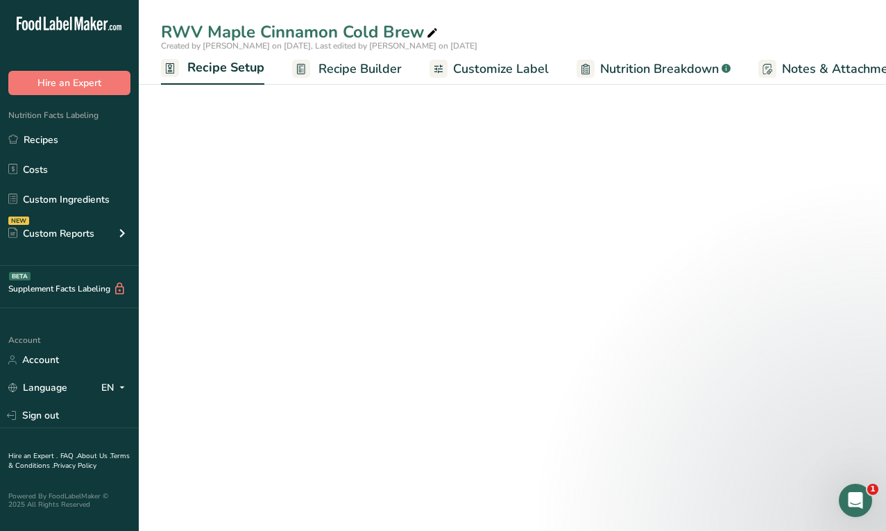
scroll to position [0, 5]
select select "22"
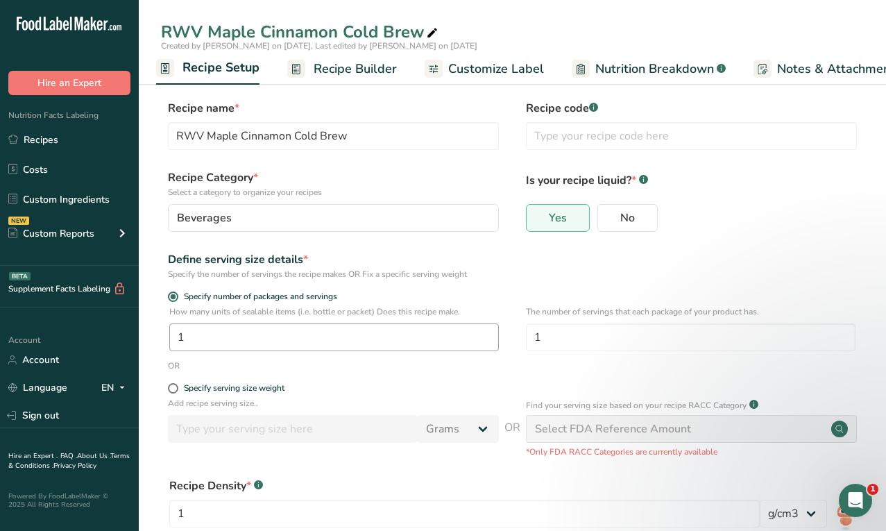
scroll to position [131, 0]
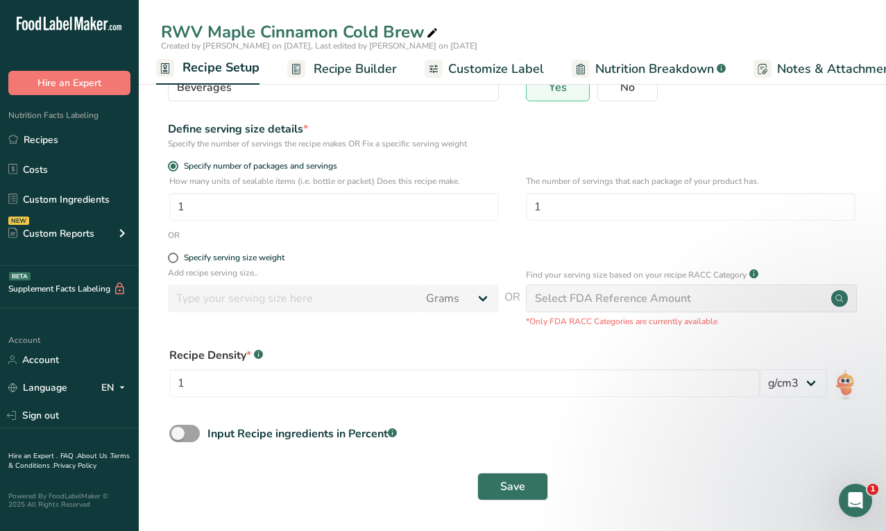
click at [230, 264] on div "Specify serving size weight" at bounding box center [333, 260] width 331 height 14
click at [232, 258] on div "Specify serving size weight" at bounding box center [234, 258] width 101 height 10
click at [177, 258] on input "Specify serving size weight" at bounding box center [172, 257] width 9 height 9
radio input "true"
radio input "false"
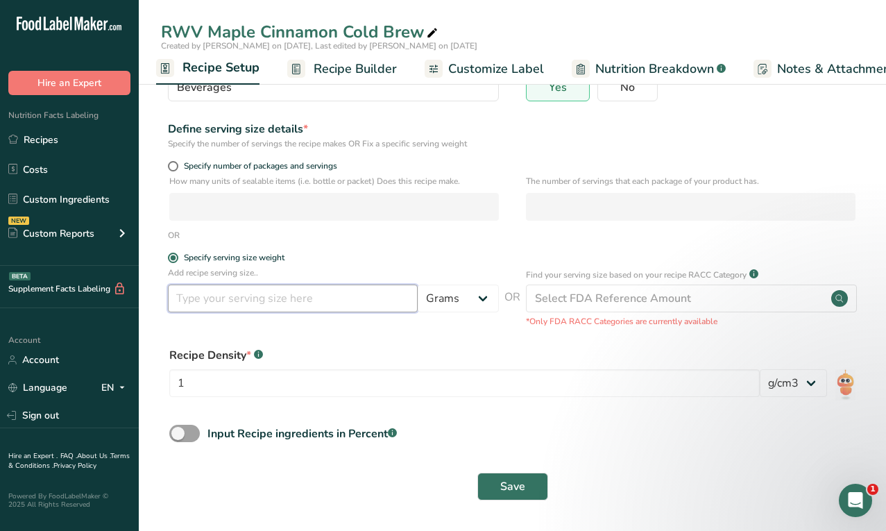
click at [310, 303] on input "number" at bounding box center [293, 299] width 250 height 28
type input "16"
click at [442, 312] on select "Grams kg mg mcg lb oz l mL fl oz tbsp tsp cup qt gallon" at bounding box center [458, 299] width 81 height 28
select select "18"
click at [418, 285] on select "Grams kg mg mcg lb oz l mL fl oz tbsp tsp cup qt gallon" at bounding box center [458, 299] width 81 height 28
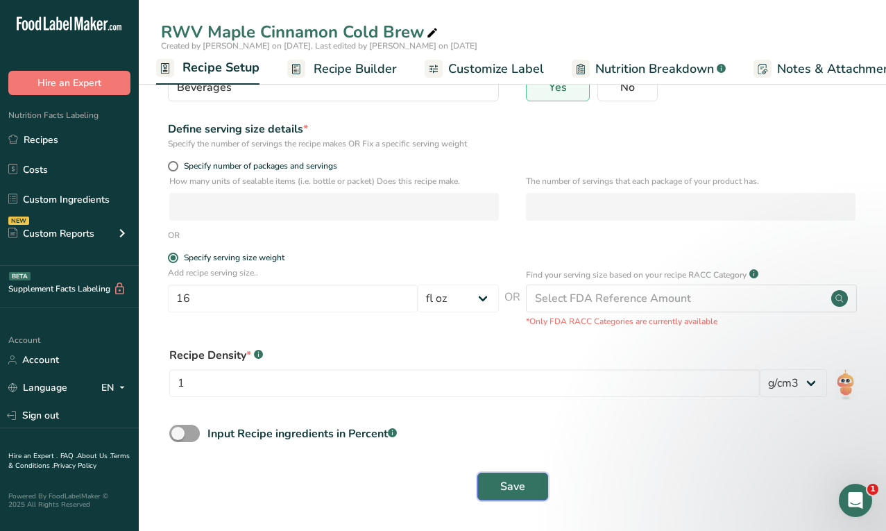
click at [512, 485] on span "Save" at bounding box center [513, 486] width 25 height 17
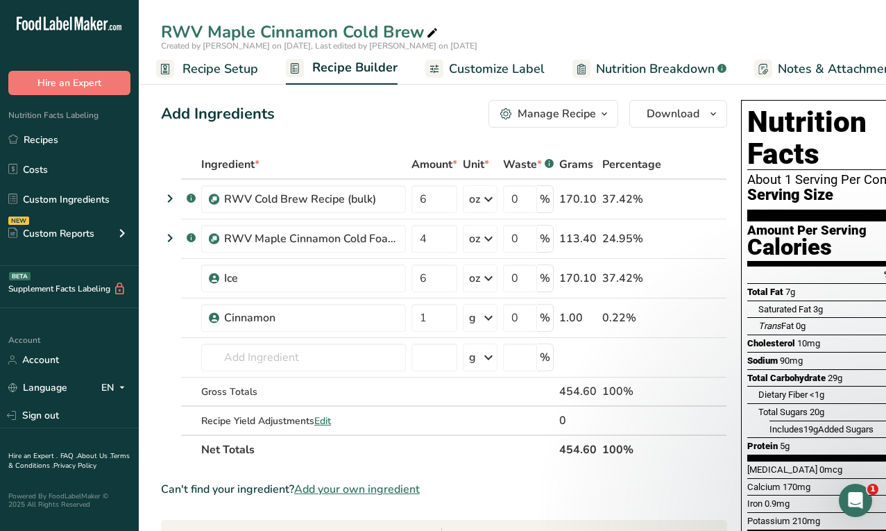
click at [287, 33] on div "RWV Maple Cinnamon Cold Brew" at bounding box center [301, 31] width 280 height 25
click at [287, 33] on input "RWV Maple Cinnamon Cold Brew" at bounding box center [512, 31] width 703 height 25
click at [676, 235] on icon at bounding box center [676, 239] width 10 height 15
click at [86, 137] on link "Recipes" at bounding box center [69, 139] width 139 height 26
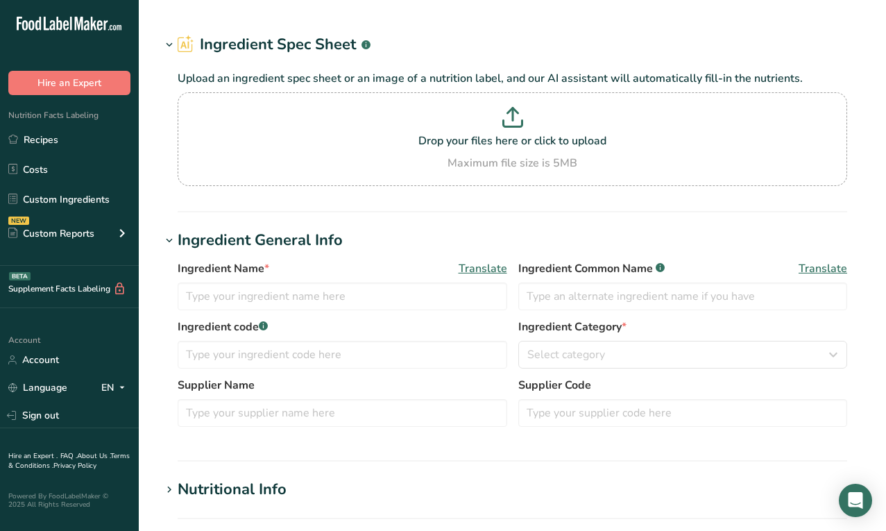
type input "Peanut Butter"
type input "2"
select select "19"
select select "22"
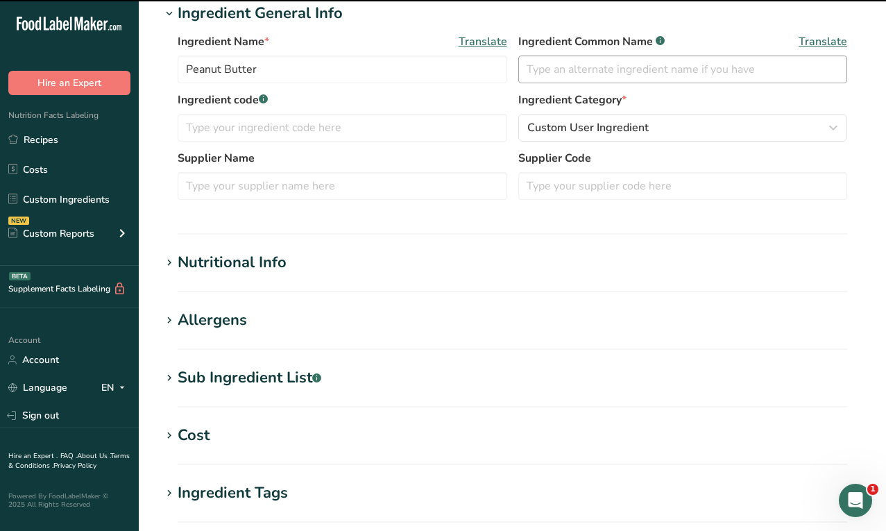
scroll to position [235, 0]
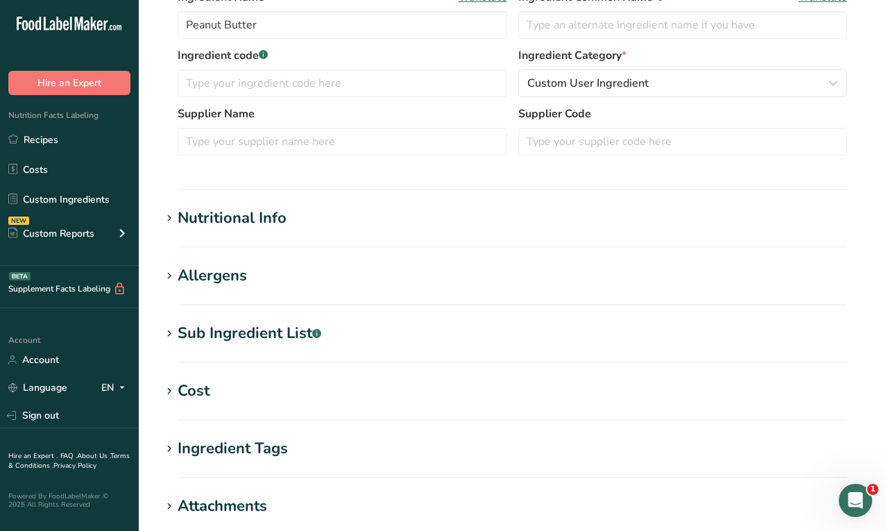
click at [266, 229] on section "Nutritional Info Serving Size .a-a{fill:#347362;}.b-a{fill:#fff;} Add ingredien…" at bounding box center [512, 227] width 703 height 41
click at [266, 213] on div "Nutritional Info" at bounding box center [232, 218] width 109 height 23
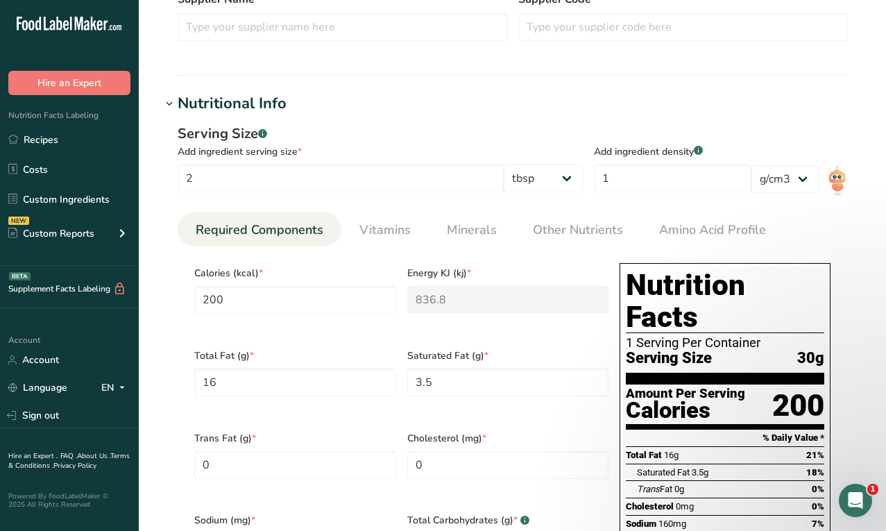
scroll to position [308, 0]
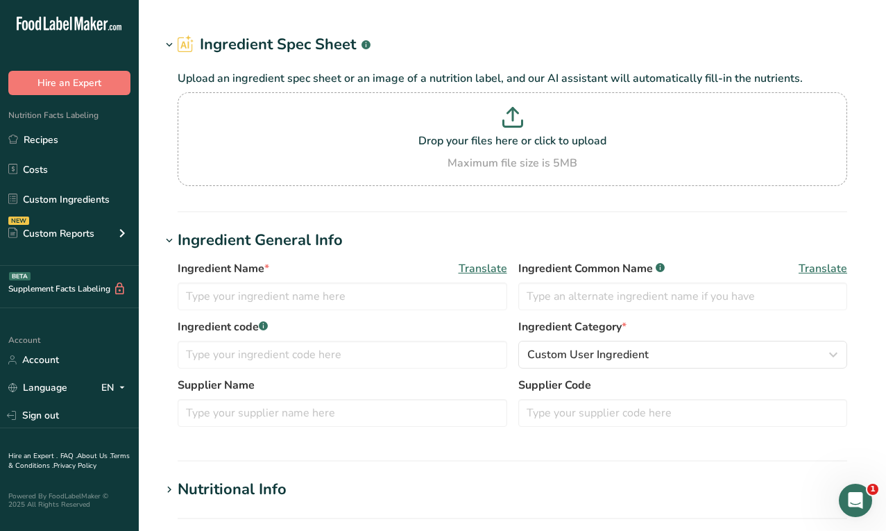
type input "Dates"
type input "100"
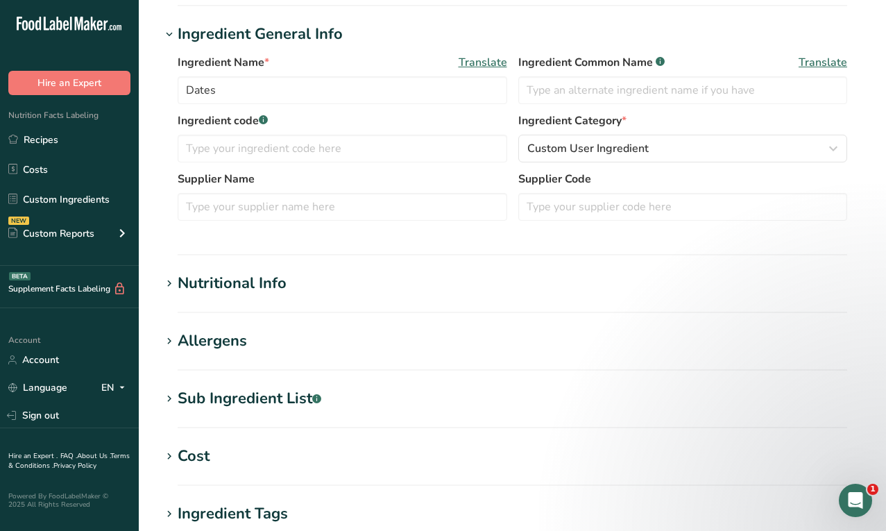
click at [248, 269] on section "Edit Dates Ingredient Spec Sheet .a-a{fill:#347362;}.b-a{fill:#fff;} Upload an …" at bounding box center [513, 306] width 748 height 952
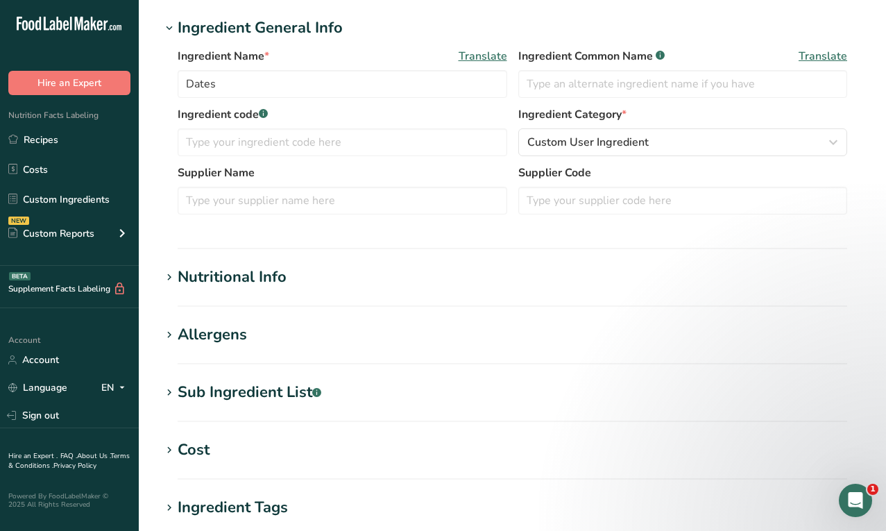
click at [249, 278] on div "Nutritional Info" at bounding box center [232, 277] width 109 height 23
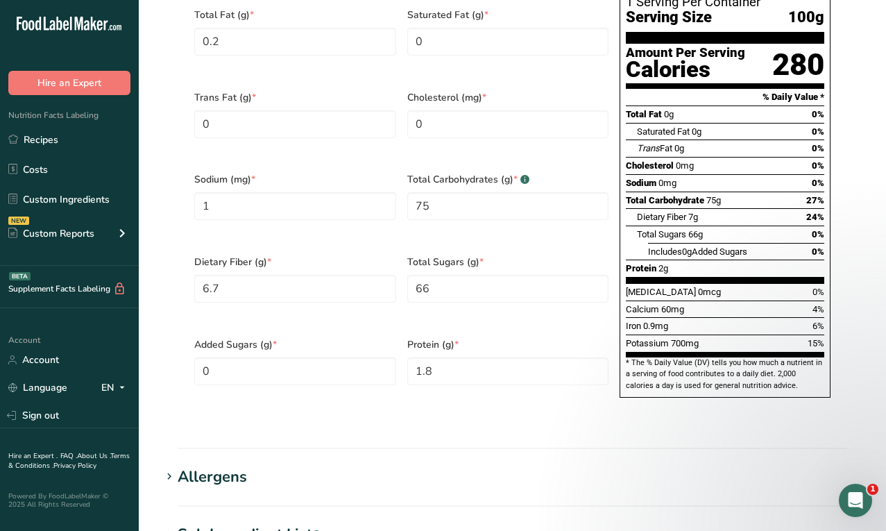
scroll to position [696, 0]
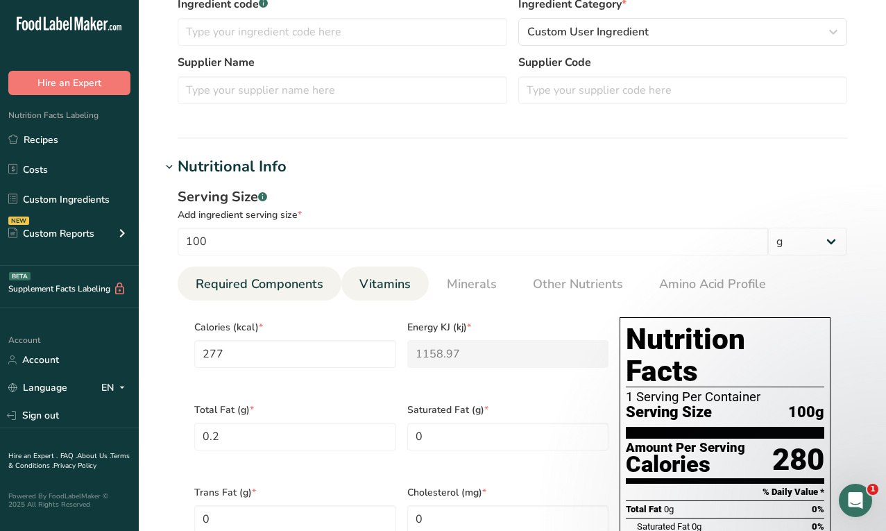
click at [380, 289] on span "Vitamins" at bounding box center [385, 284] width 51 height 19
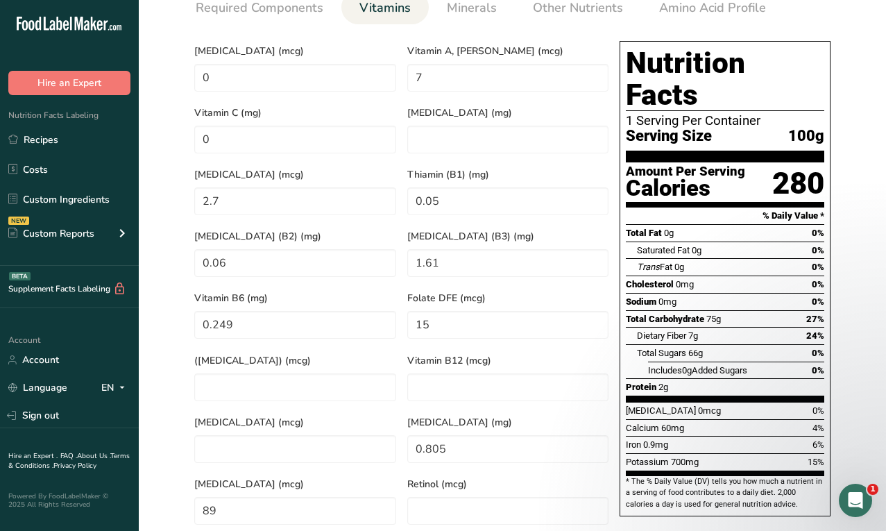
scroll to position [580, 0]
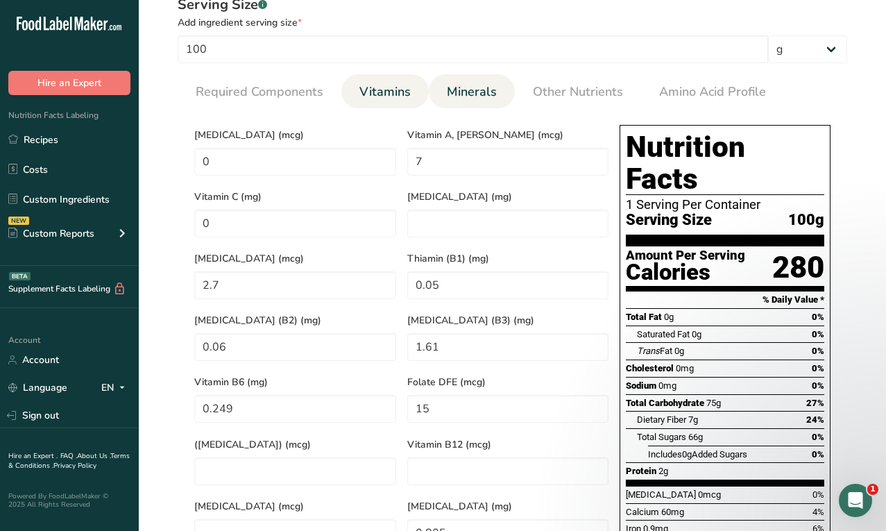
click at [455, 102] on link "Minerals" at bounding box center [472, 91] width 61 height 35
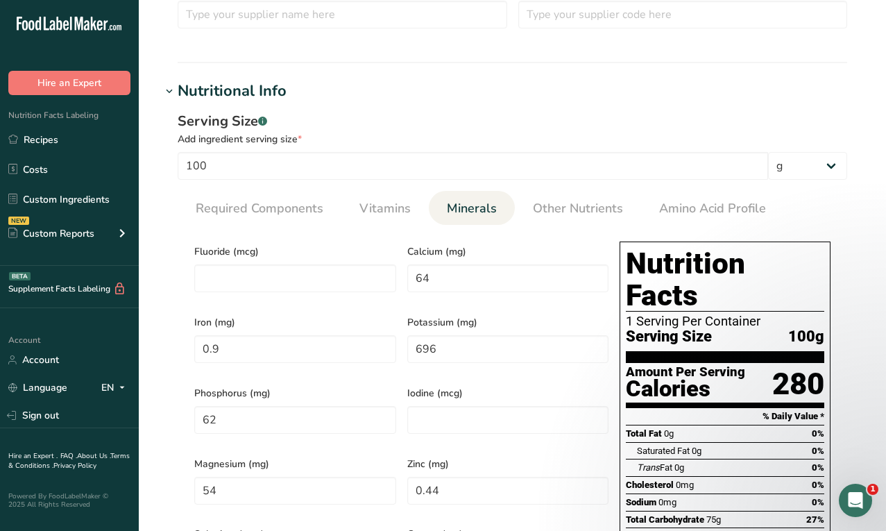
scroll to position [248, 0]
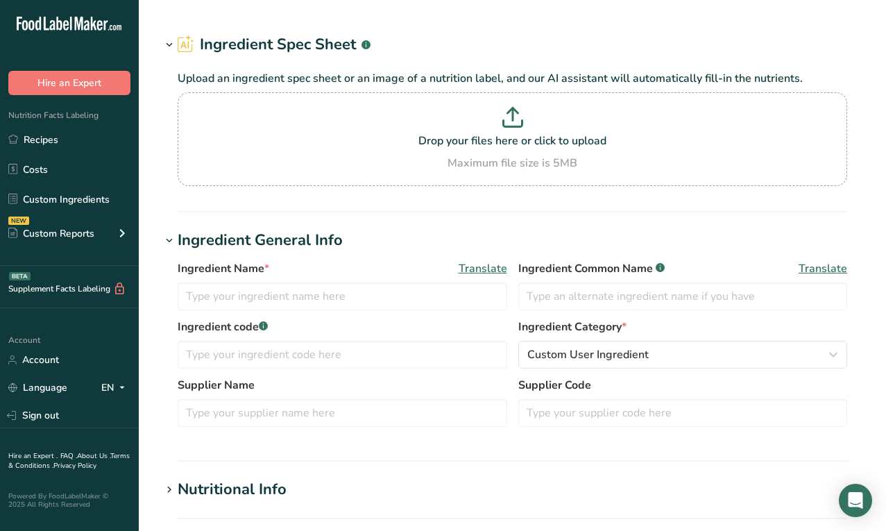
type input "Lemon Juice"
type input "100"
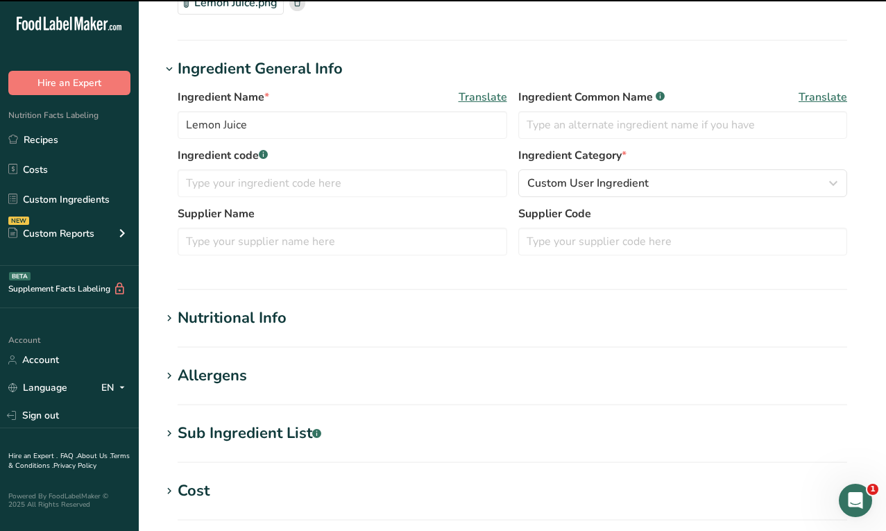
scroll to position [232, 0]
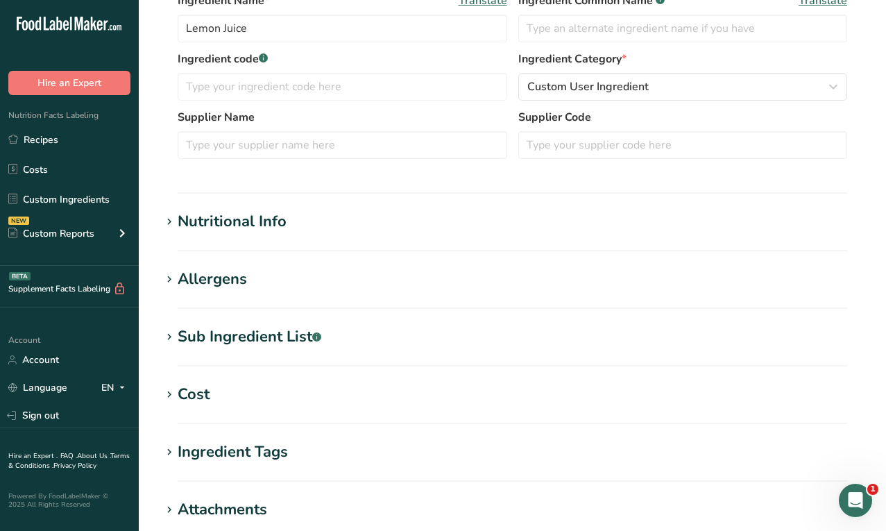
click at [318, 220] on h1 "Nutritional Info" at bounding box center [512, 221] width 703 height 23
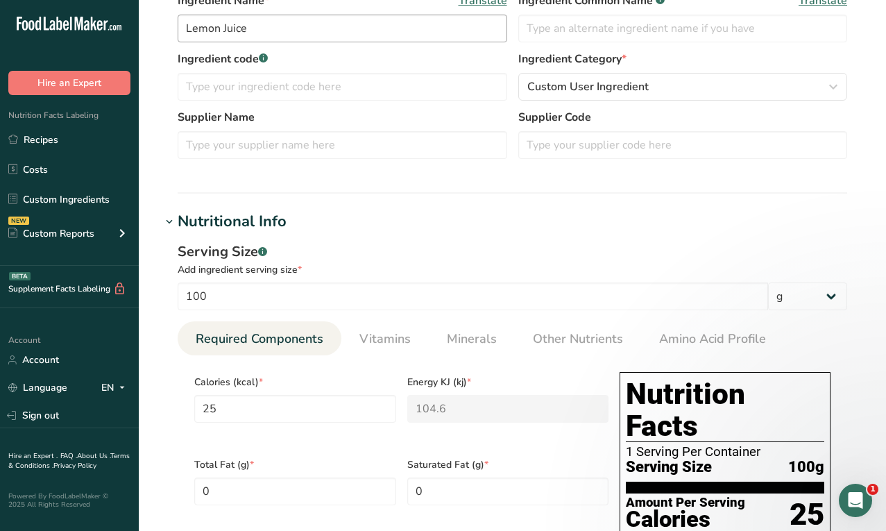
scroll to position [0, 0]
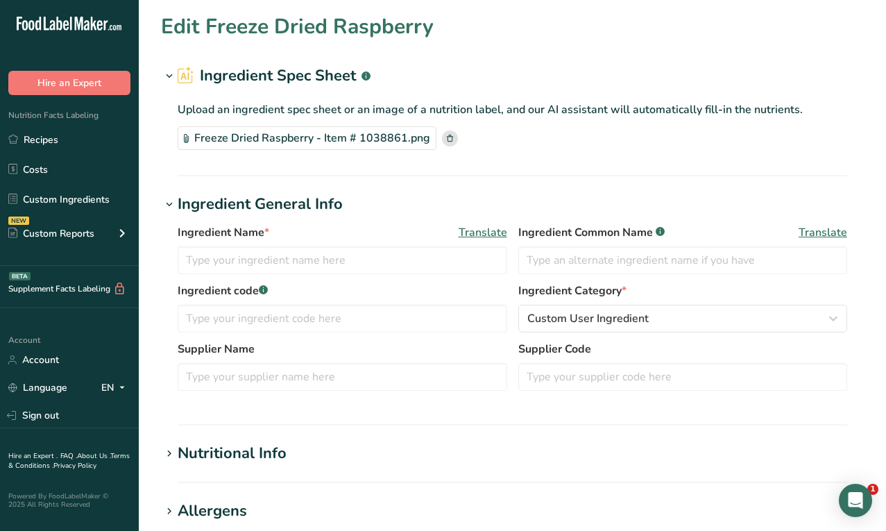
type input "Freeze Dried Raspberry"
type input "140"
type input "73"
type KJ "305.43"
type Fat "0.9"
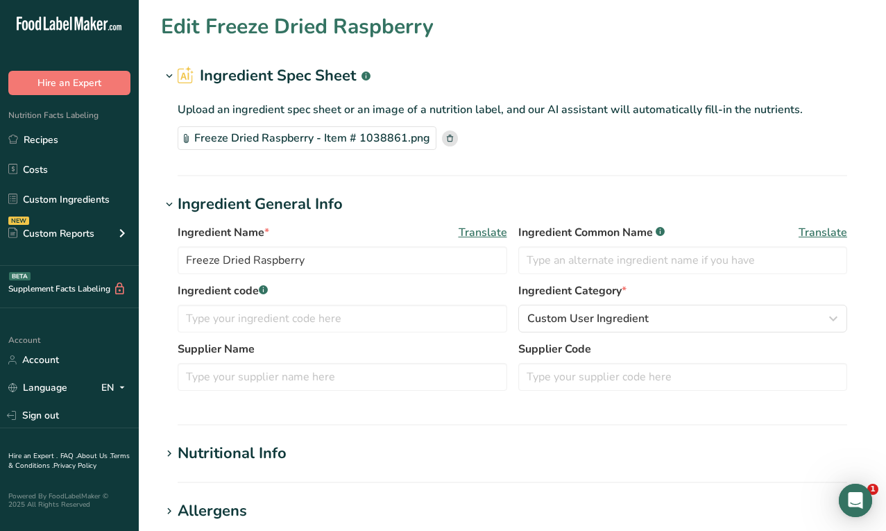
type Fat "0"
type input "0"
type input "1.4"
type Carbohydrates "17"
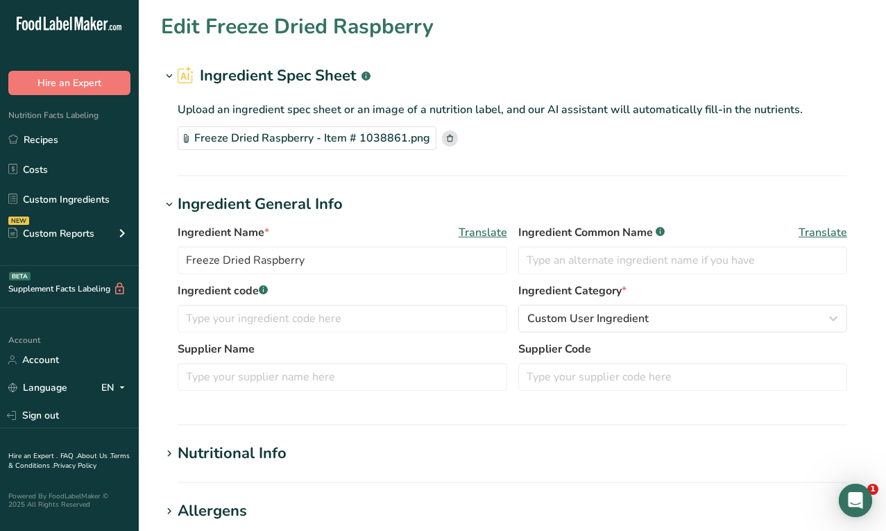
type Fiber "9.1"
type Sugars "6.2"
type Sugars "0"
type input "1.7"
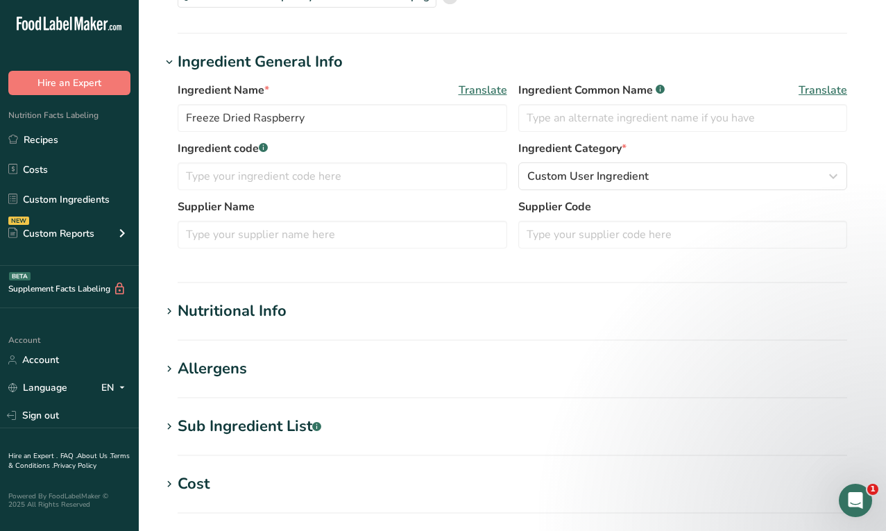
scroll to position [202, 0]
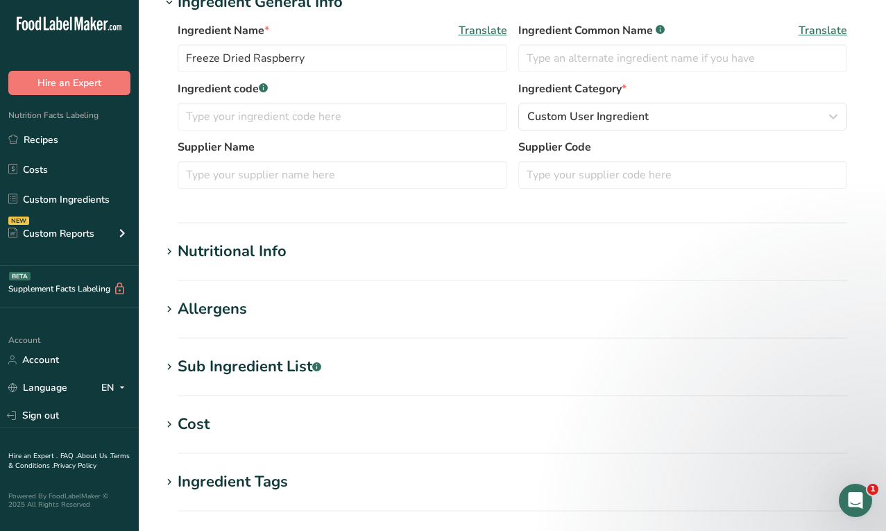
click at [242, 258] on div "Nutritional Info" at bounding box center [232, 251] width 109 height 23
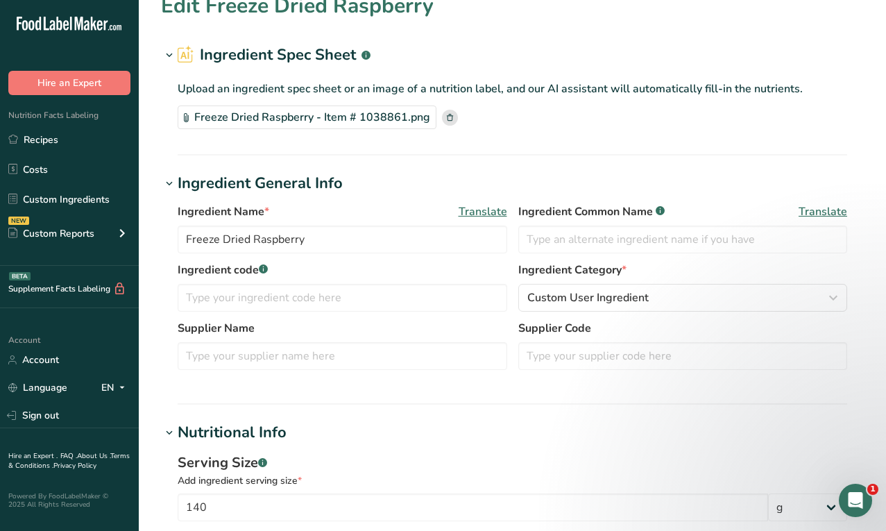
scroll to position [0, 0]
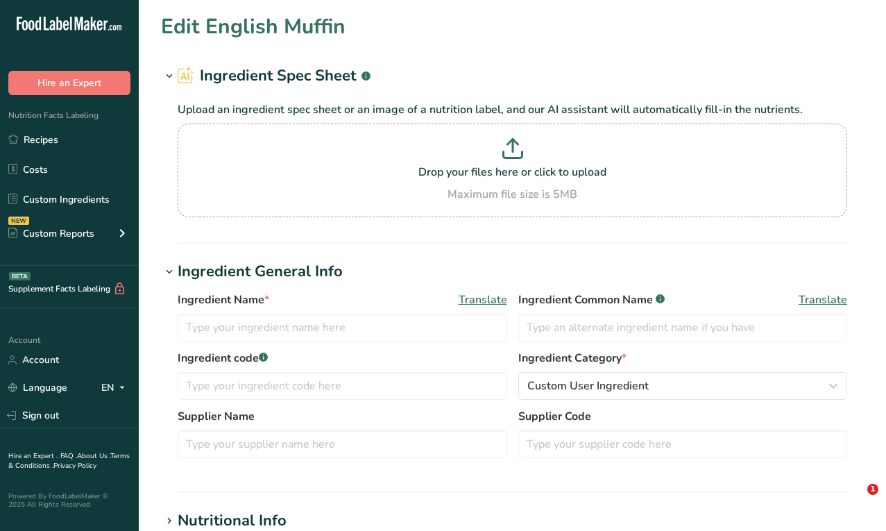
type input "English Muffin"
type input "57"
type input "130"
type KJ "543.9"
type Fat "1"
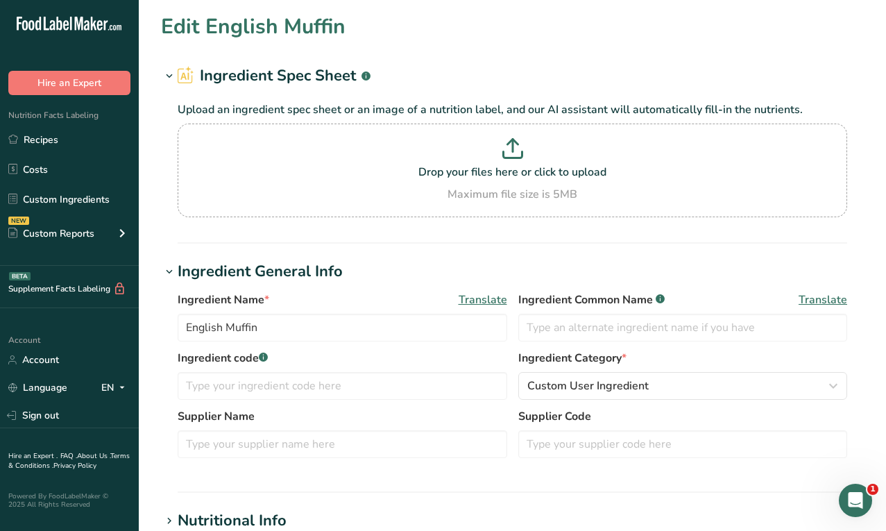
type Fat "0"
type input "0"
type input "210"
type Carbohydrates "24"
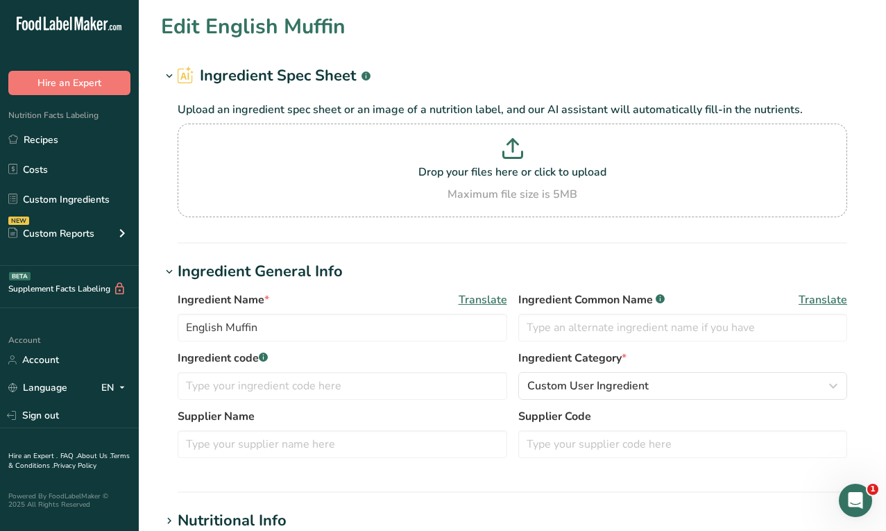
type Fiber "1"
type Sugars "1"
type Sugars "0"
type input "4"
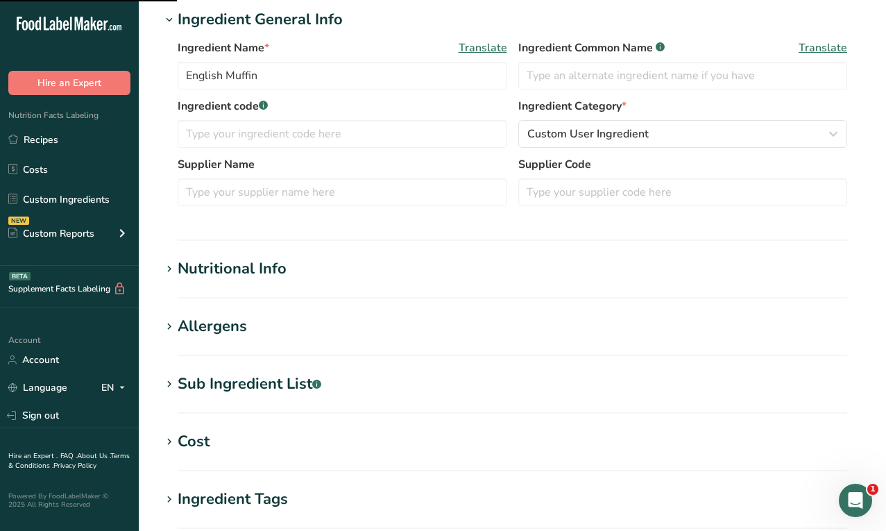
scroll to position [278, 0]
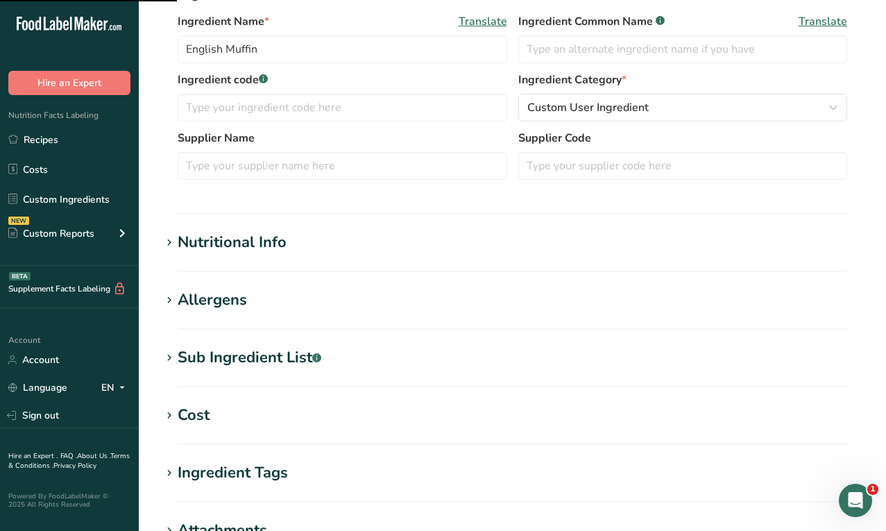
click at [381, 239] on h1 "Nutritional Info" at bounding box center [512, 242] width 703 height 23
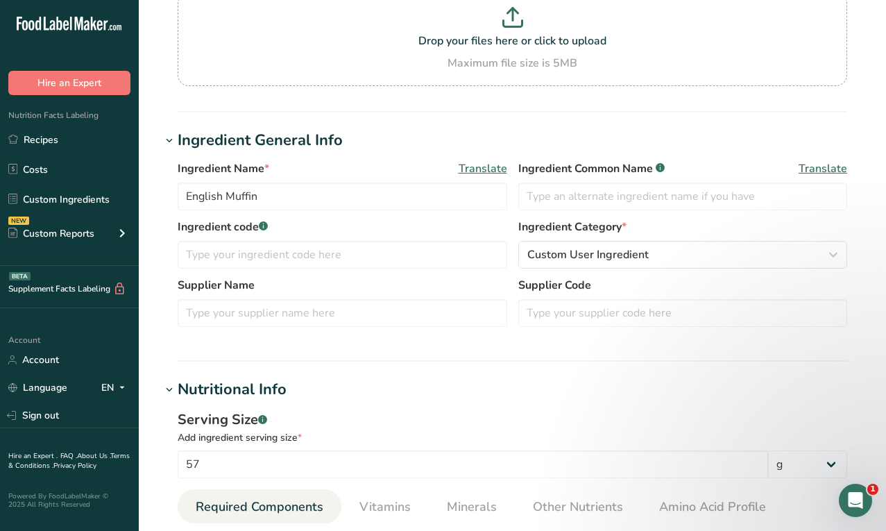
scroll to position [0, 0]
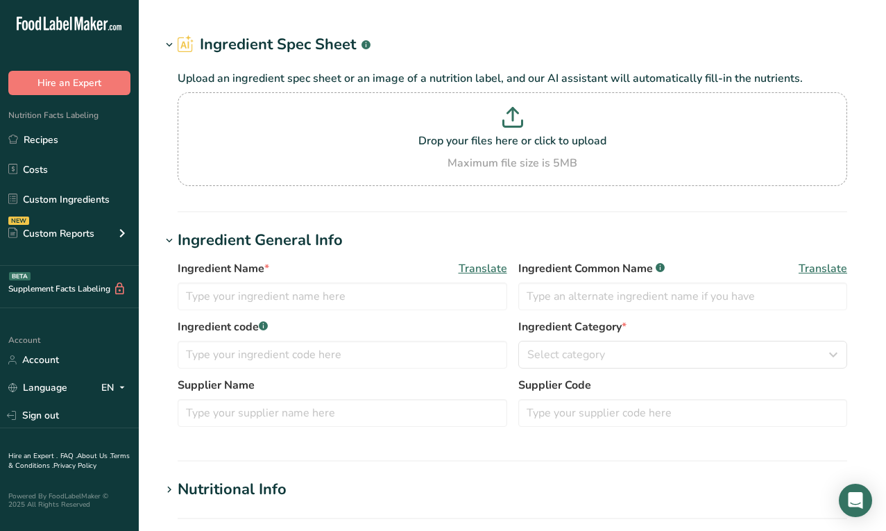
type input "Shabazi Spice"
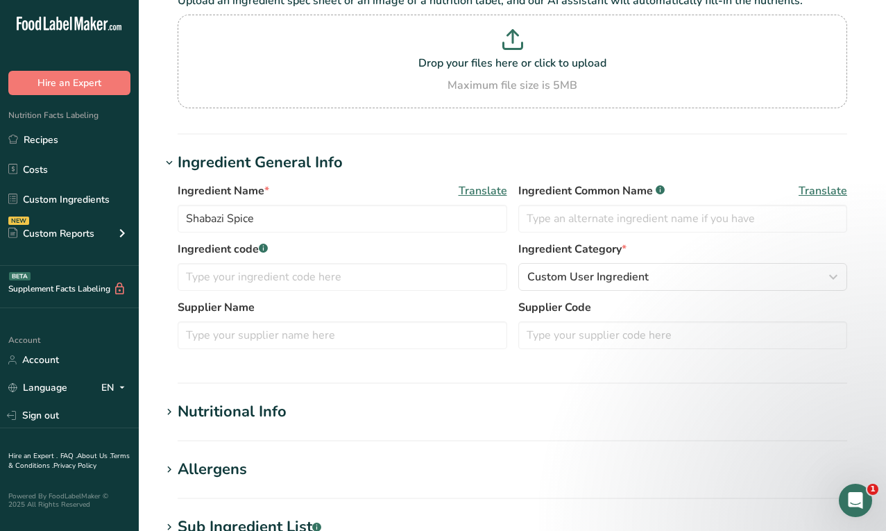
scroll to position [153, 0]
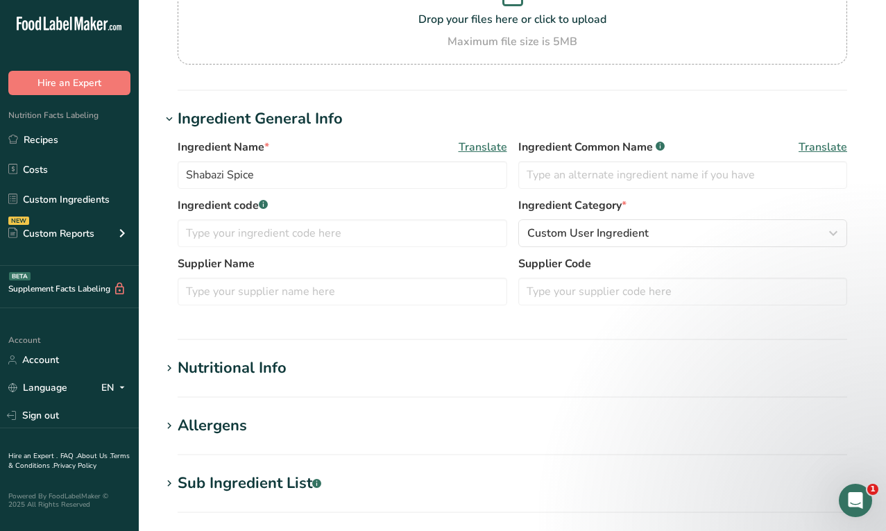
click at [255, 354] on section "Edit Shabazi Spice Ingredient Spec Sheet .a-a{fill:#347362;}.b-a{fill:#fff;} Up…" at bounding box center [513, 357] width 748 height 1020
click at [258, 362] on div "Nutritional Info" at bounding box center [232, 368] width 109 height 23
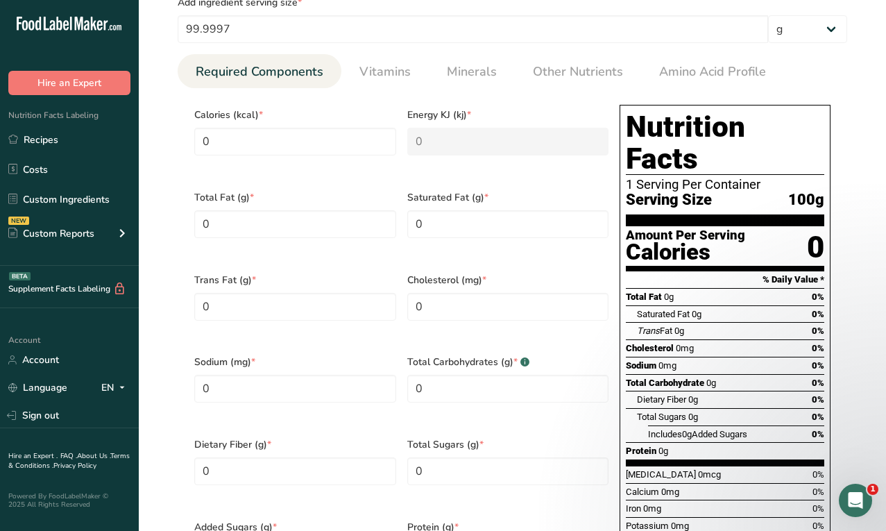
scroll to position [542, 0]
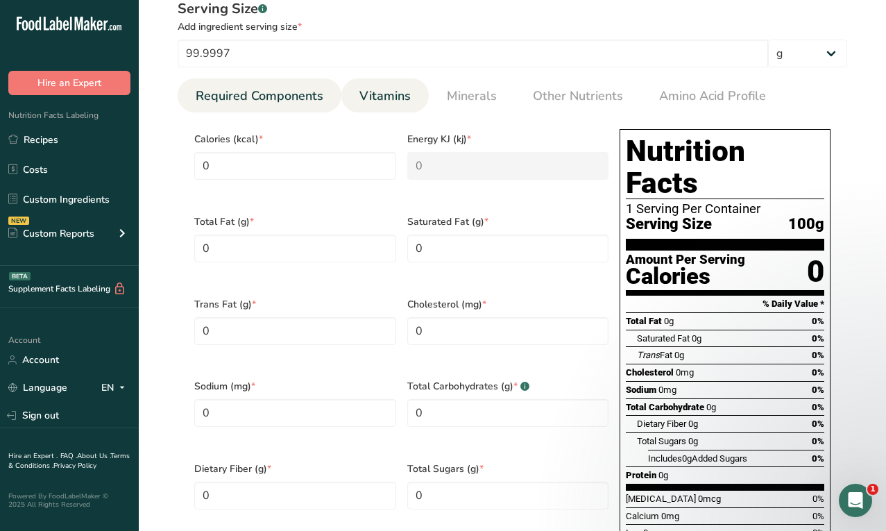
click at [381, 101] on span "Vitamins" at bounding box center [385, 96] width 51 height 19
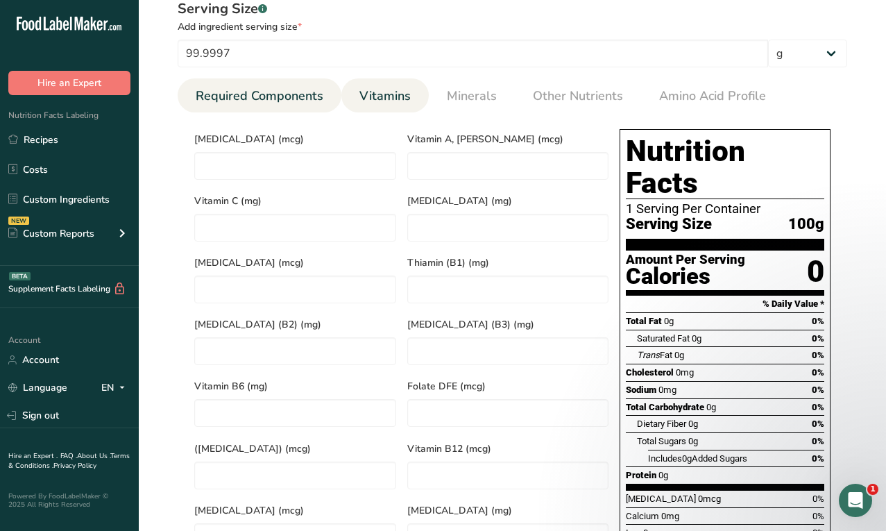
click at [259, 106] on link "Required Components" at bounding box center [259, 95] width 139 height 35
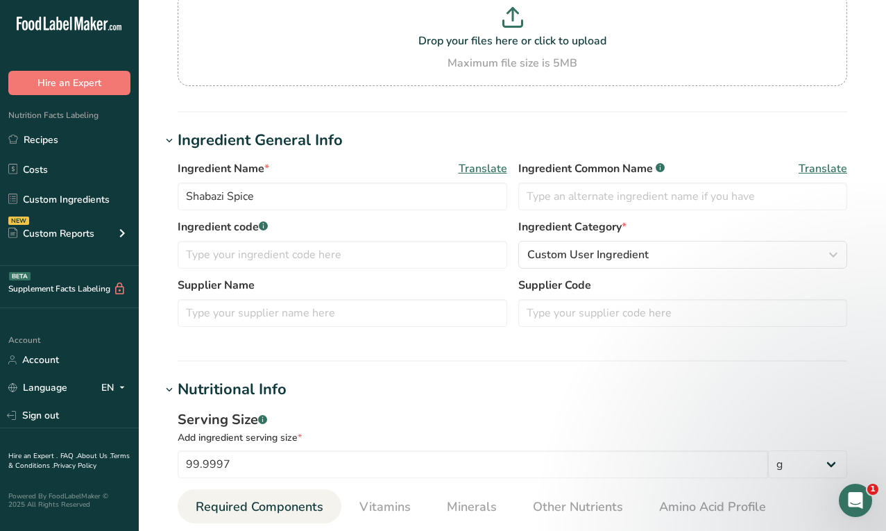
scroll to position [0, 0]
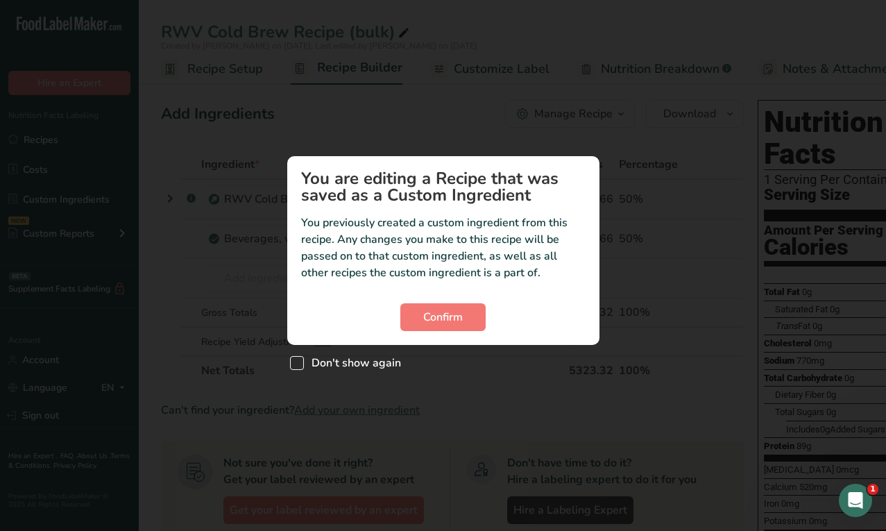
click at [390, 356] on span "Don't show again" at bounding box center [352, 363] width 97 height 14
click at [299, 359] on input "Don't show again" at bounding box center [294, 363] width 9 height 9
checkbox input "true"
click at [475, 312] on button "Confirm" at bounding box center [443, 317] width 85 height 28
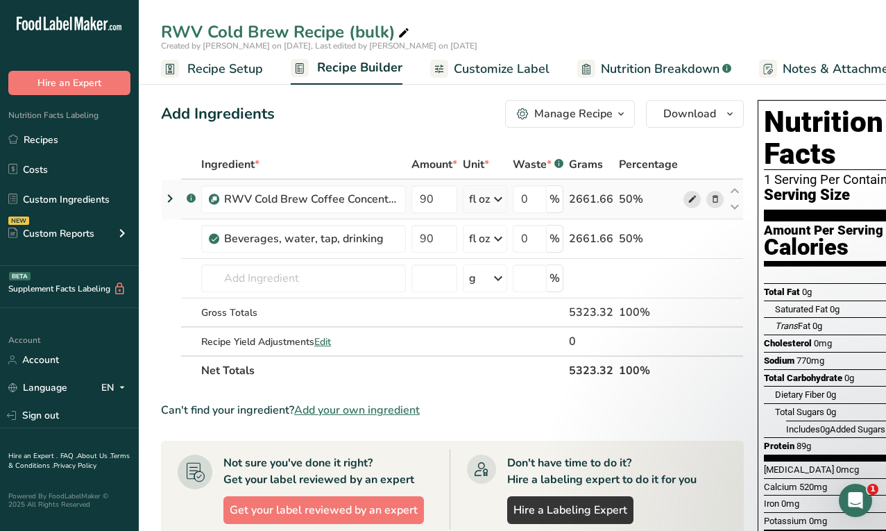
click at [689, 199] on icon at bounding box center [693, 199] width 10 height 15
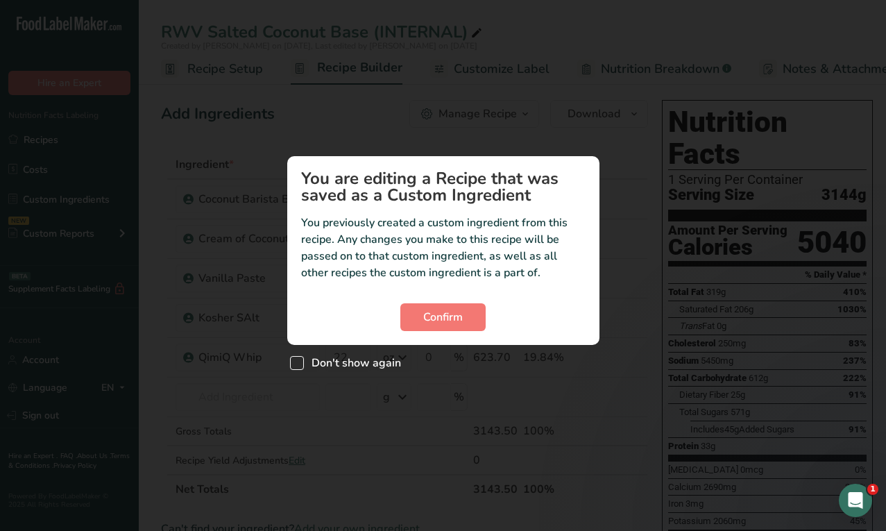
click at [380, 362] on span "Don't show again" at bounding box center [352, 363] width 97 height 14
click at [299, 362] on input "Don't show again" at bounding box center [294, 363] width 9 height 9
checkbox input "true"
click at [435, 326] on button "Confirm" at bounding box center [443, 317] width 85 height 28
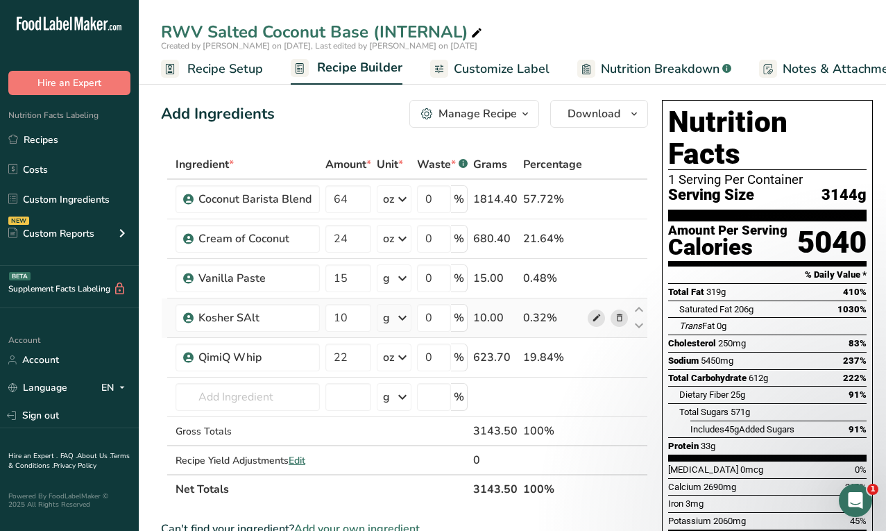
click at [600, 323] on span at bounding box center [597, 318] width 17 height 17
click at [595, 200] on icon at bounding box center [597, 199] width 10 height 15
click at [598, 241] on icon at bounding box center [597, 239] width 10 height 15
click at [596, 199] on icon at bounding box center [597, 199] width 10 height 15
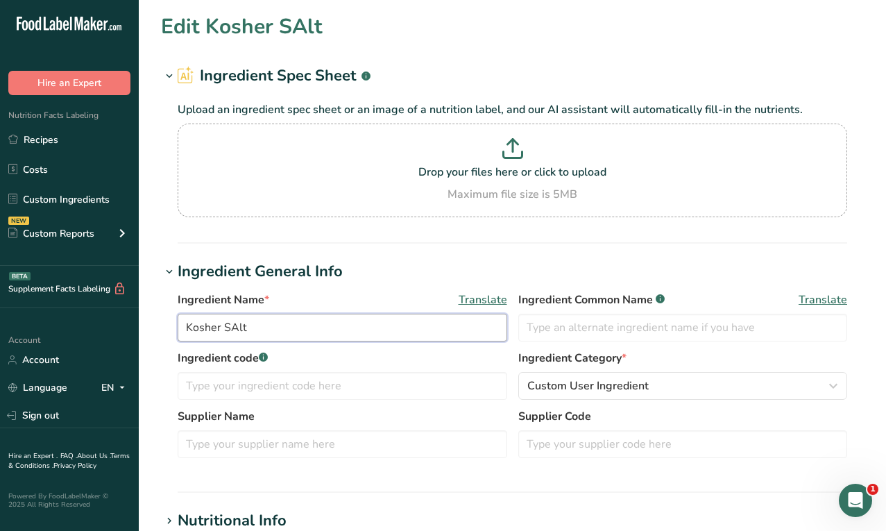
click at [234, 327] on input "Kosher SAlt" at bounding box center [343, 328] width 330 height 28
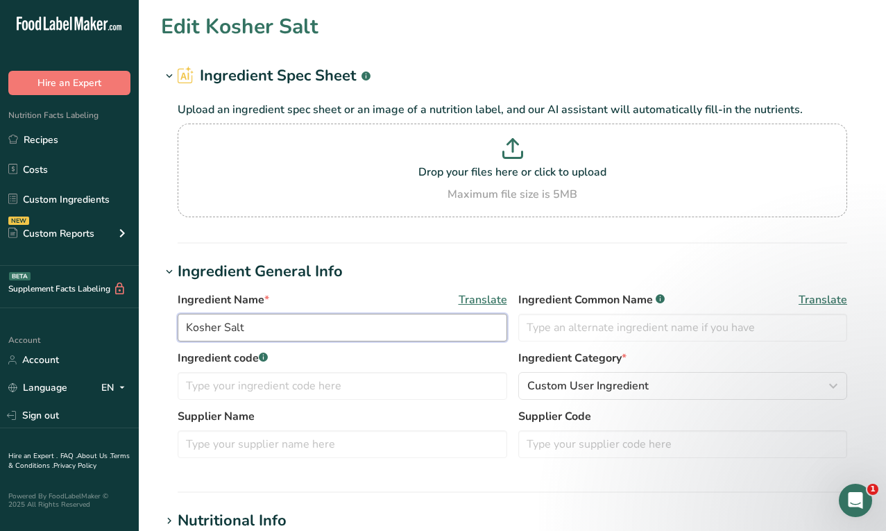
type input "Kosher Salt"
click at [410, 242] on hr at bounding box center [513, 242] width 670 height 1
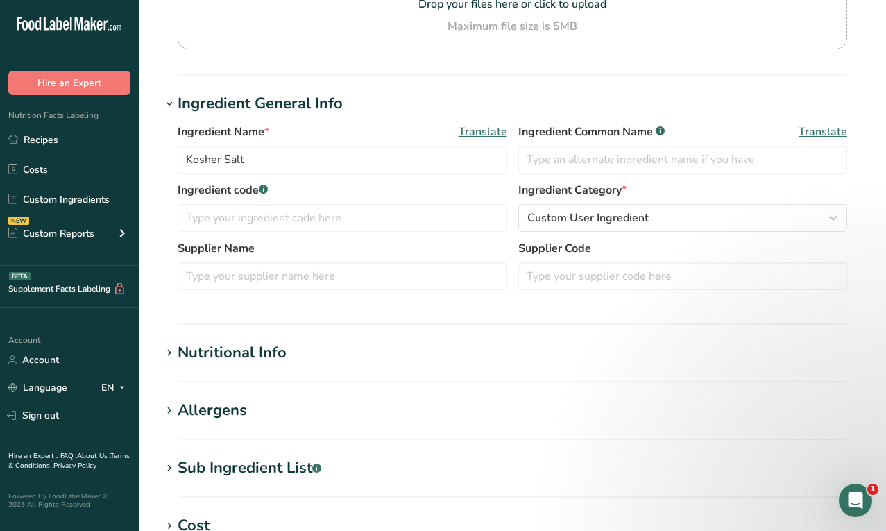
click at [233, 364] on section "Nutritional Info Serving Size .a-a{fill:#347362;}.b-a{fill:#fff;} Add ingredien…" at bounding box center [512, 362] width 703 height 41
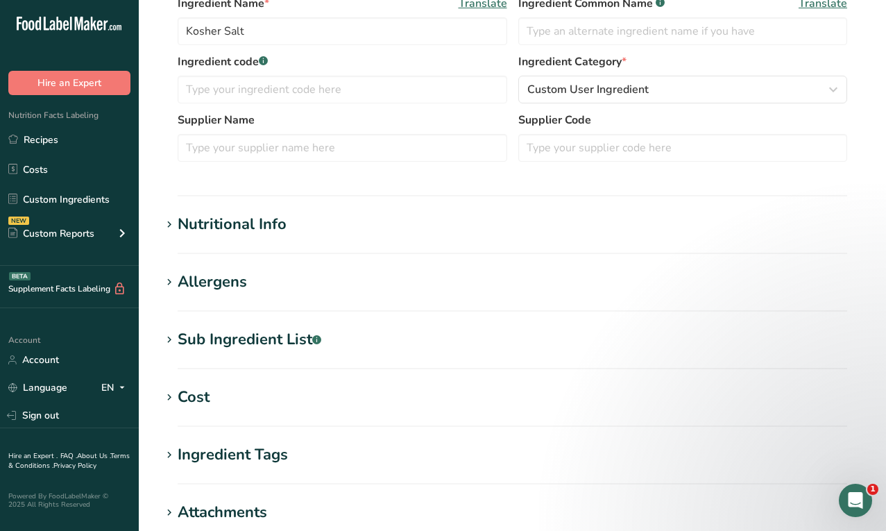
scroll to position [303, 0]
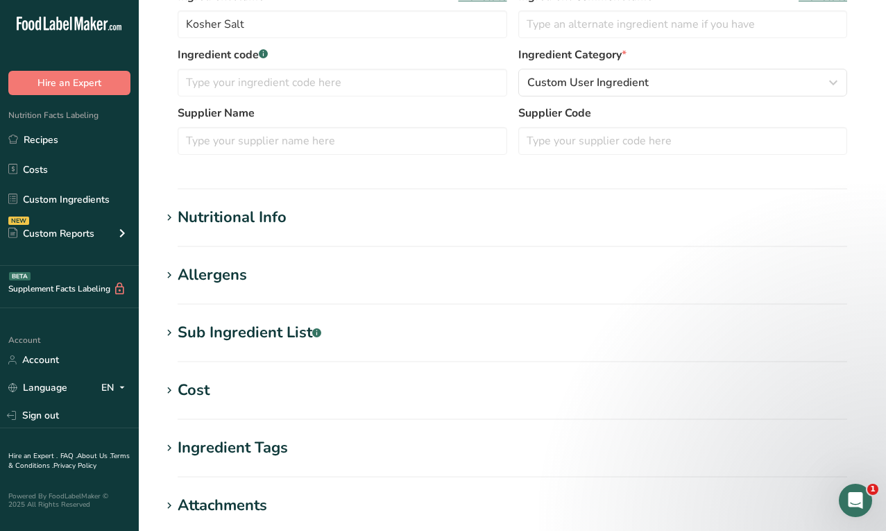
click at [266, 230] on section "Nutritional Info Serving Size .a-a{fill:#347362;}.b-a{fill:#fff;} Add ingredien…" at bounding box center [512, 226] width 703 height 41
click at [263, 200] on section "Edit Kosher Salt Ingredient Spec Sheet .a-a{fill:#347362;}.b-a{fill:#fff;} Uplo…" at bounding box center [513, 207] width 748 height 1020
click at [263, 220] on div "Nutritional Info" at bounding box center [232, 217] width 109 height 23
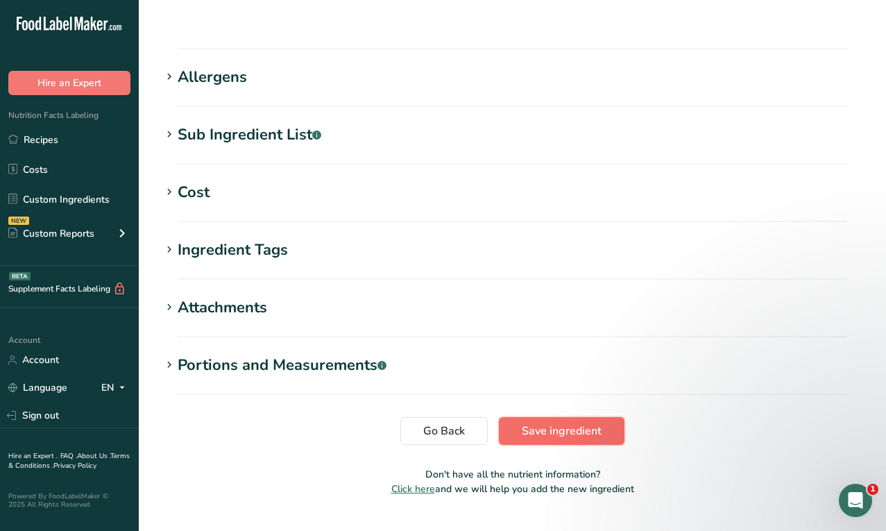
click at [547, 423] on span "Save ingredient" at bounding box center [562, 431] width 80 height 17
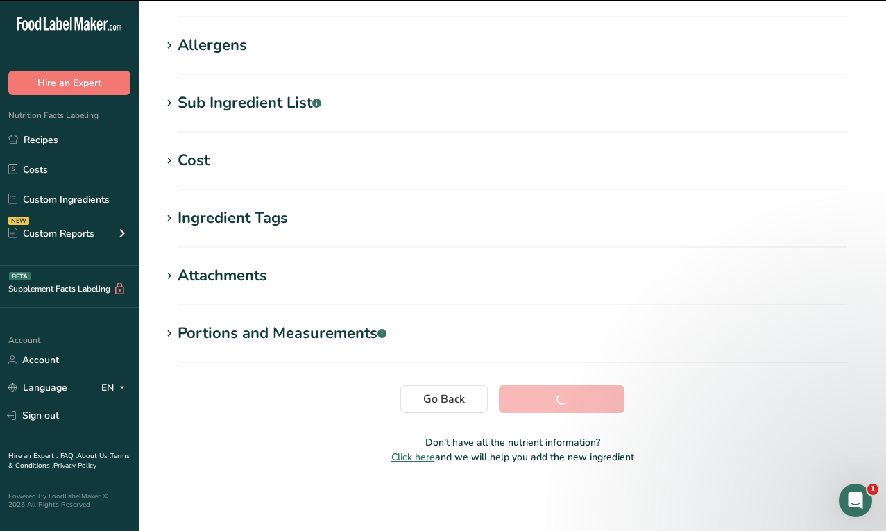
scroll to position [0, 0]
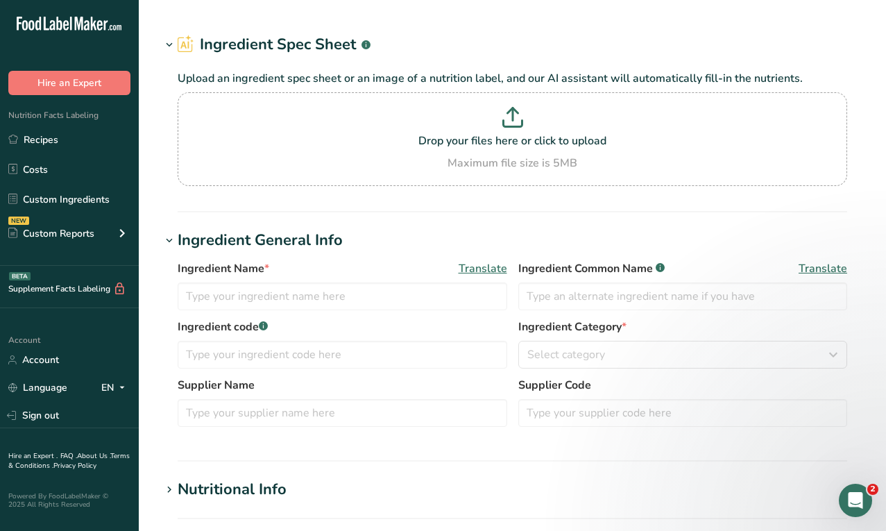
type input "Coconut Barista Blend"
type input "240"
select select "17"
select select "22"
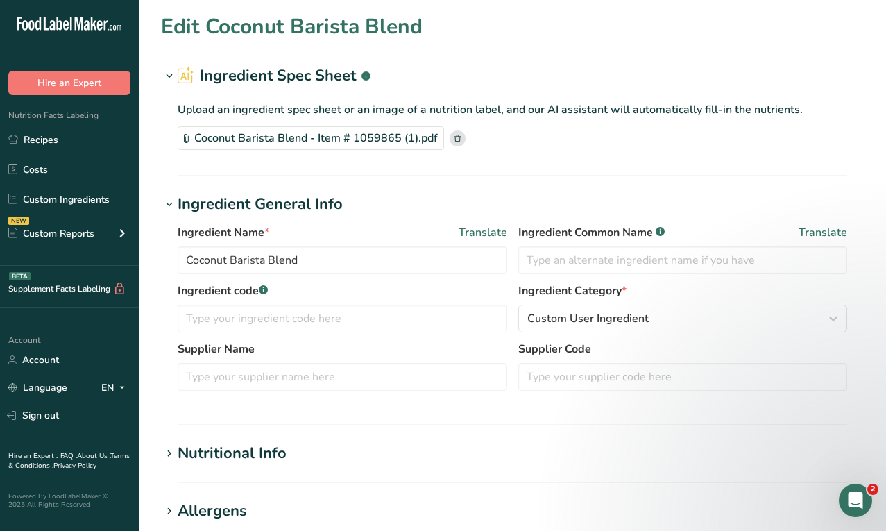
type input "80"
type KJ "334.72"
type Fat "5"
type Fat "4.5"
type Fat "0"
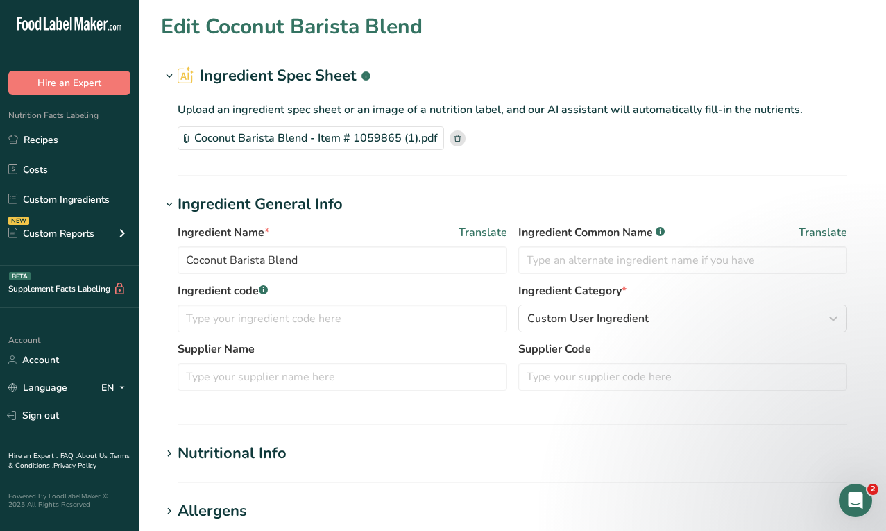
type input "0"
type input "110"
type Carbohydrates "9"
type Fiber "0"
type Sugars "7"
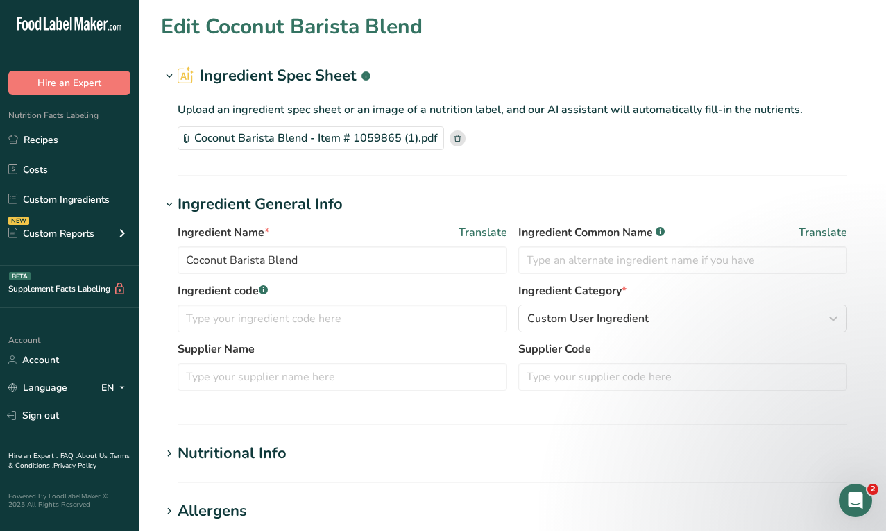
type Sugars "6"
type input "1"
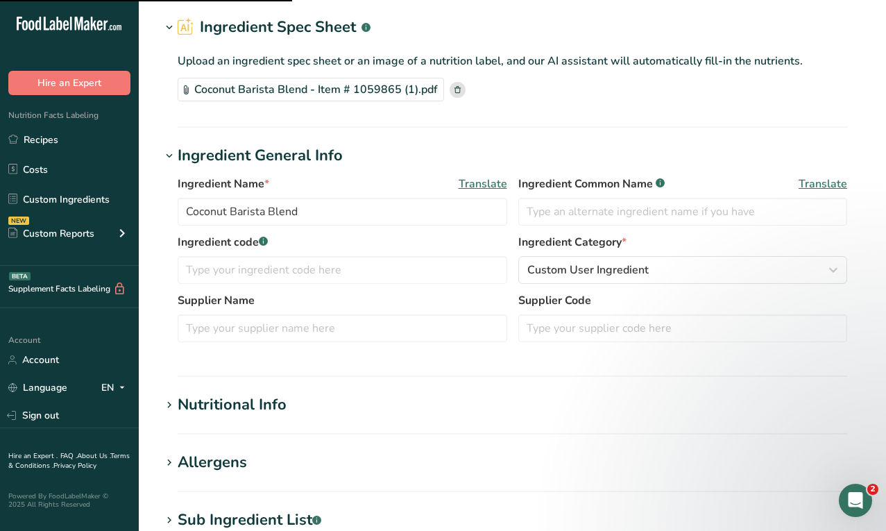
scroll to position [138, 0]
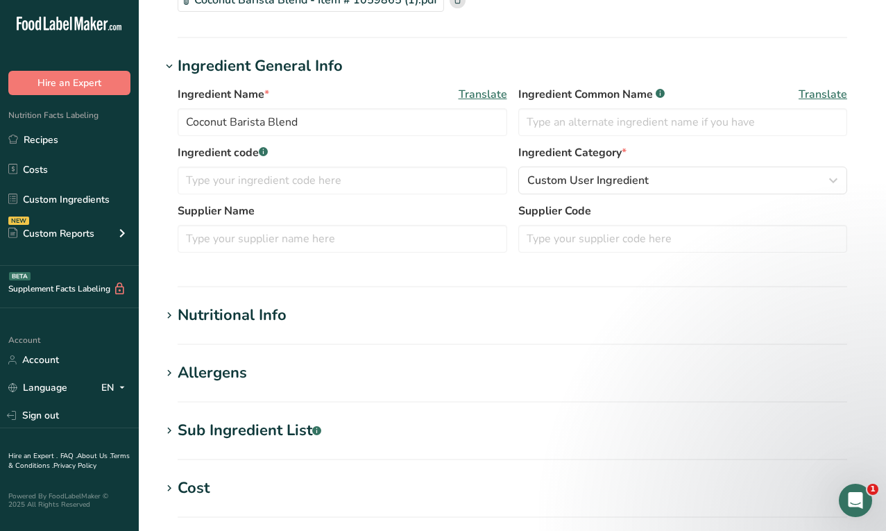
click at [305, 313] on h1 "Nutritional Info" at bounding box center [512, 315] width 703 height 23
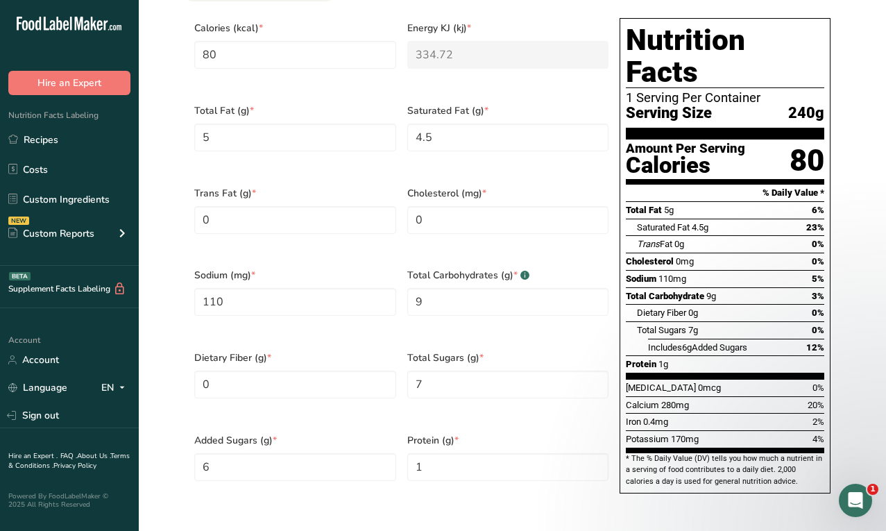
scroll to position [582, 0]
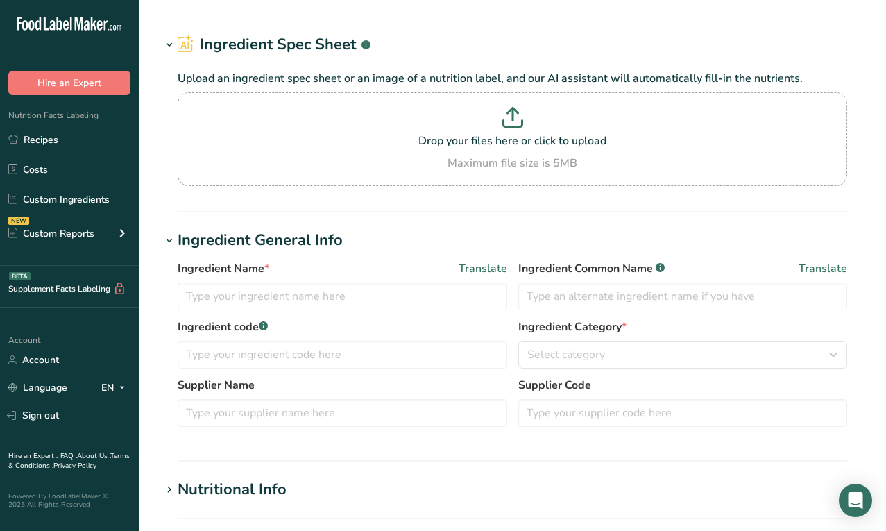
type input "Cream of Coconut"
type input "28"
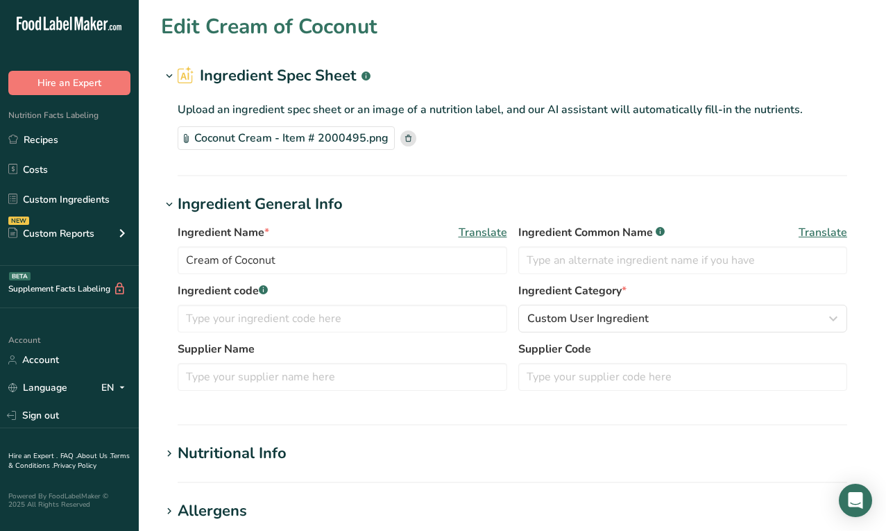
type input "130"
type KJ "543.92"
type Fat "5"
type Fat "4"
type Fat "0"
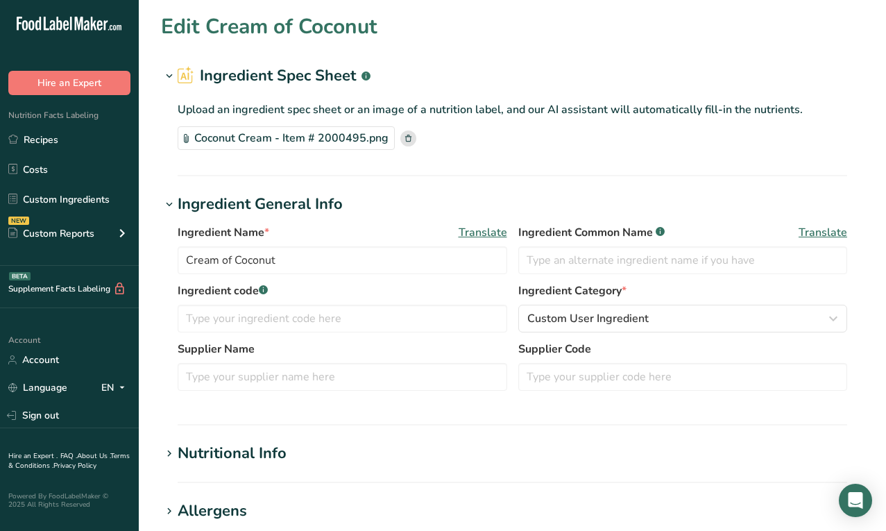
type input "0"
type input "15"
type Carbohydrates "21"
type Fiber "1"
type Sugars "20"
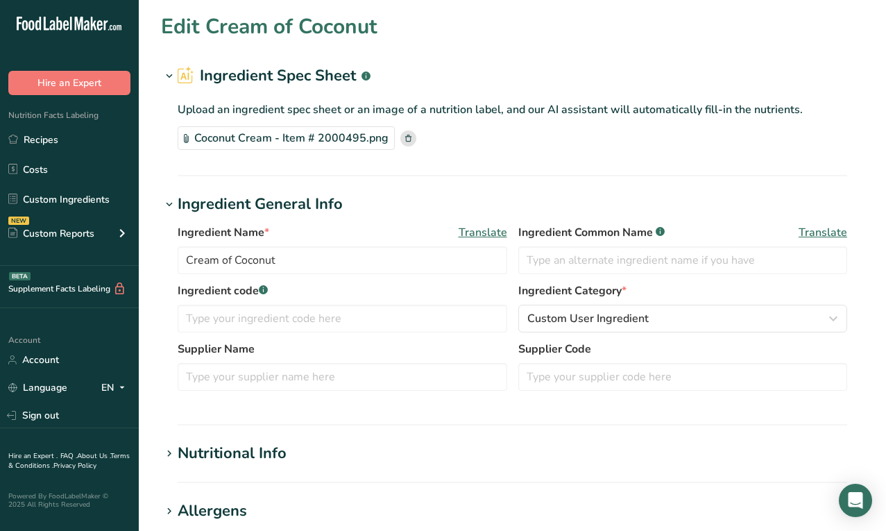
type Sugars "0"
type input "0"
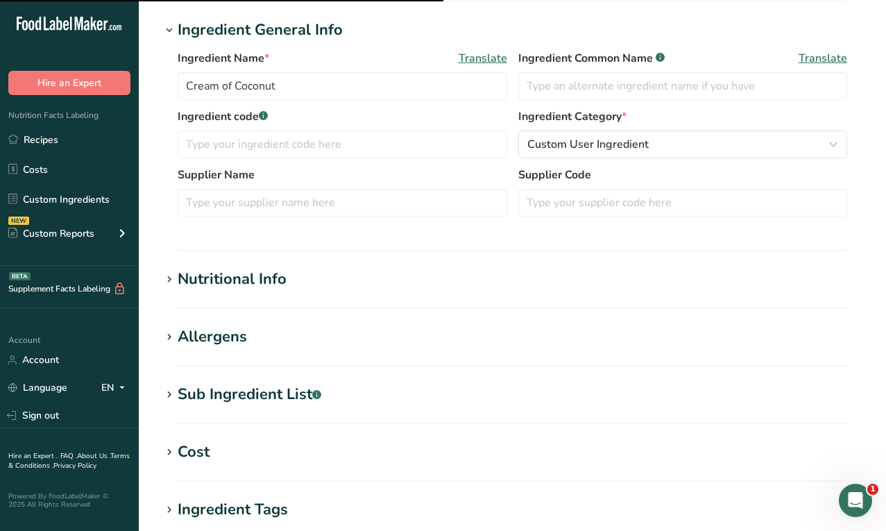
click at [262, 283] on div "Nutritional Info" at bounding box center [232, 279] width 109 height 23
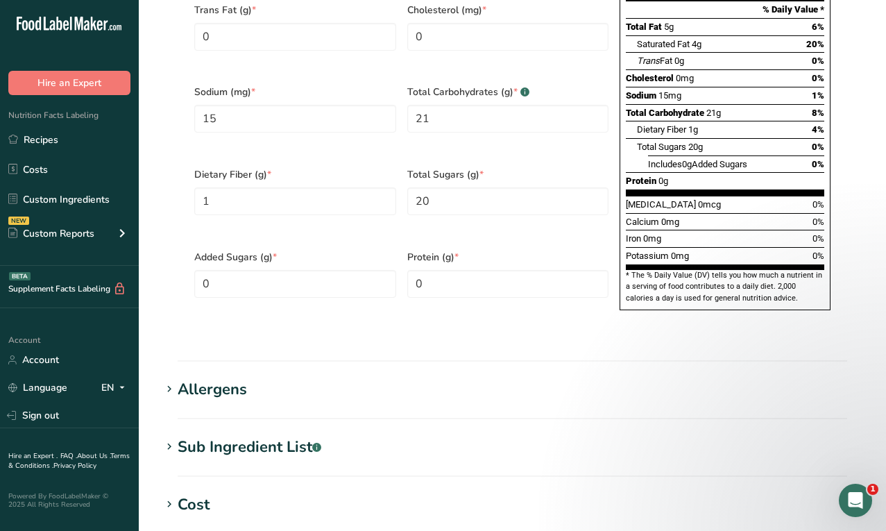
scroll to position [839, 0]
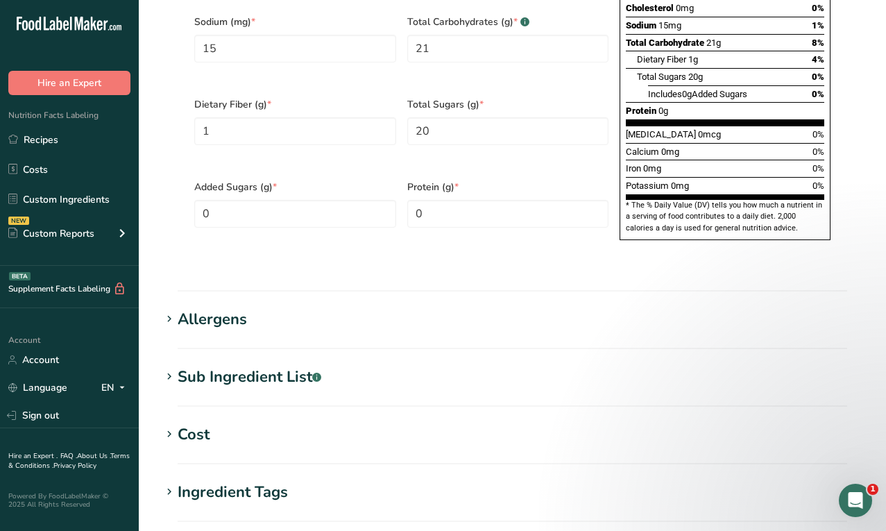
click at [239, 366] on div "Sub Ingredient List .a-a{fill:#347362;}.b-a{fill:#fff;}" at bounding box center [250, 377] width 144 height 23
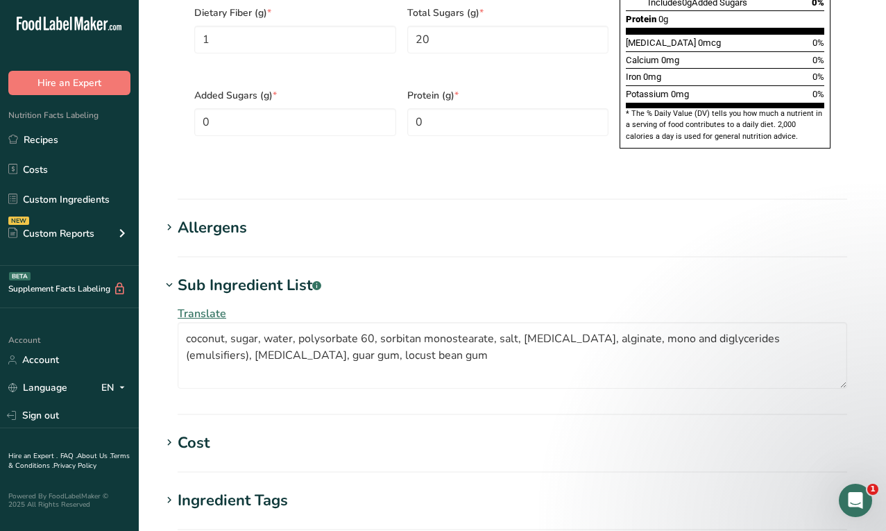
scroll to position [1007, 0]
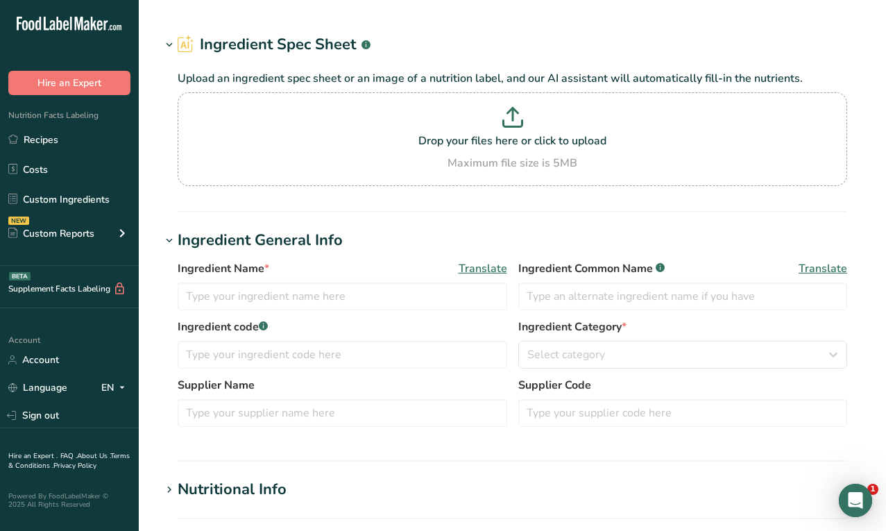
type input "Brown Sugar"
type input "400566"
type input "DOMINO FOODS INC"
type input "508"
type input "8"
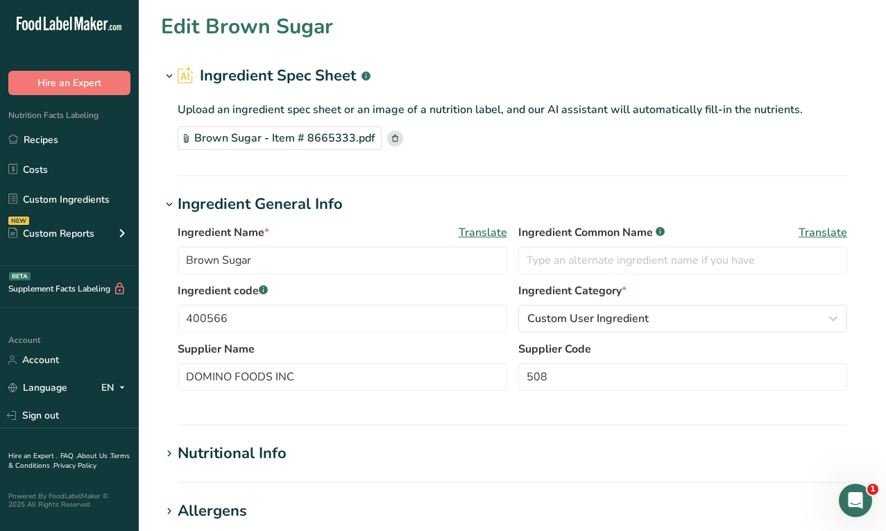
type input "0"
type KJ "0"
type Fat "0"
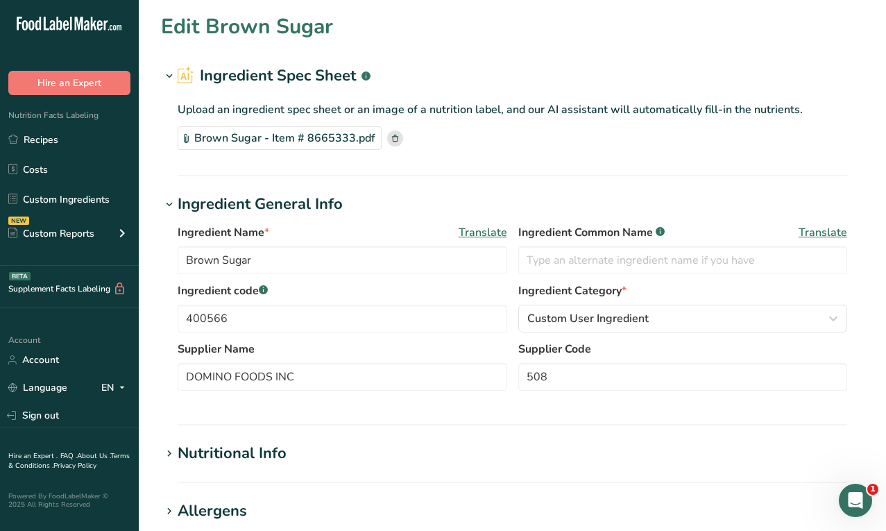
type input "0"
type Carbohydrates "8"
type Fiber "0"
type Sugars "0"
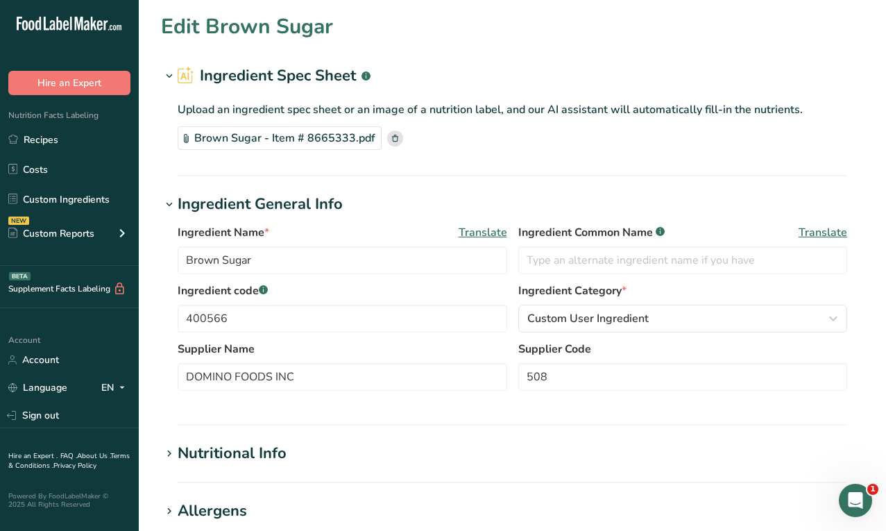
type Sugars "0"
type input "0"
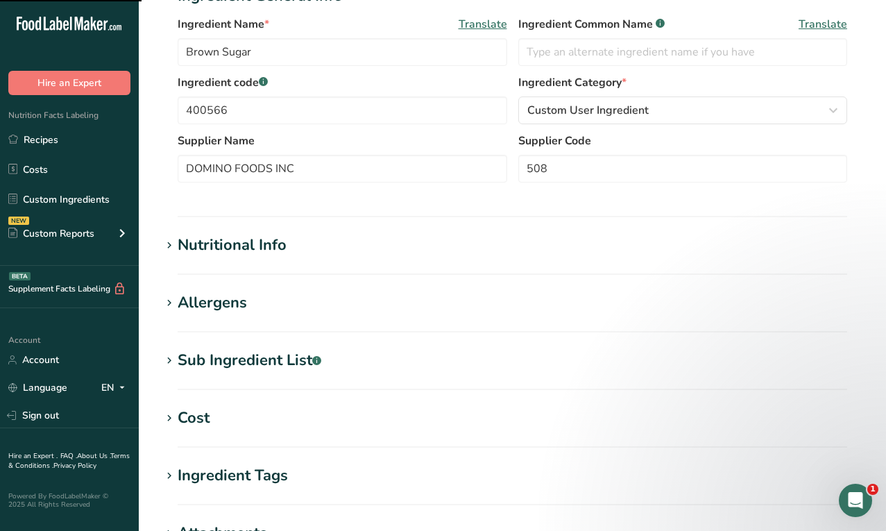
click at [261, 242] on div "Nutritional Info" at bounding box center [232, 245] width 109 height 23
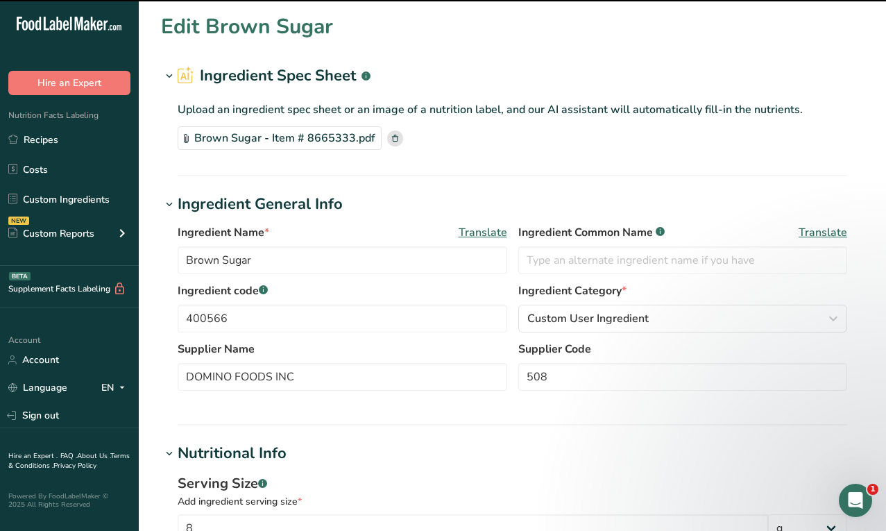
click at [269, 140] on div "Brown Sugar - Item # 8665333.pdf" at bounding box center [280, 138] width 204 height 24
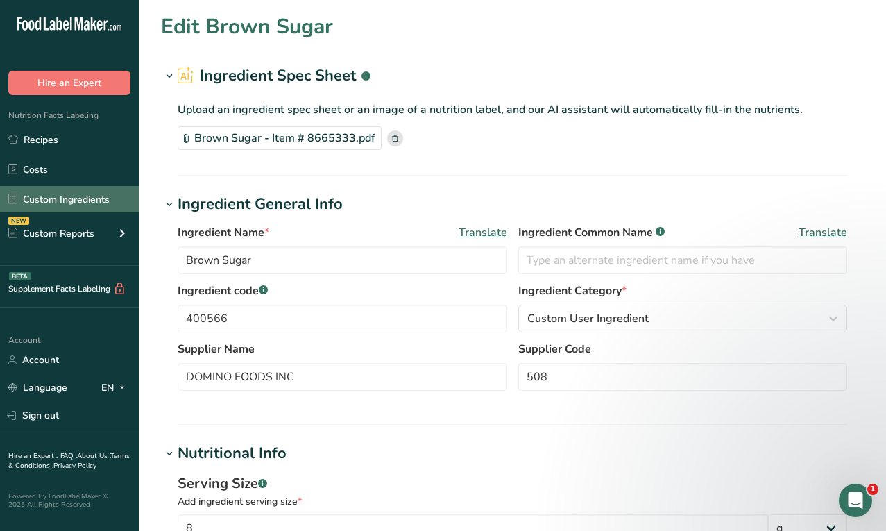
click at [69, 197] on link "Custom Ingredients" at bounding box center [69, 199] width 139 height 26
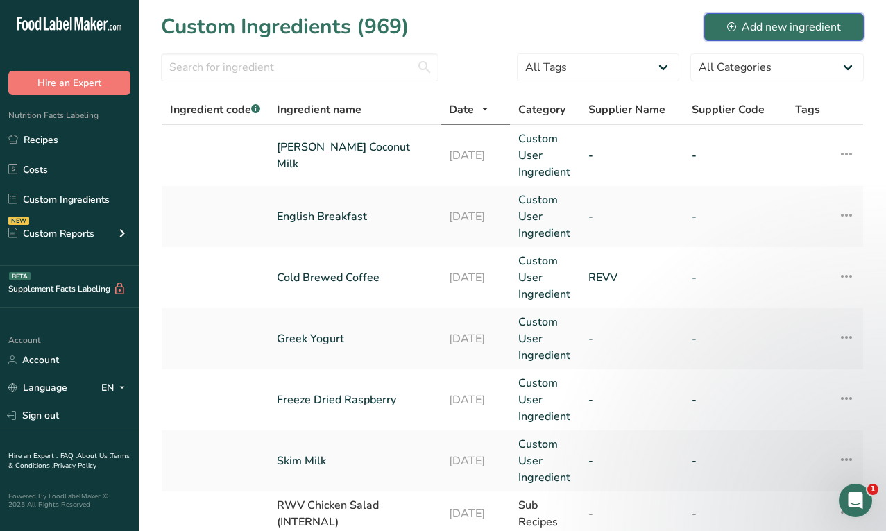
click at [771, 25] on div "Add new ingredient" at bounding box center [785, 27] width 114 height 17
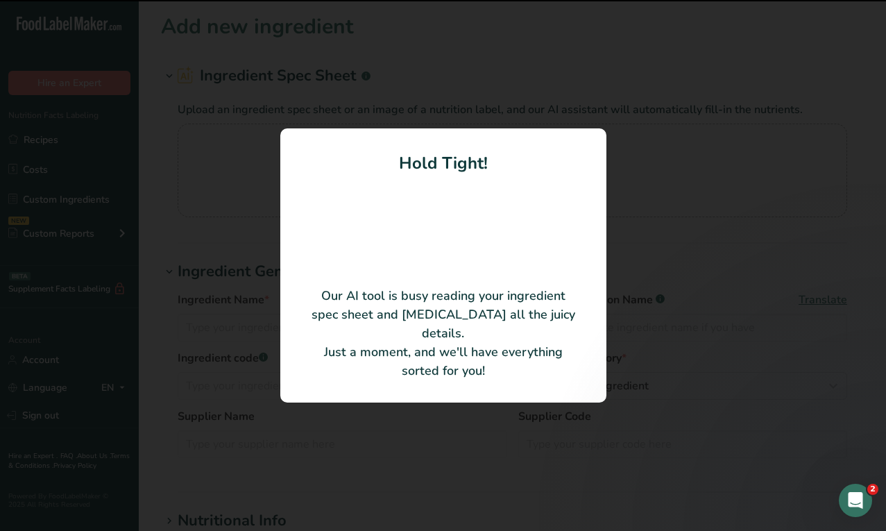
type input "Dark Brown Sugar"
type input "Domino Foods, Inc."
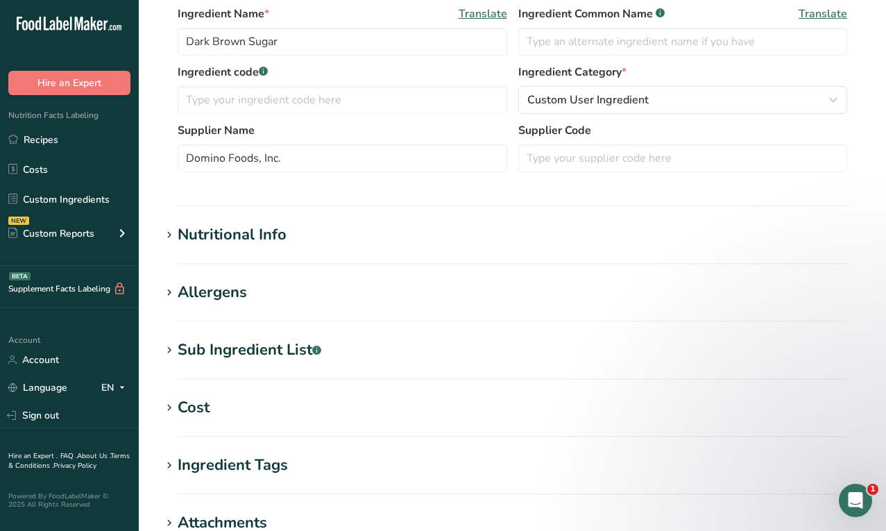
click at [277, 235] on div "Nutritional Info" at bounding box center [232, 235] width 109 height 23
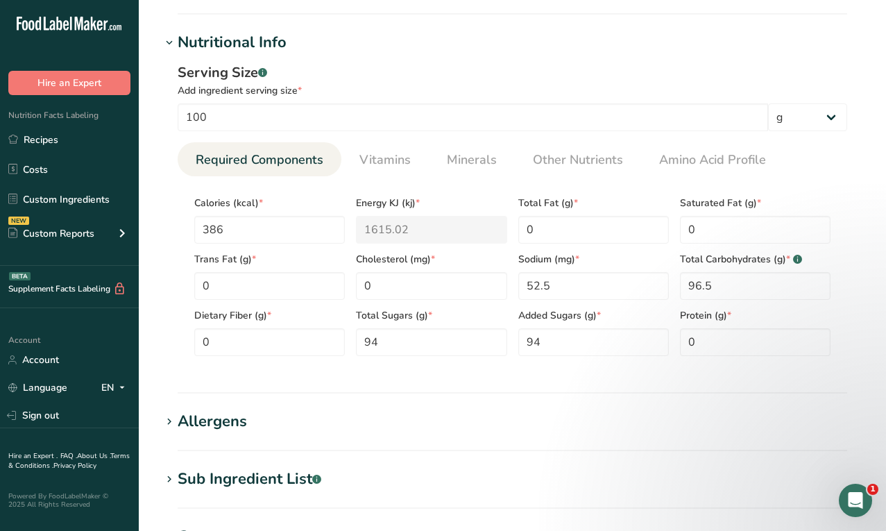
scroll to position [465, 0]
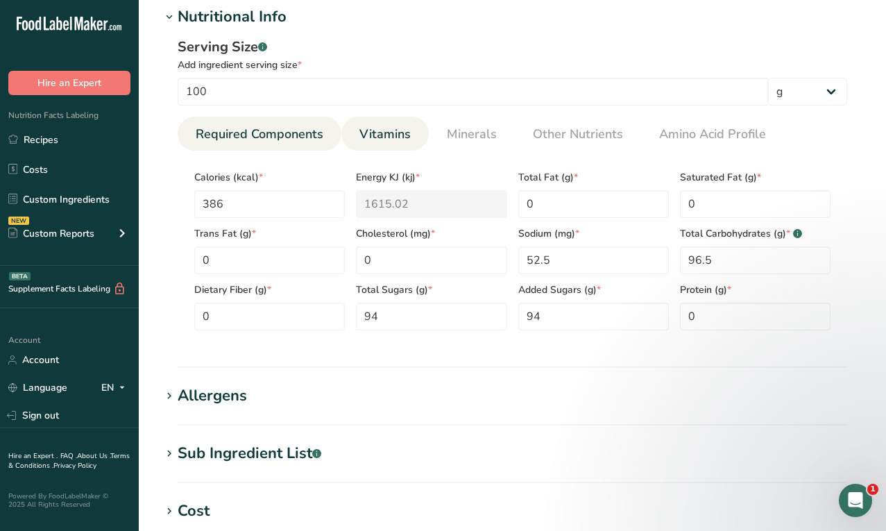
click at [388, 126] on span "Vitamins" at bounding box center [385, 134] width 51 height 19
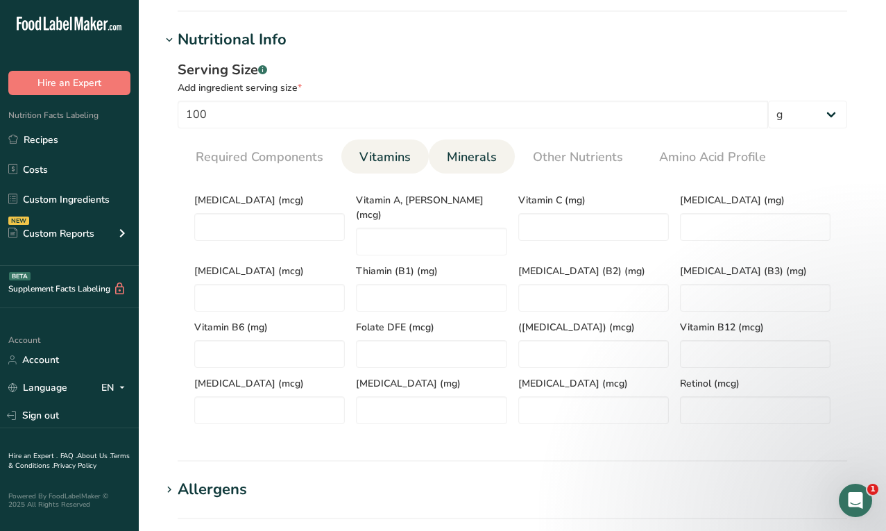
scroll to position [398, 0]
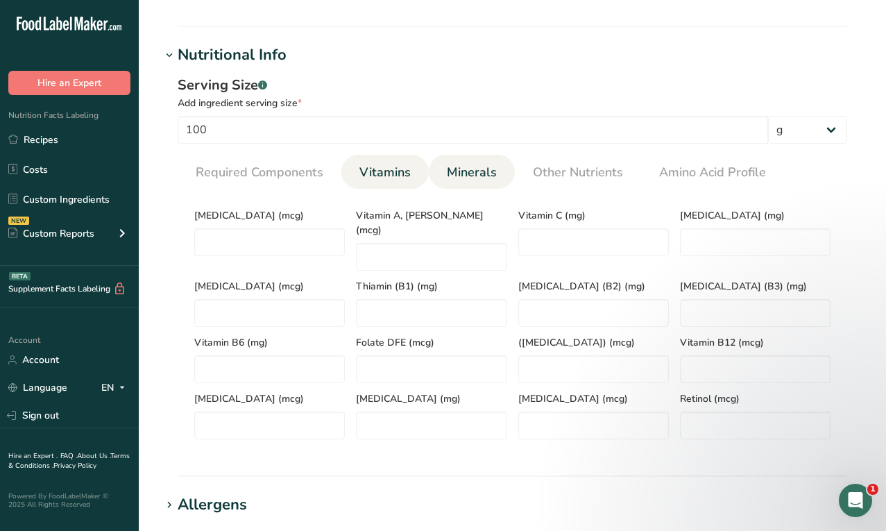
click at [471, 171] on span "Minerals" at bounding box center [472, 172] width 50 height 19
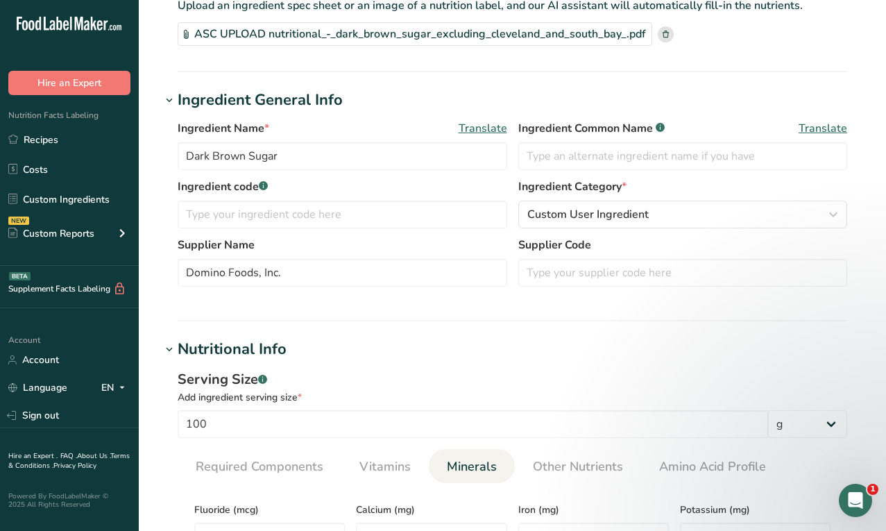
scroll to position [0, 0]
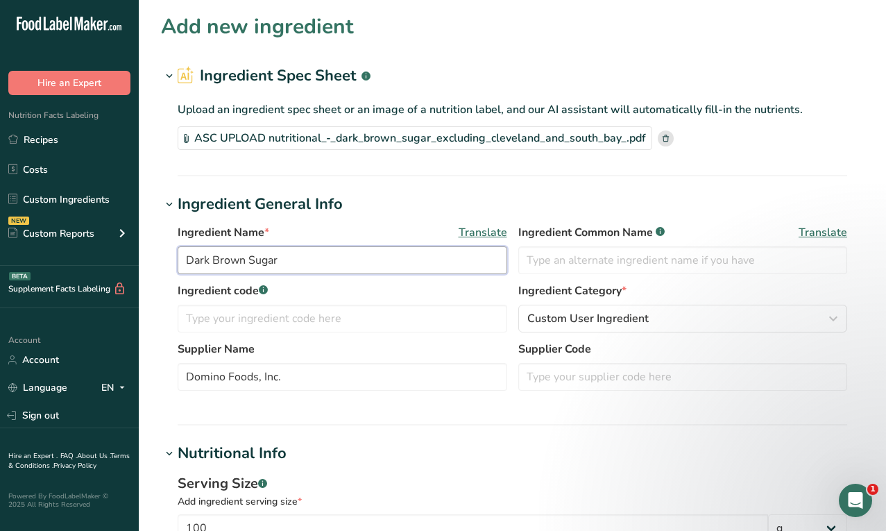
click at [392, 246] on input "Dark Brown Sugar" at bounding box center [343, 260] width 330 height 28
click at [403, 258] on input "Dark Brown Sugar" at bounding box center [343, 260] width 330 height 28
click at [190, 373] on input "Domino Foods, Inc." at bounding box center [343, 377] width 330 height 28
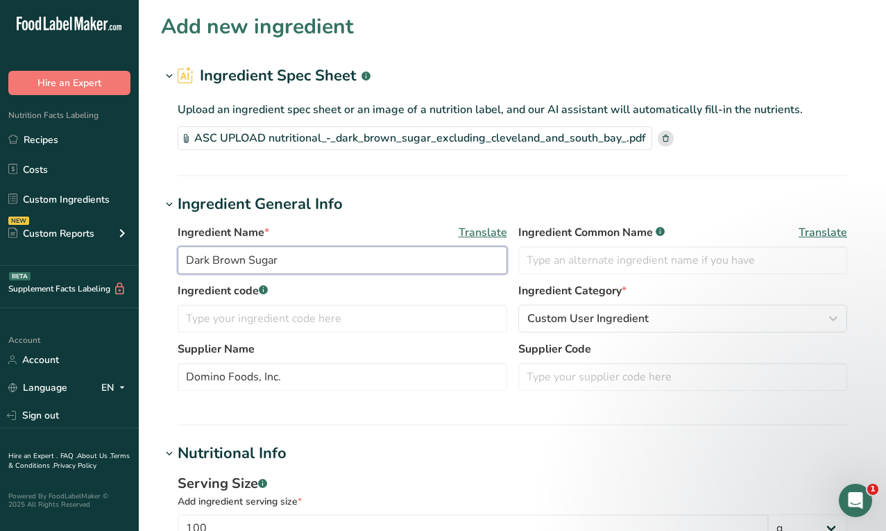
click at [328, 262] on input "Dark Brown Sugar" at bounding box center [343, 260] width 330 height 28
paste input "Domino Foods, Inc."
type input "Dark Brown Sugar - Domino Foods, Inc."
click at [458, 215] on h1 "Ingredient General Info" at bounding box center [512, 204] width 703 height 23
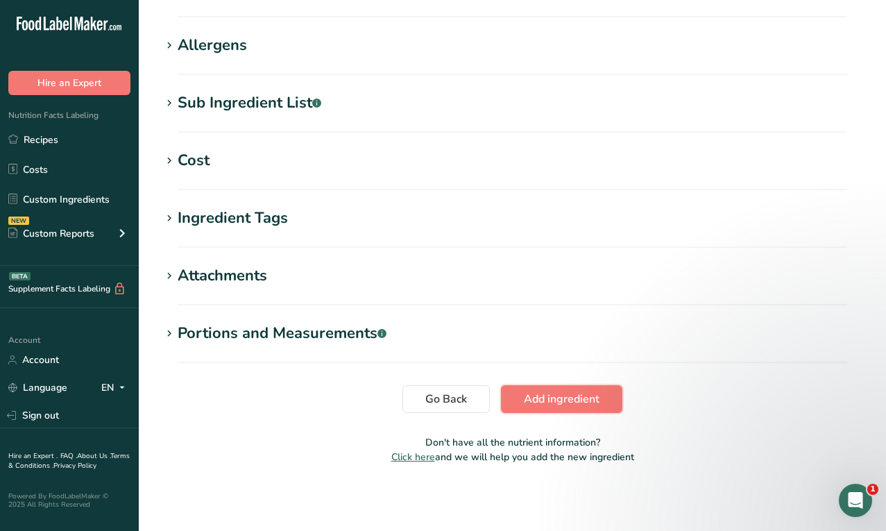
click at [564, 391] on span "Add ingredient" at bounding box center [562, 399] width 76 height 17
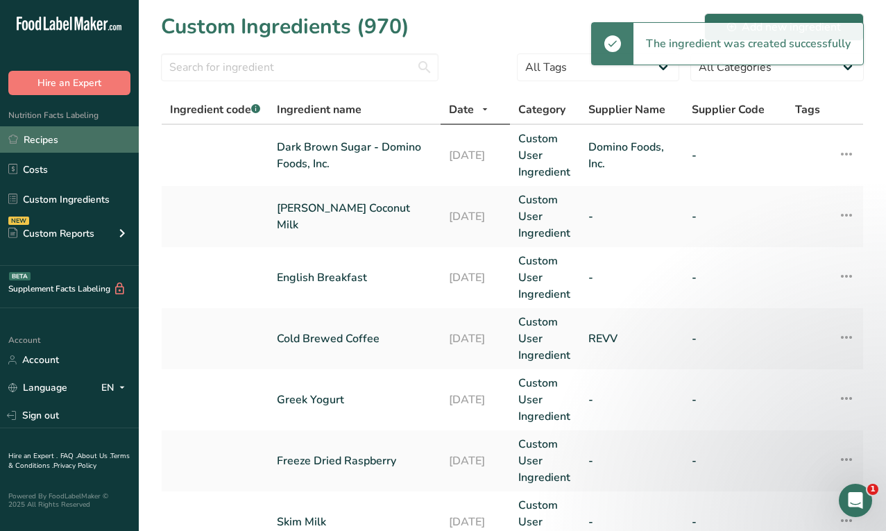
click at [88, 148] on link "Recipes" at bounding box center [69, 139] width 139 height 26
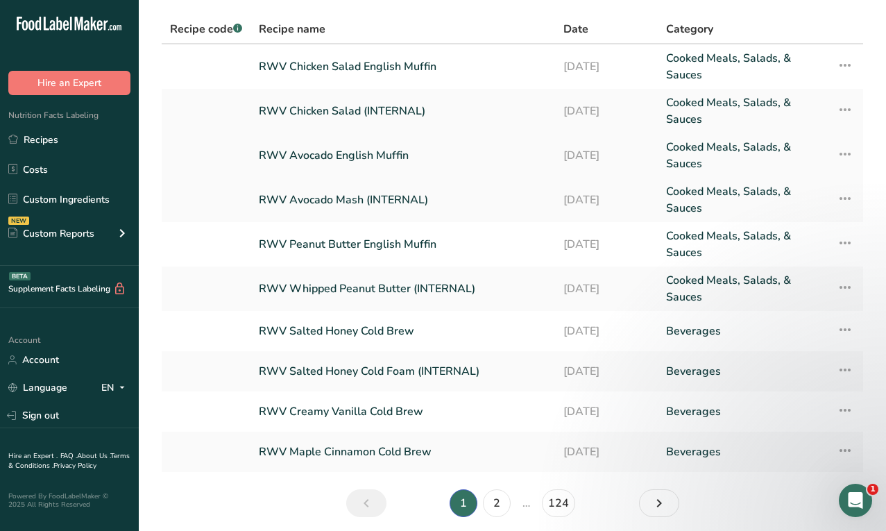
scroll to position [142, 0]
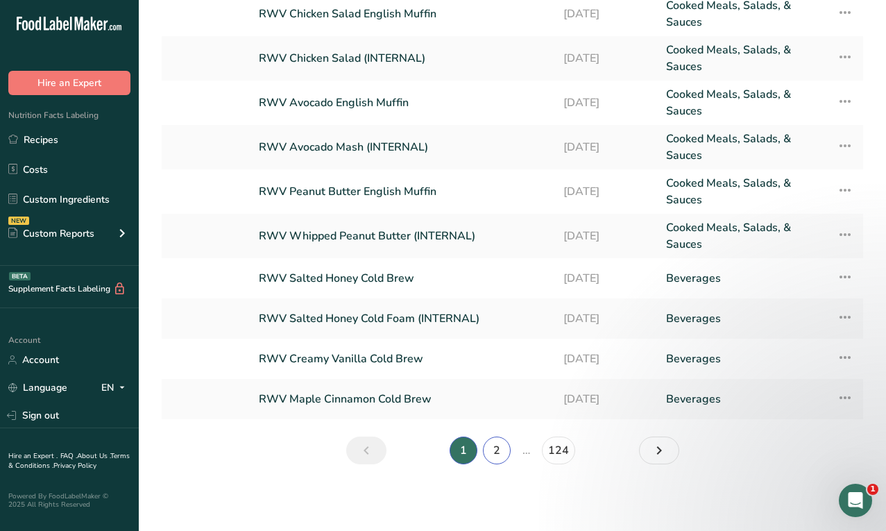
click at [499, 457] on link "2" at bounding box center [497, 451] width 28 height 28
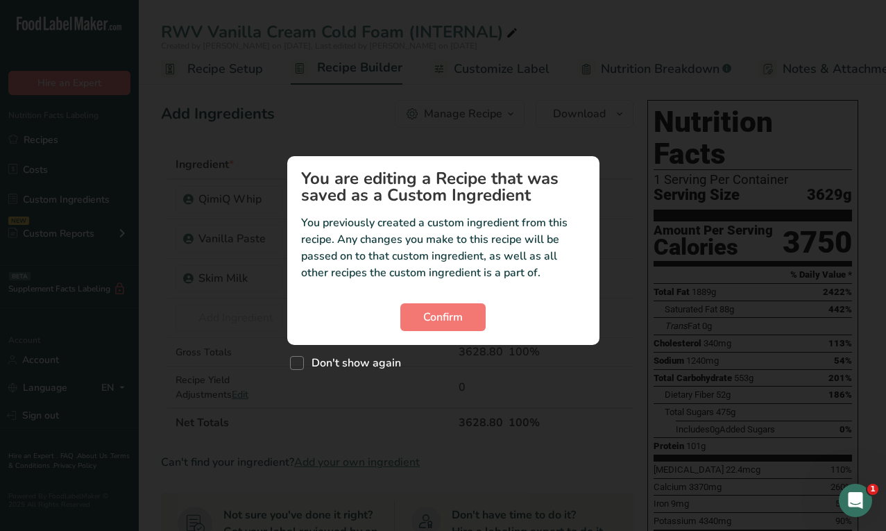
click at [363, 352] on div "Don't show again" at bounding box center [443, 360] width 312 height 30
click at [363, 366] on span "Don't show again" at bounding box center [352, 363] width 97 height 14
click at [299, 366] on input "Don't show again" at bounding box center [294, 363] width 9 height 9
checkbox input "true"
click at [439, 319] on span "Confirm" at bounding box center [443, 317] width 40 height 17
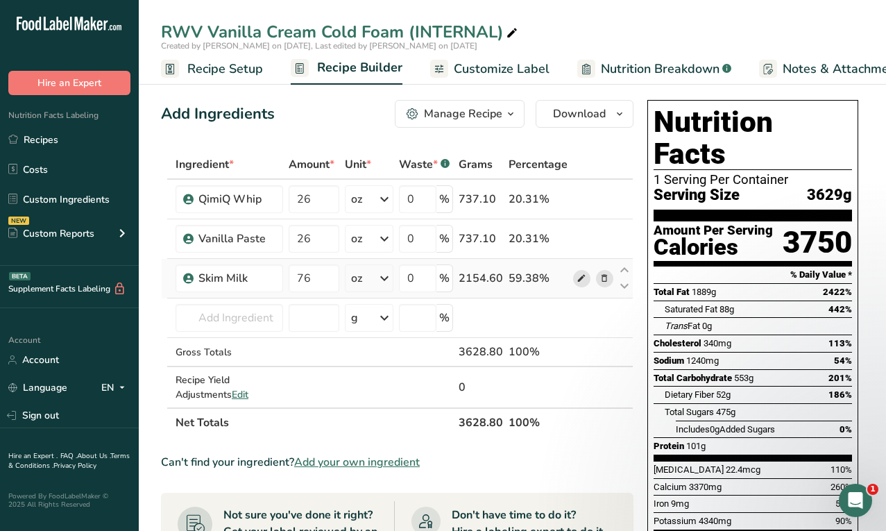
click at [580, 279] on icon at bounding box center [582, 278] width 10 height 15
click at [585, 272] on icon at bounding box center [582, 278] width 10 height 15
click at [581, 240] on icon at bounding box center [582, 239] width 10 height 15
click at [583, 194] on icon at bounding box center [582, 199] width 10 height 15
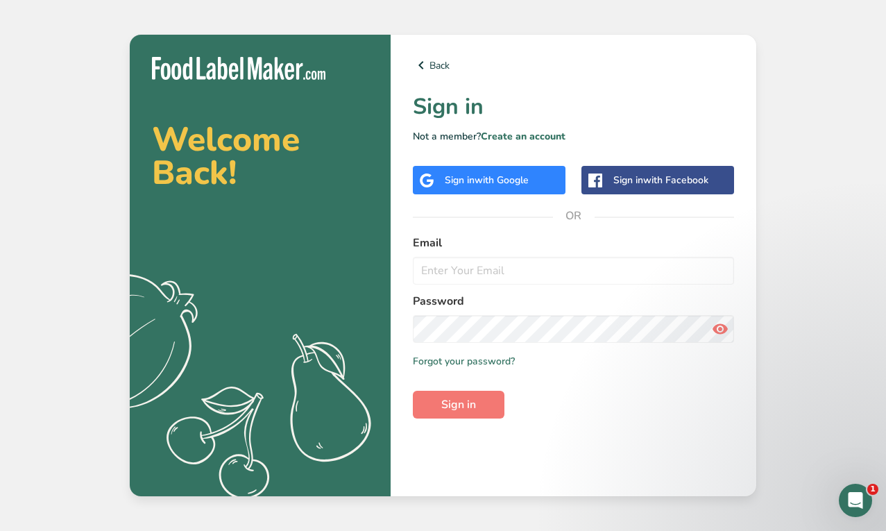
click at [469, 187] on div "Sign in with Google" at bounding box center [489, 180] width 153 height 28
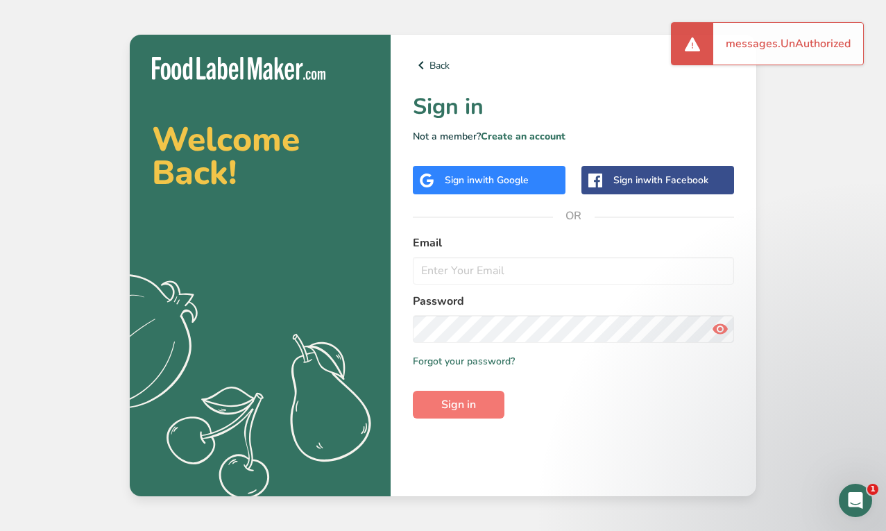
click at [474, 183] on div "Sign in with Google" at bounding box center [487, 180] width 84 height 15
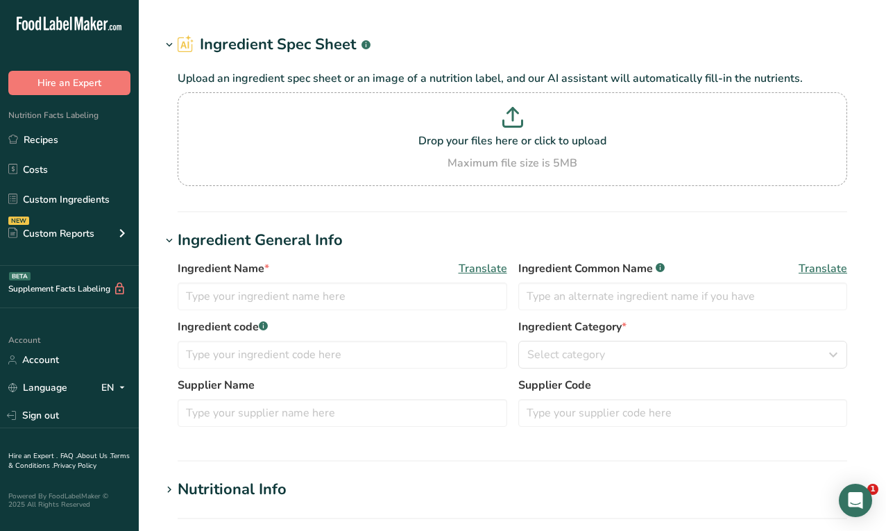
type input "Skim Milk"
type input "240"
select select "17"
select select "22"
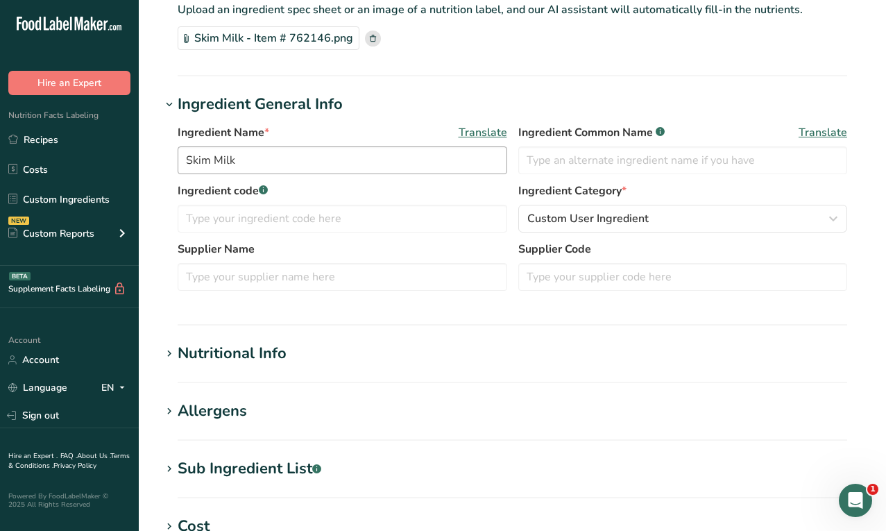
scroll to position [174, 0]
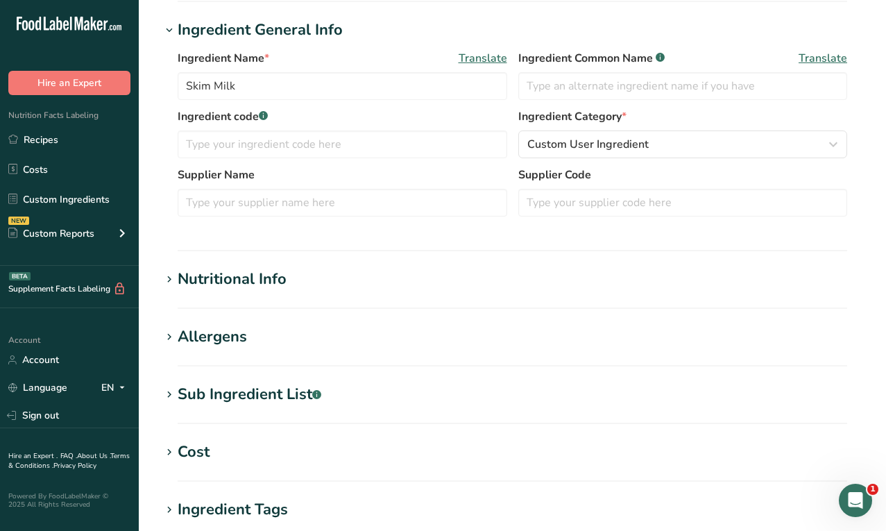
click at [270, 275] on div "Nutritional Info" at bounding box center [232, 279] width 109 height 23
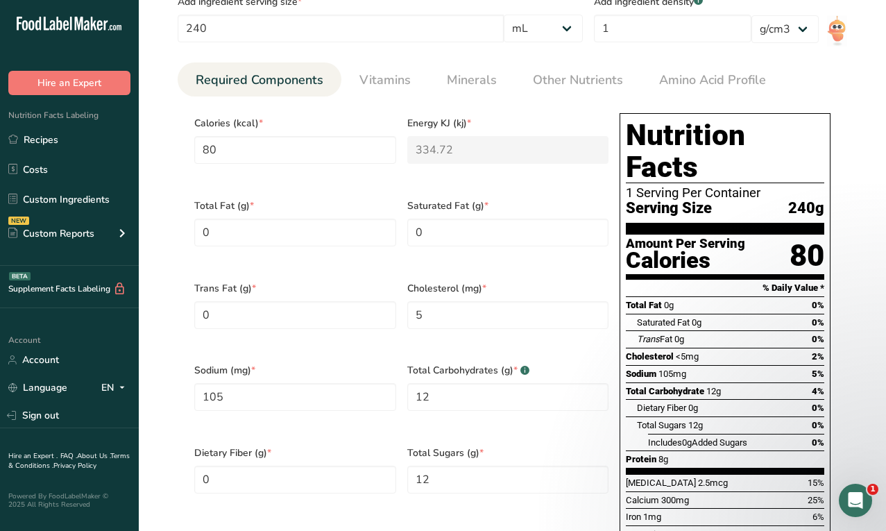
scroll to position [99, 0]
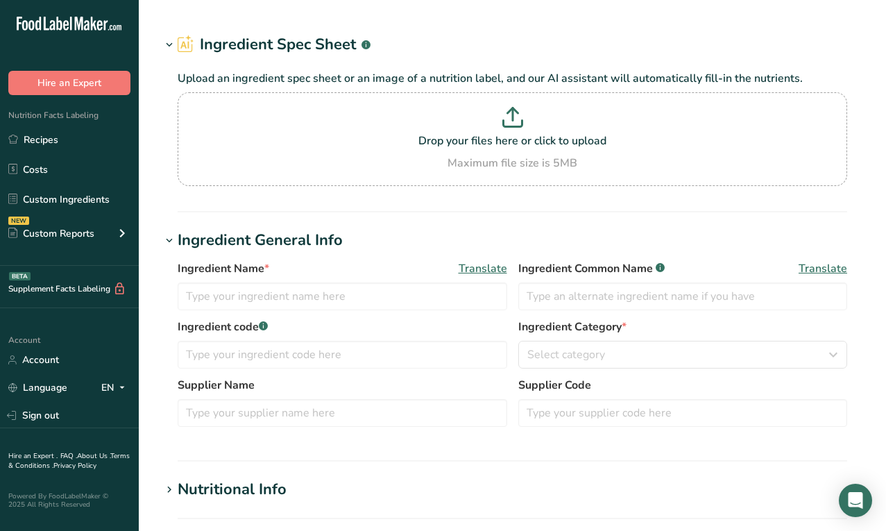
type input "Vanilla Paste"
type input "1"
select select "5"
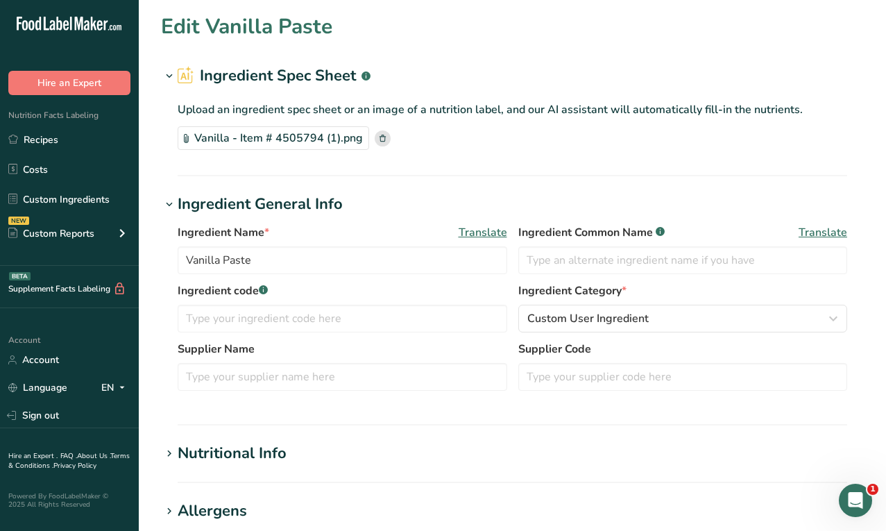
type input "60"
type KJ "251.04"
type Fat "67"
type Fat "0"
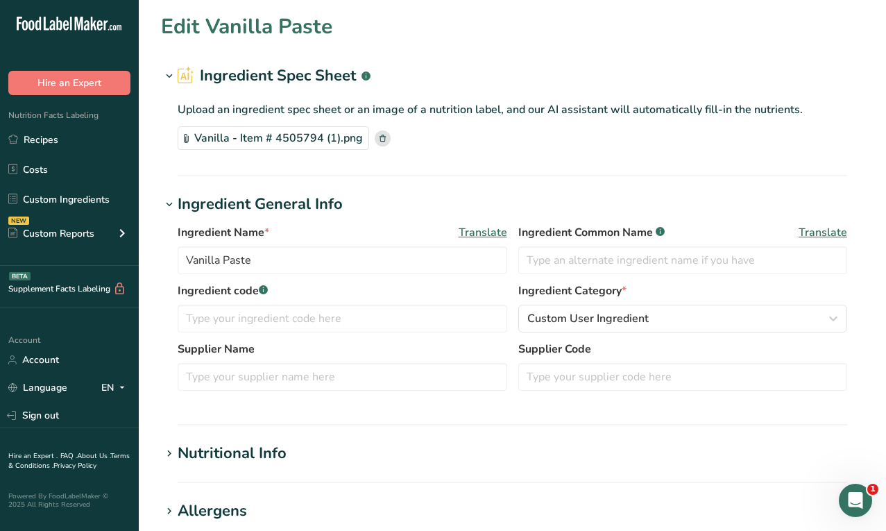
type input "0"
type Carbohydrates "16"
type Fiber "2"
type Sugars "13"
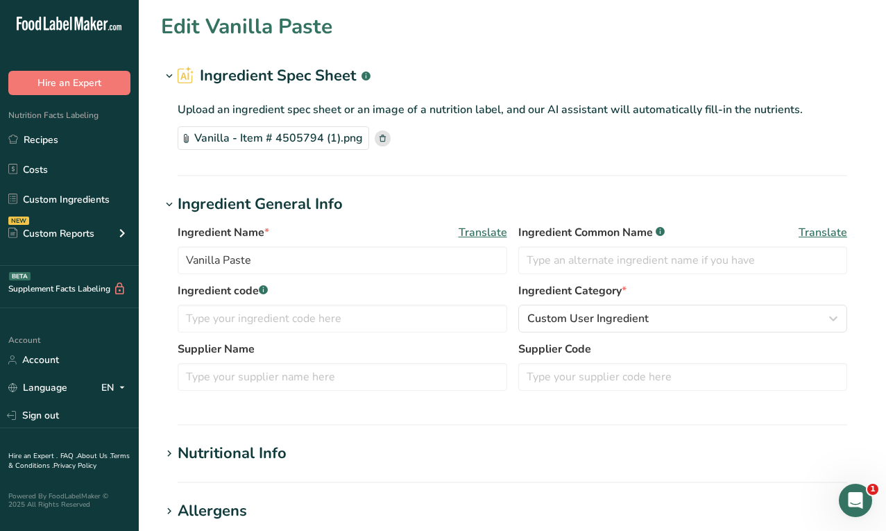
type Sugars "0"
type input "0"
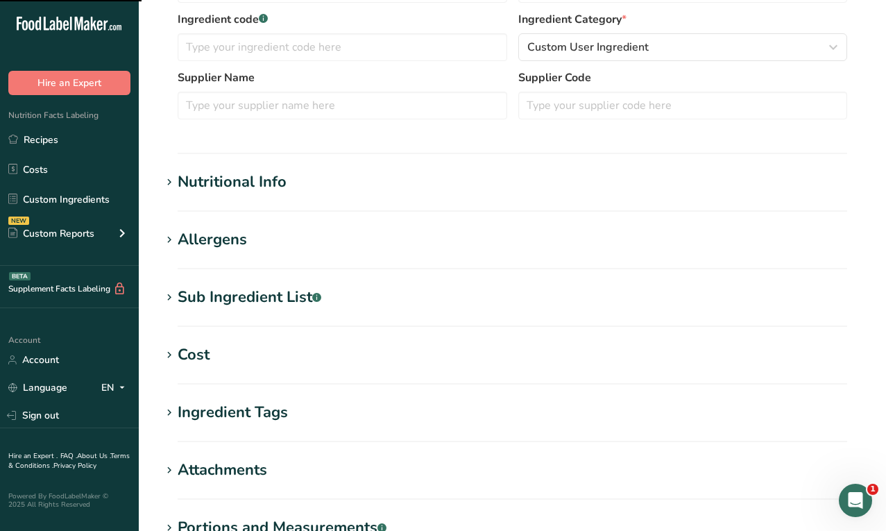
click at [344, 178] on h1 "Nutritional Info" at bounding box center [512, 182] width 703 height 23
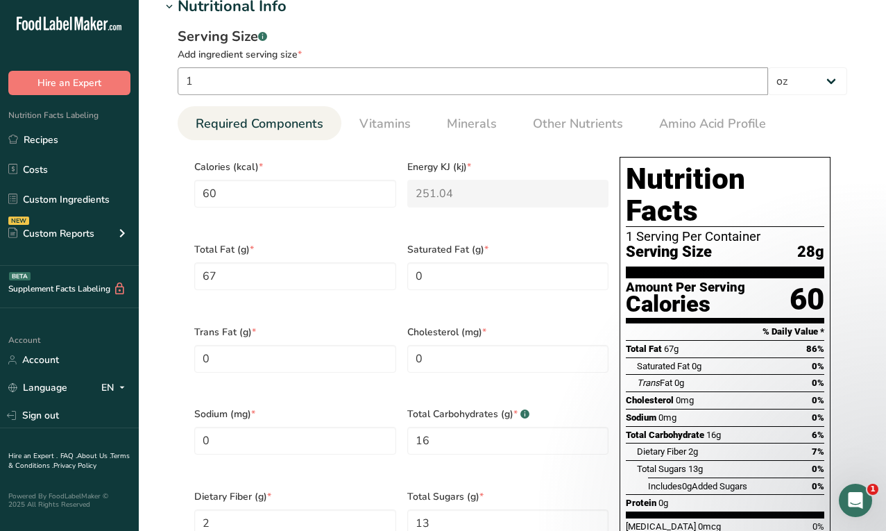
scroll to position [437, 0]
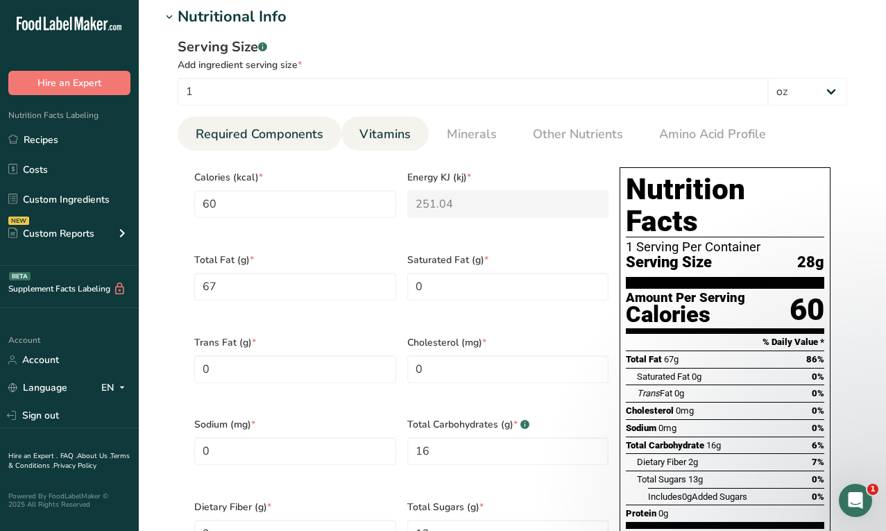
click at [371, 129] on span "Vitamins" at bounding box center [385, 134] width 51 height 19
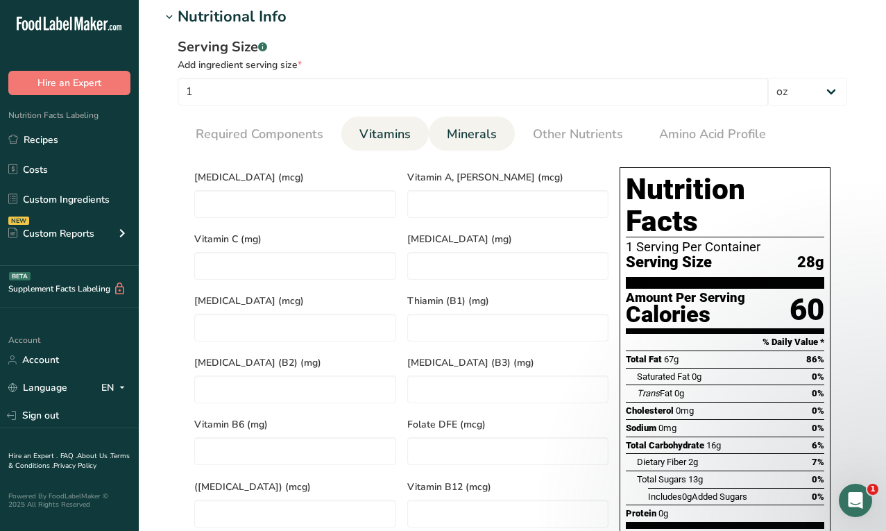
click at [481, 128] on span "Minerals" at bounding box center [472, 134] width 50 height 19
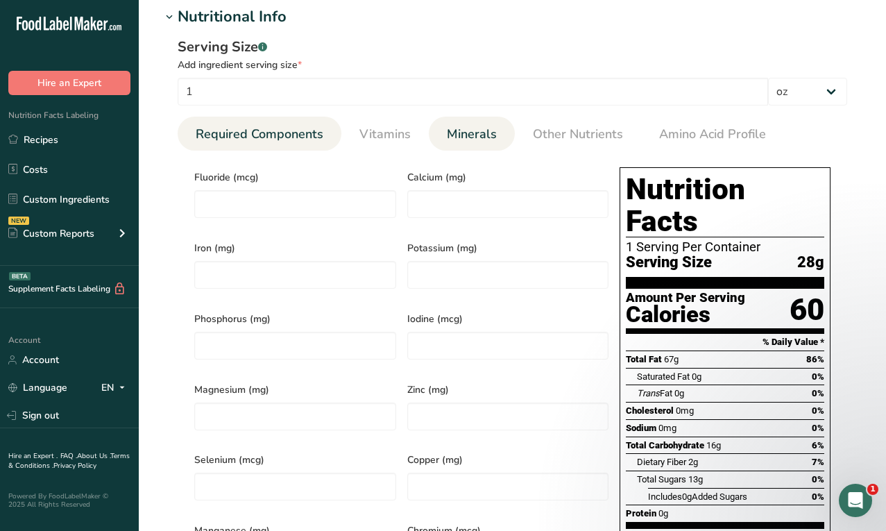
click at [254, 135] on span "Required Components" at bounding box center [260, 134] width 128 height 19
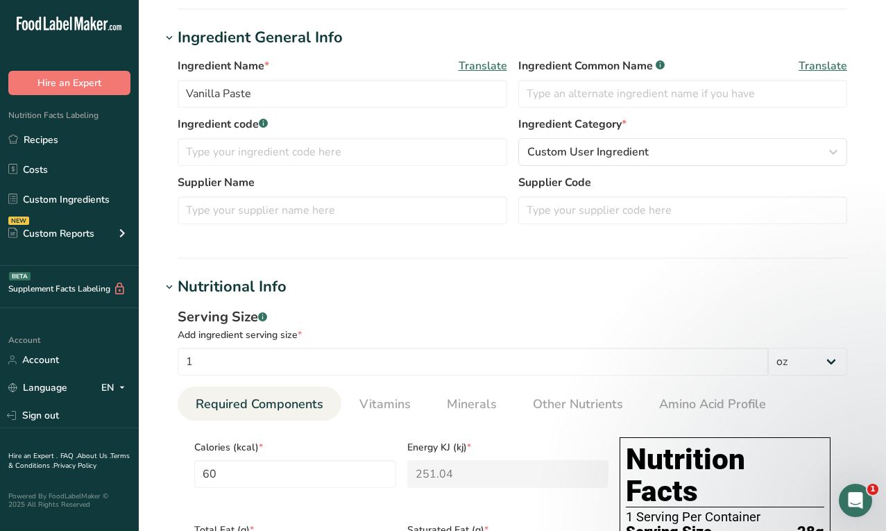
scroll to position [0, 0]
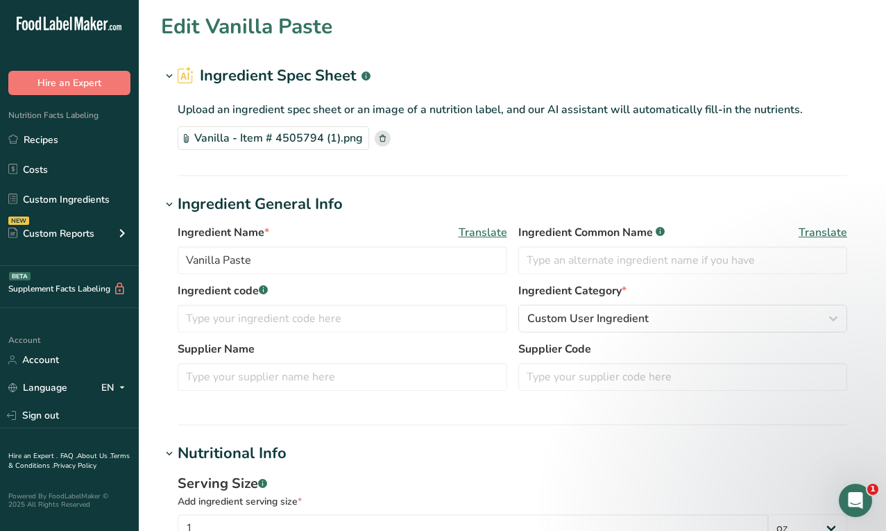
click at [240, 137] on div "Vanilla - Item # 4505794 (1).png" at bounding box center [274, 138] width 192 height 24
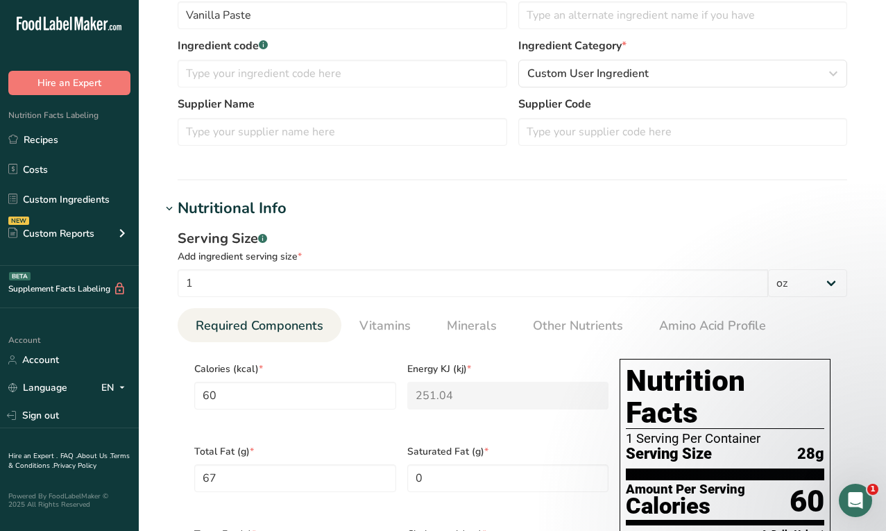
scroll to position [26, 0]
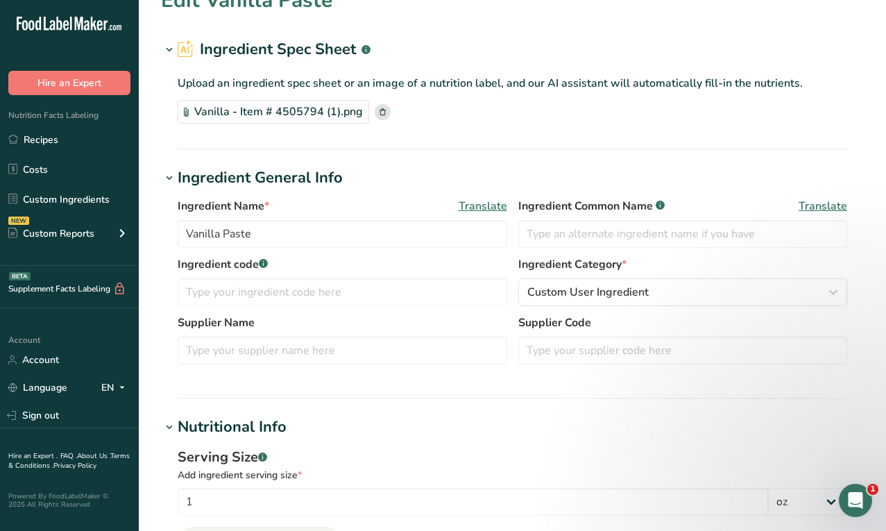
click at [274, 101] on div "Vanilla - Item # 4505794 (1).png" at bounding box center [274, 112] width 192 height 24
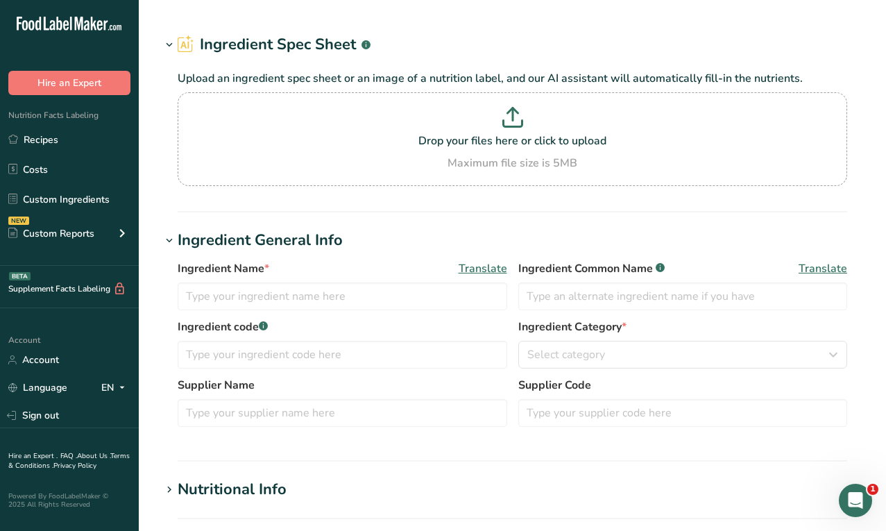
type input "QimiQ Whip"
type input "Cream Base, UHT pasteurized"
type input "QimiQ Handels GmbH"
type input "16572"
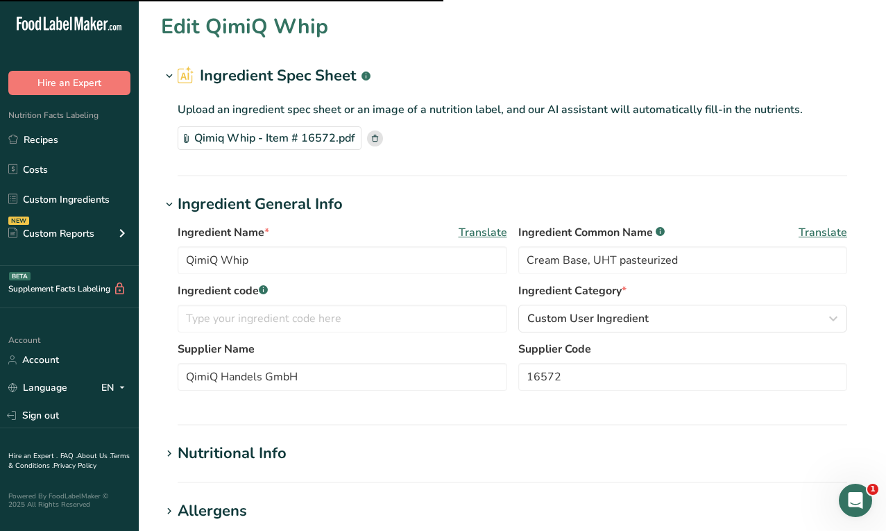
click at [274, 133] on div "Qimiq Whip - Item # 16572.pdf" at bounding box center [270, 138] width 184 height 24
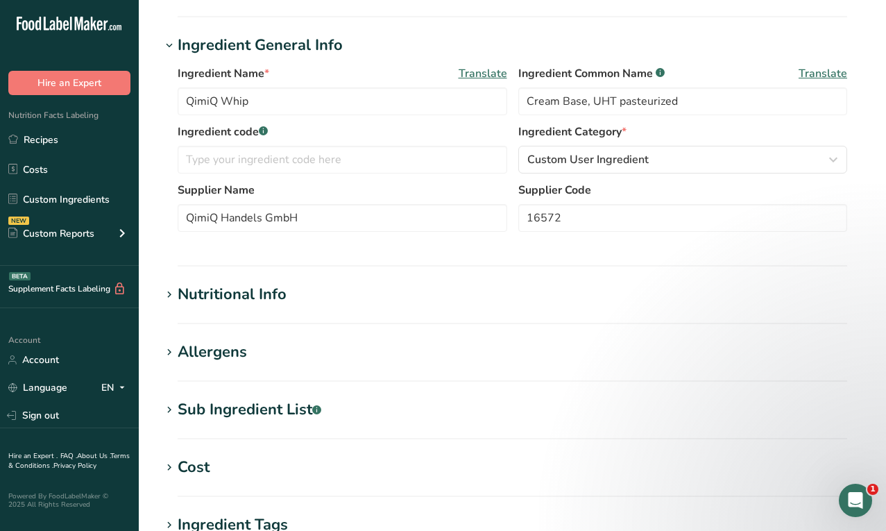
scroll to position [260, 0]
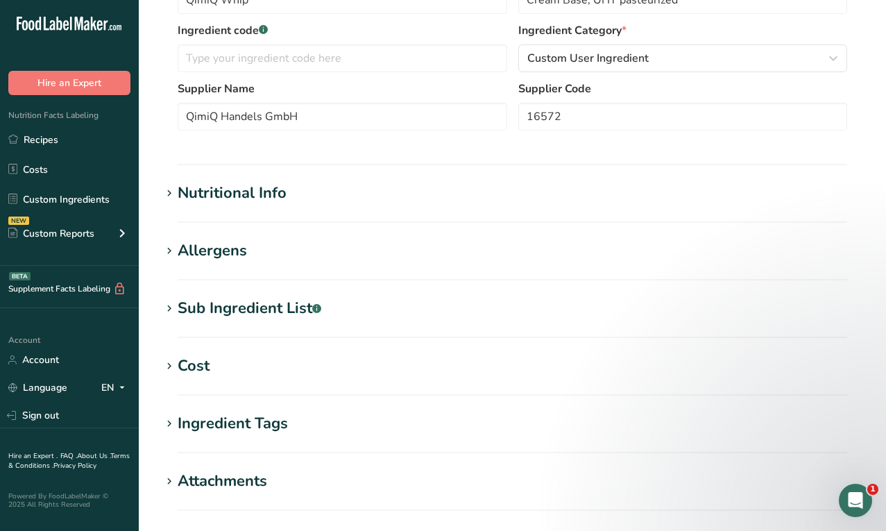
click at [262, 200] on div "Nutritional Info" at bounding box center [232, 193] width 109 height 23
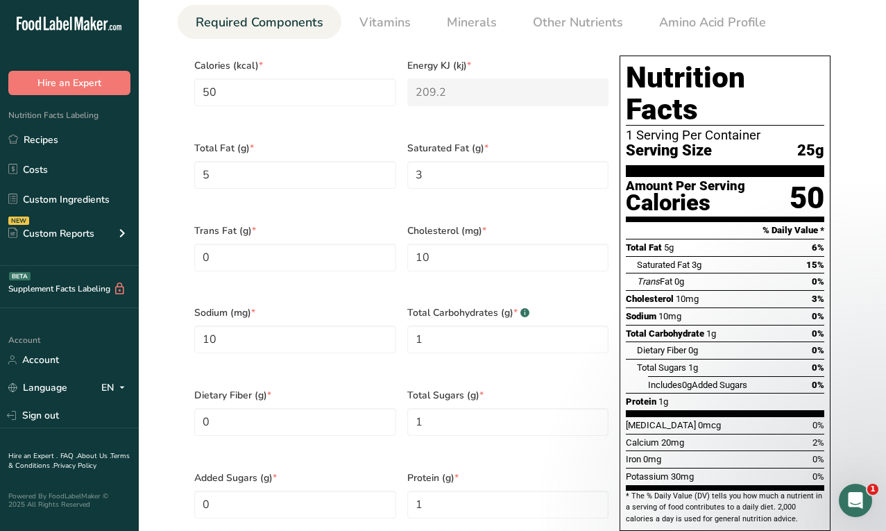
scroll to position [557, 0]
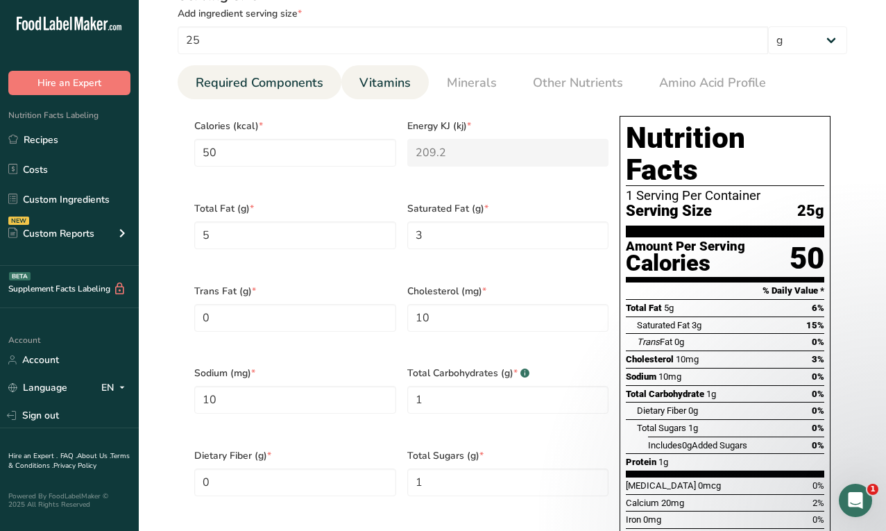
click at [388, 96] on link "Vitamins" at bounding box center [385, 82] width 62 height 35
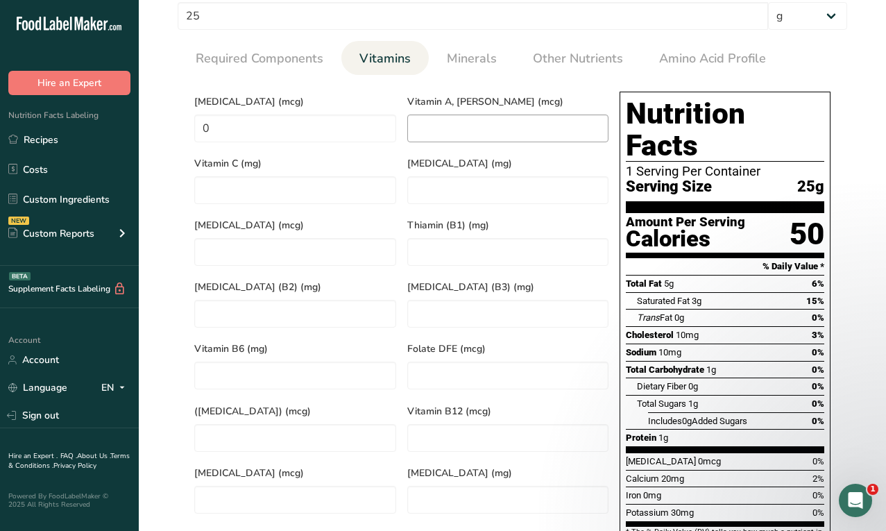
scroll to position [499, 0]
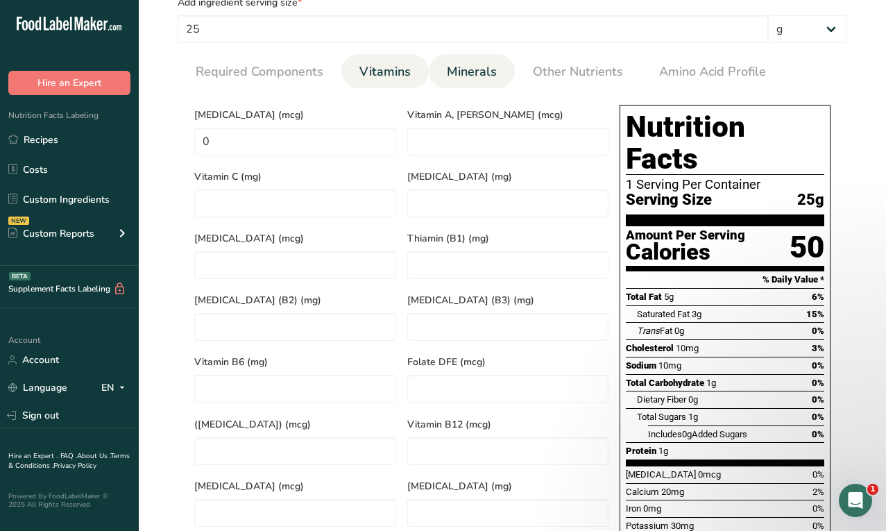
click at [471, 73] on span "Minerals" at bounding box center [472, 71] width 50 height 19
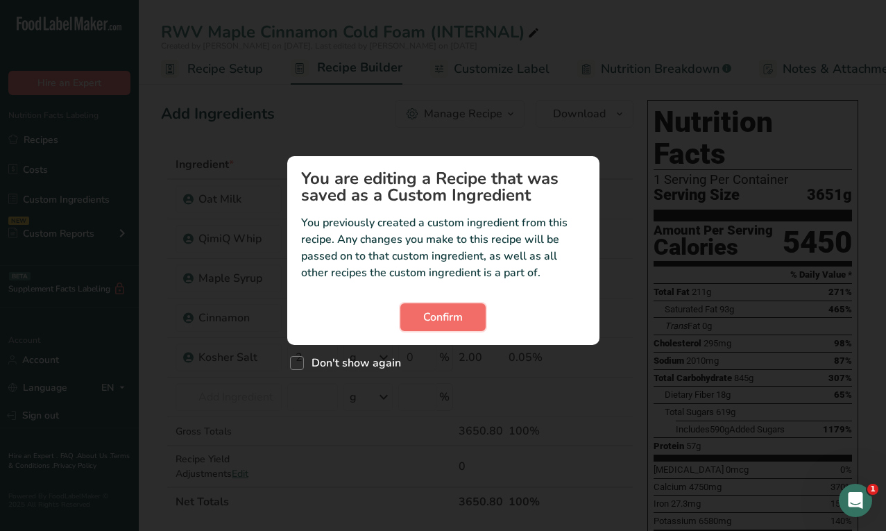
click span "Confirm"
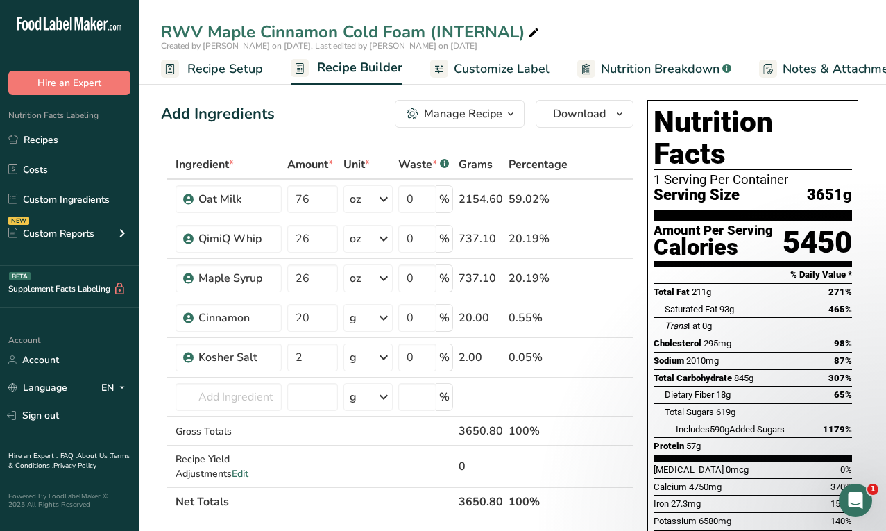
click span "Nutrition Breakdown"
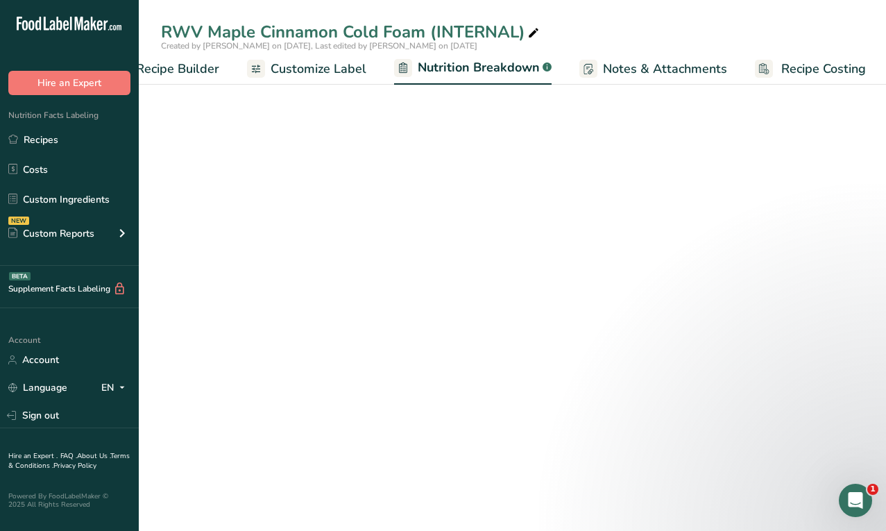
select select "Calories"
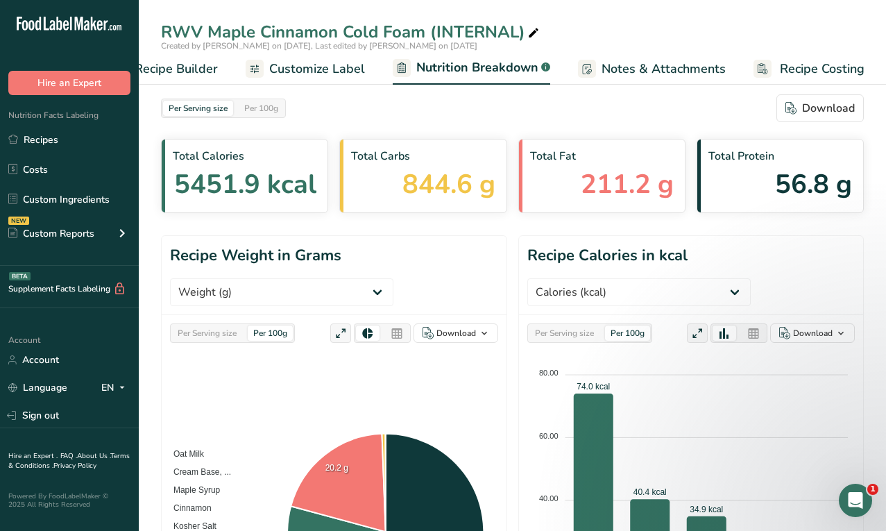
click link "Recipe Builder"
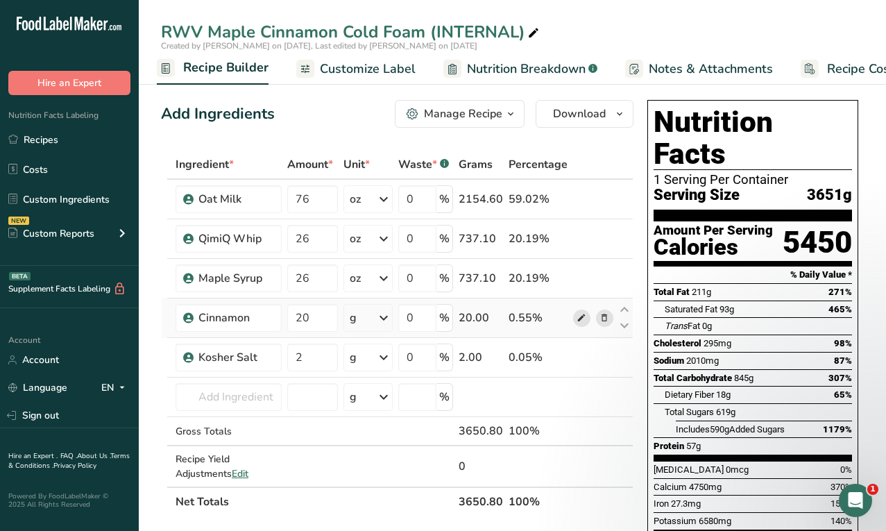
click icon
click span "Nutrition Breakdown"
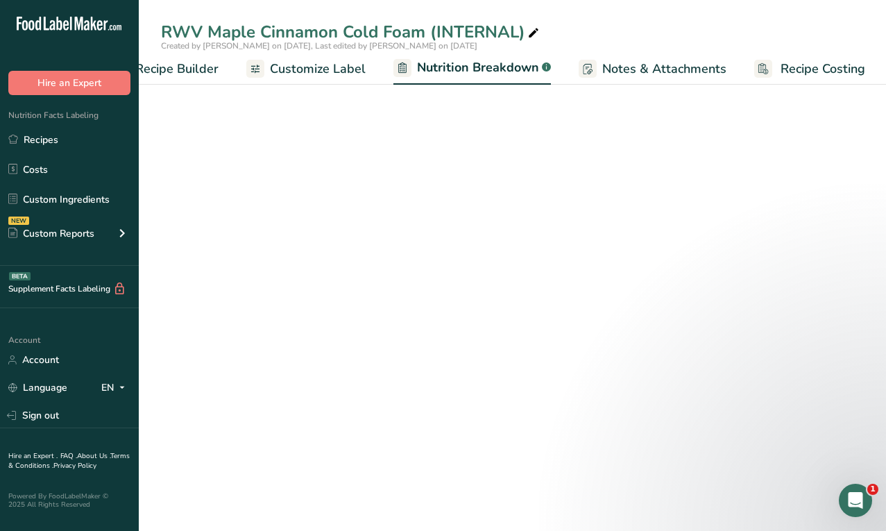
select select "Calories"
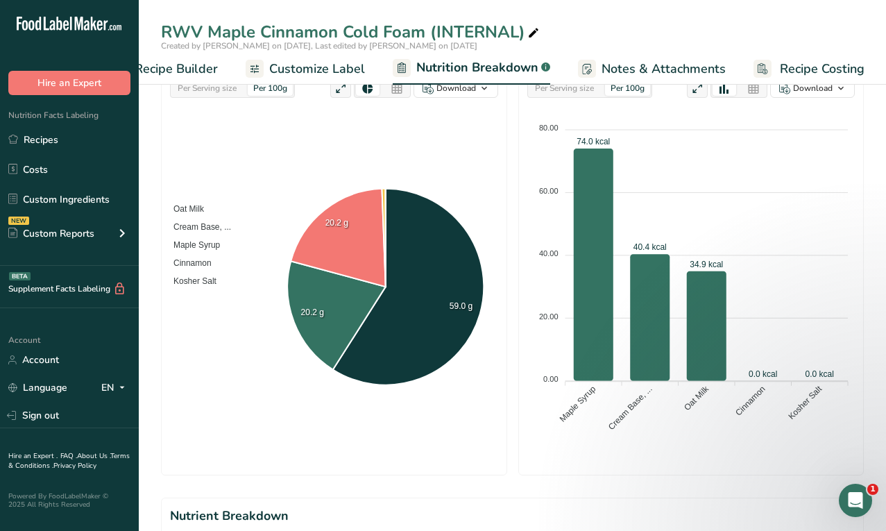
scroll to position [240, 0]
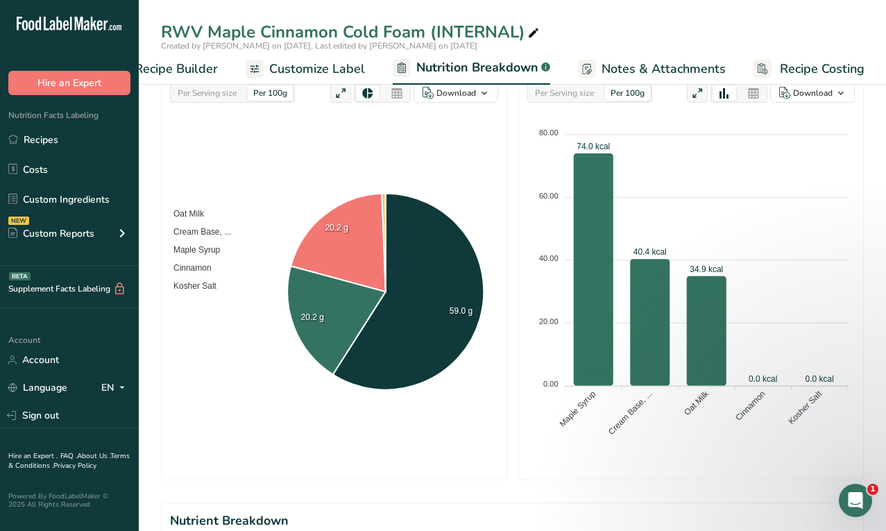
click span "Recipe Builder"
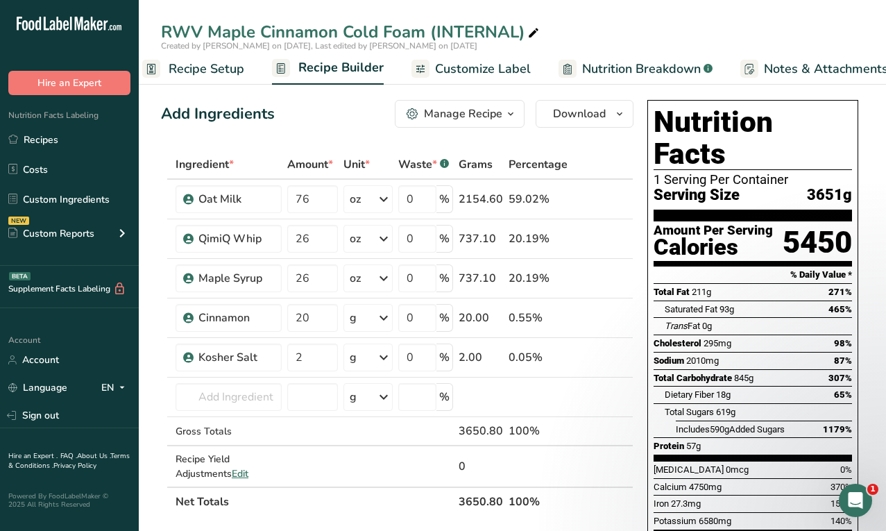
click span "Recipe Setup"
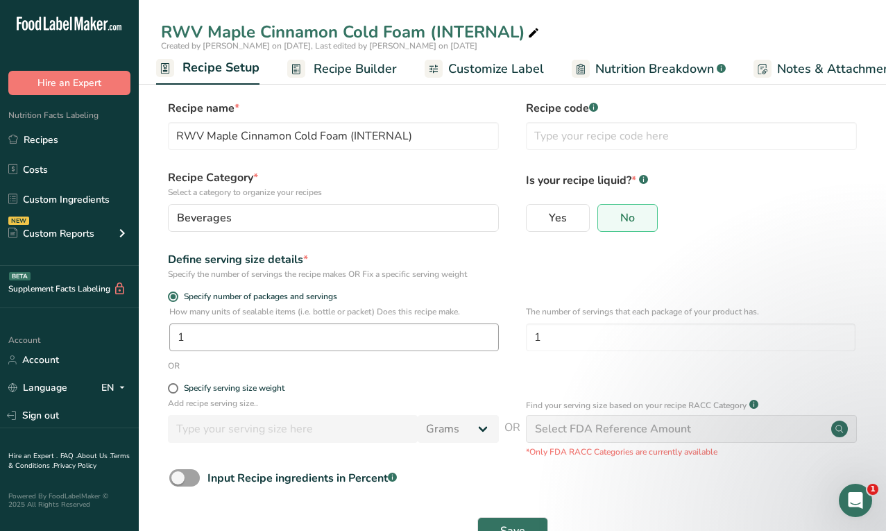
scroll to position [44, 0]
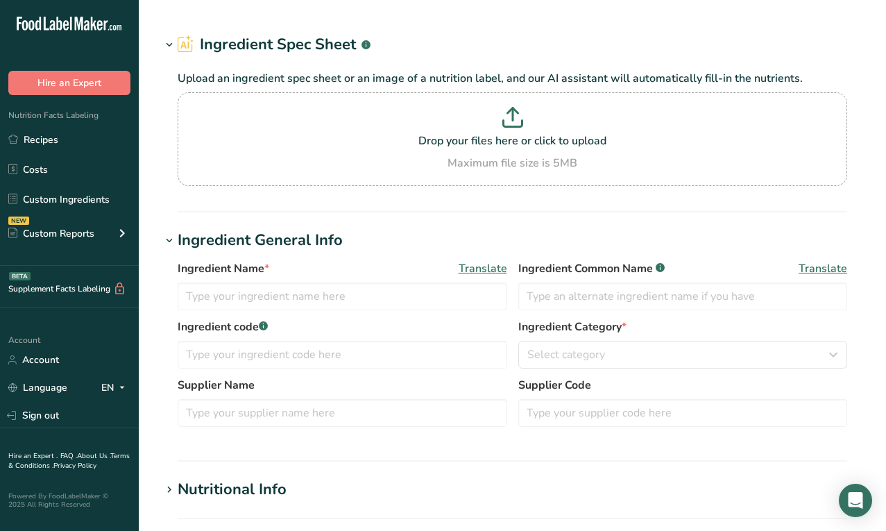
type input "Cinnamon"
type input "0.25"
select select "20"
select select "22"
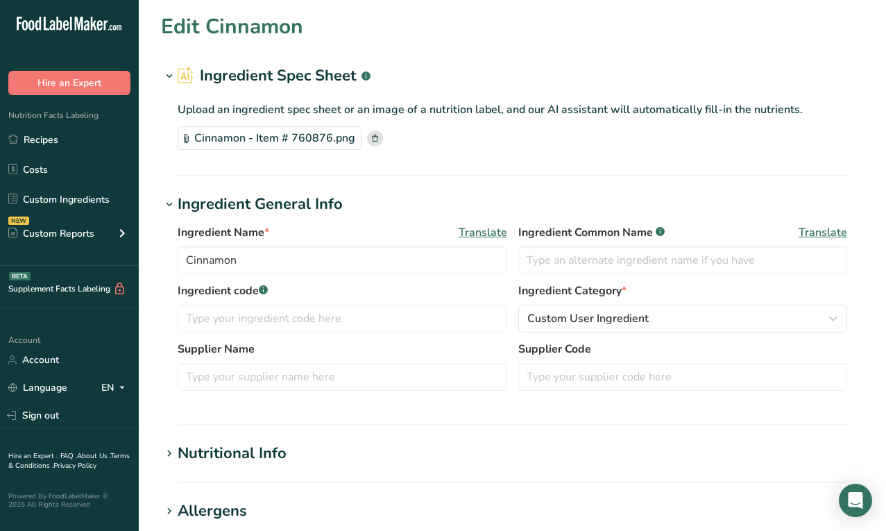
type input "0"
type KJ "0"
type Fat "0"
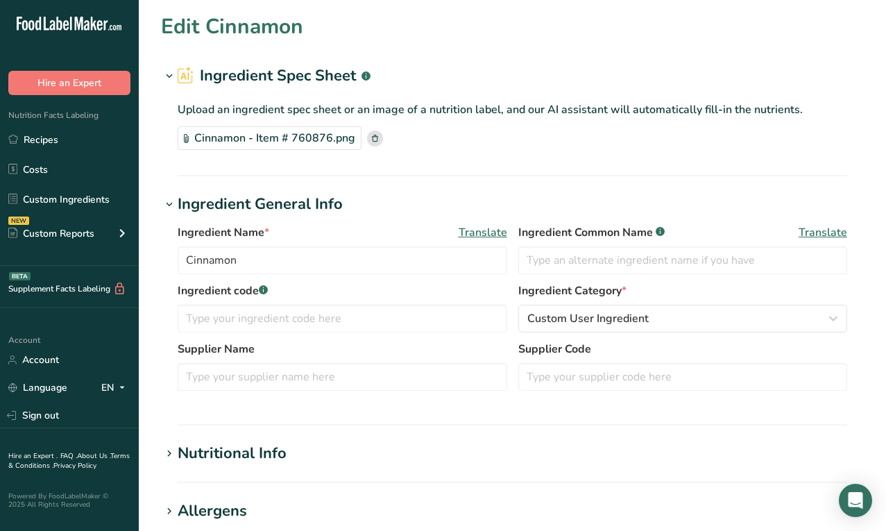
type input "0"
type Carbohydrates "1"
type Fiber "0"
type Sugars "0"
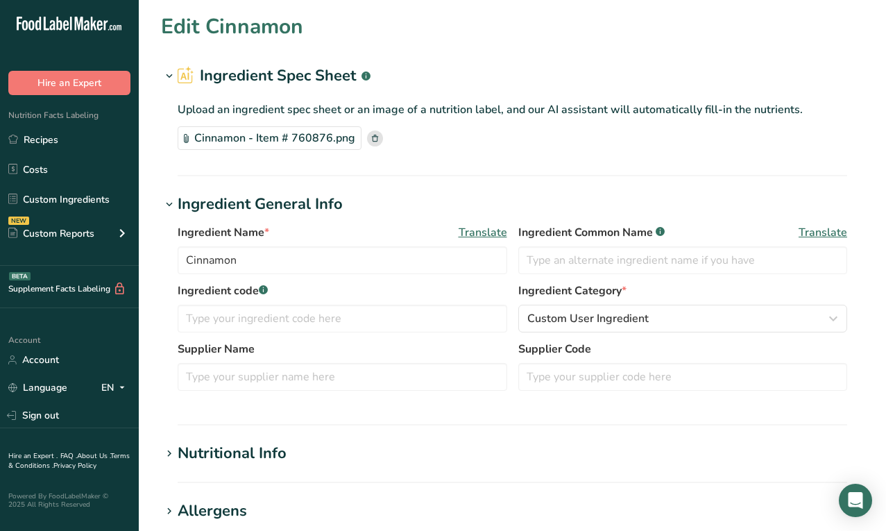
type Sugars "0"
type input "0"
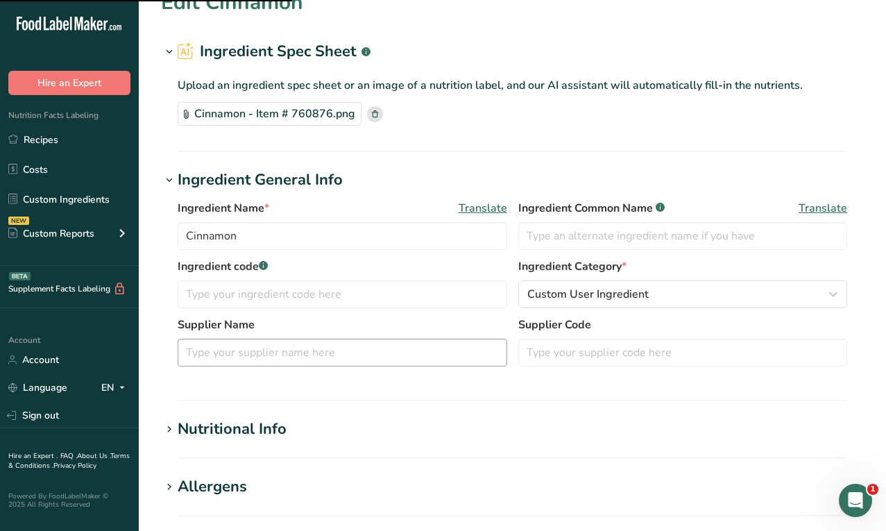
scroll to position [62, 0]
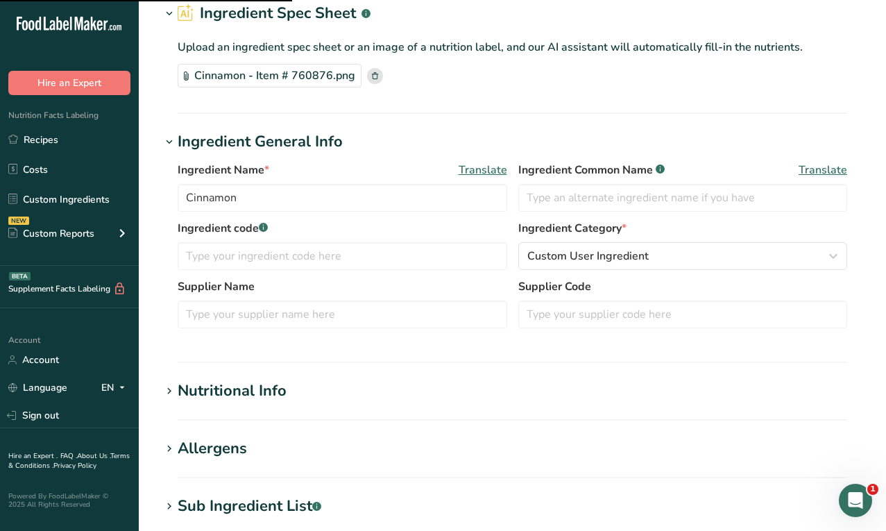
click at [253, 378] on section "Edit Cinnamon Ingredient Spec Sheet .a-a{fill:#347362;}.b-a{fill:#fff;} Upload …" at bounding box center [513, 414] width 748 height 952
click at [255, 385] on div "Nutritional Info" at bounding box center [232, 391] width 109 height 23
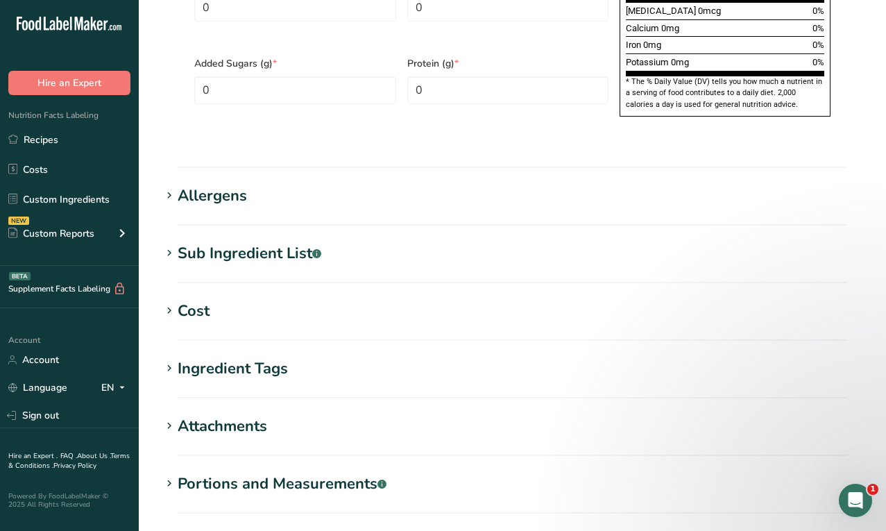
scroll to position [1091, 0]
